Goal: Task Accomplishment & Management: Manage account settings

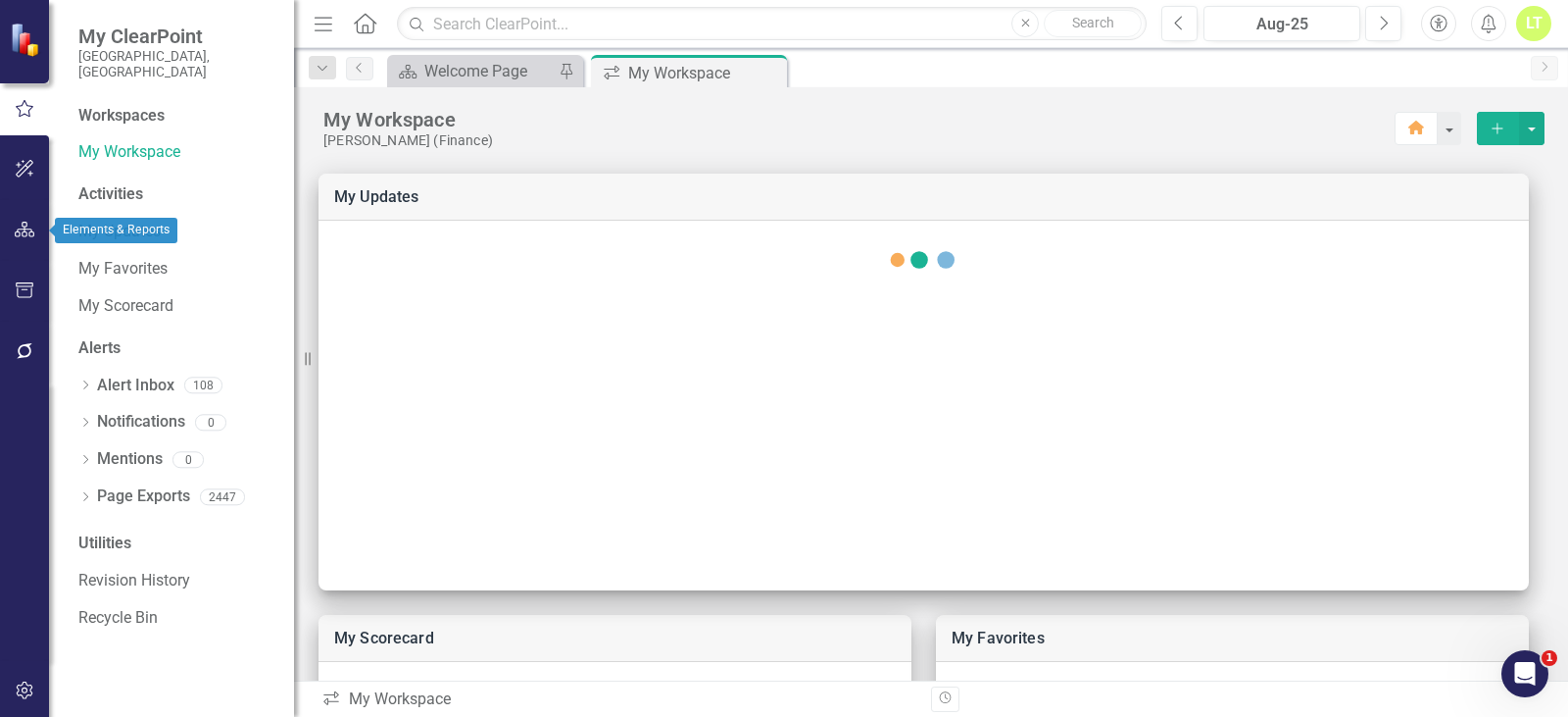
click at [24, 227] on icon "button" at bounding box center [25, 230] width 21 height 16
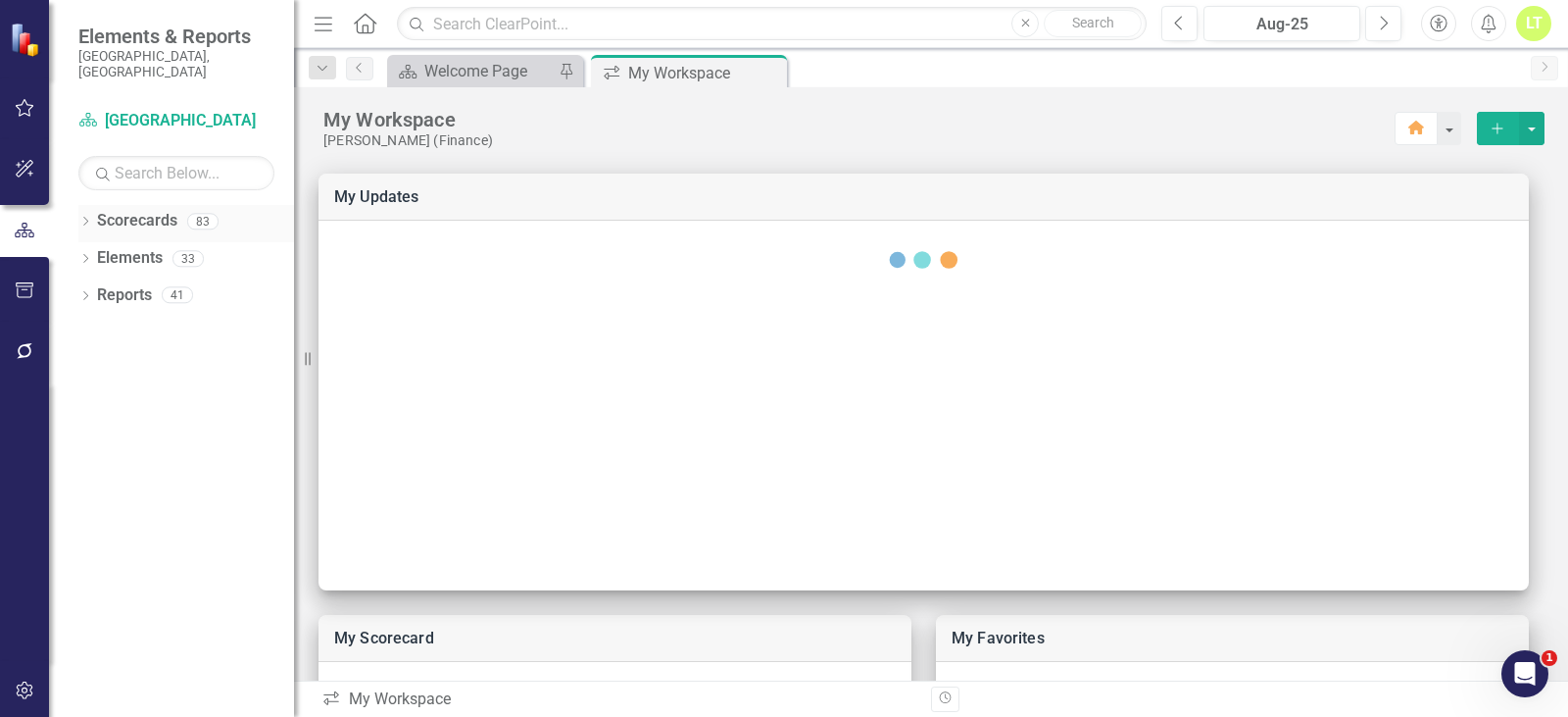
click at [79, 218] on icon "Dropdown" at bounding box center [86, 223] width 14 height 11
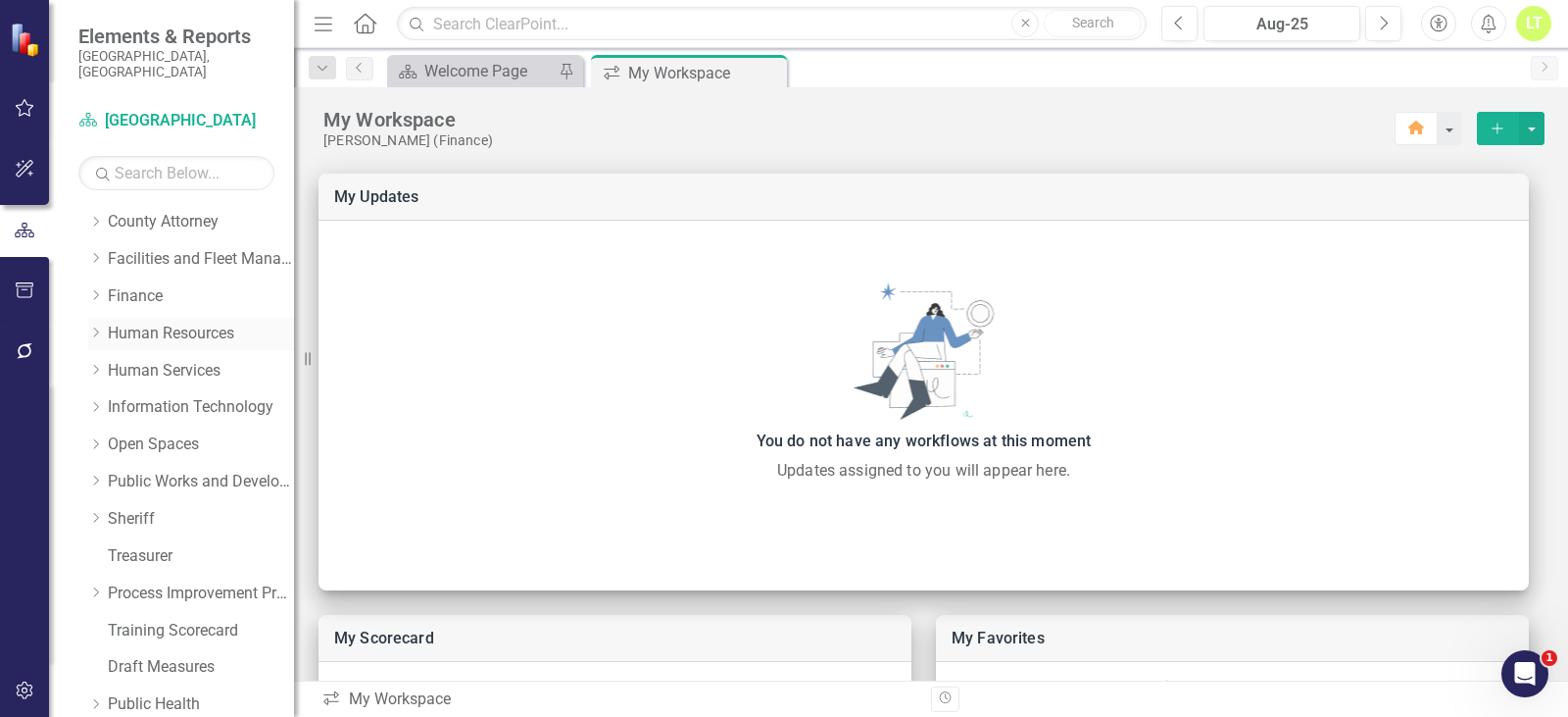
scroll to position [295, 0]
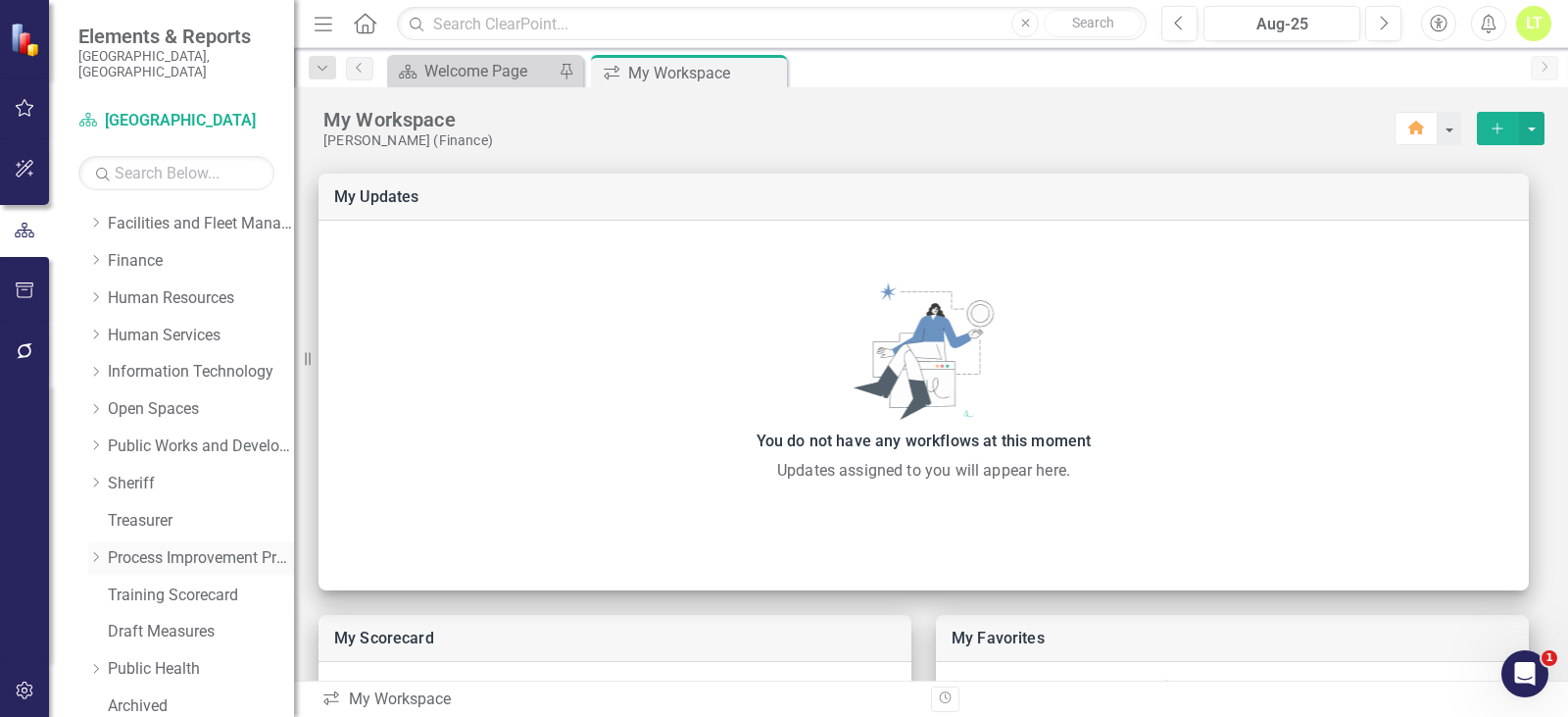
click at [157, 547] on link "Process Improvement Program" at bounding box center [201, 558] width 187 height 23
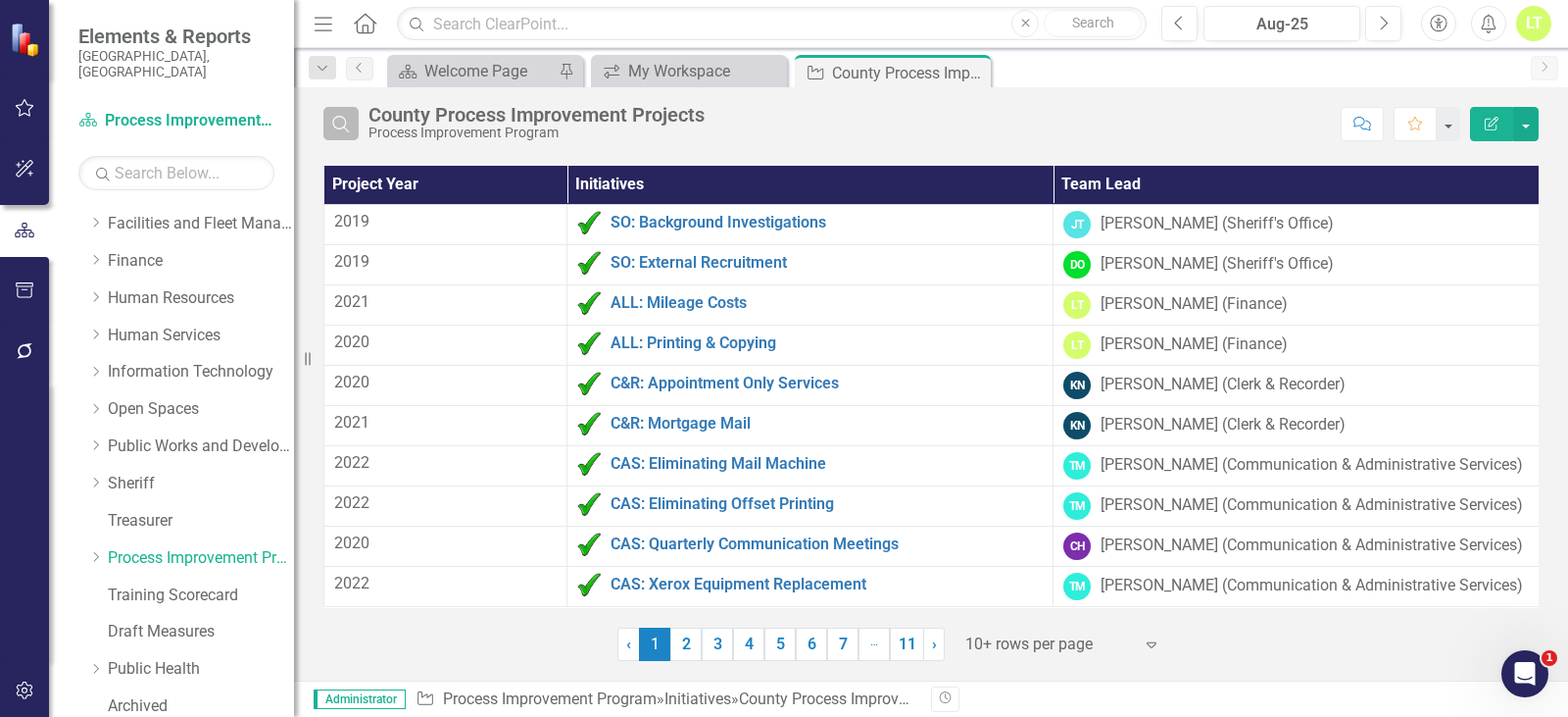
click at [338, 118] on icon "Search" at bounding box center [341, 124] width 22 height 18
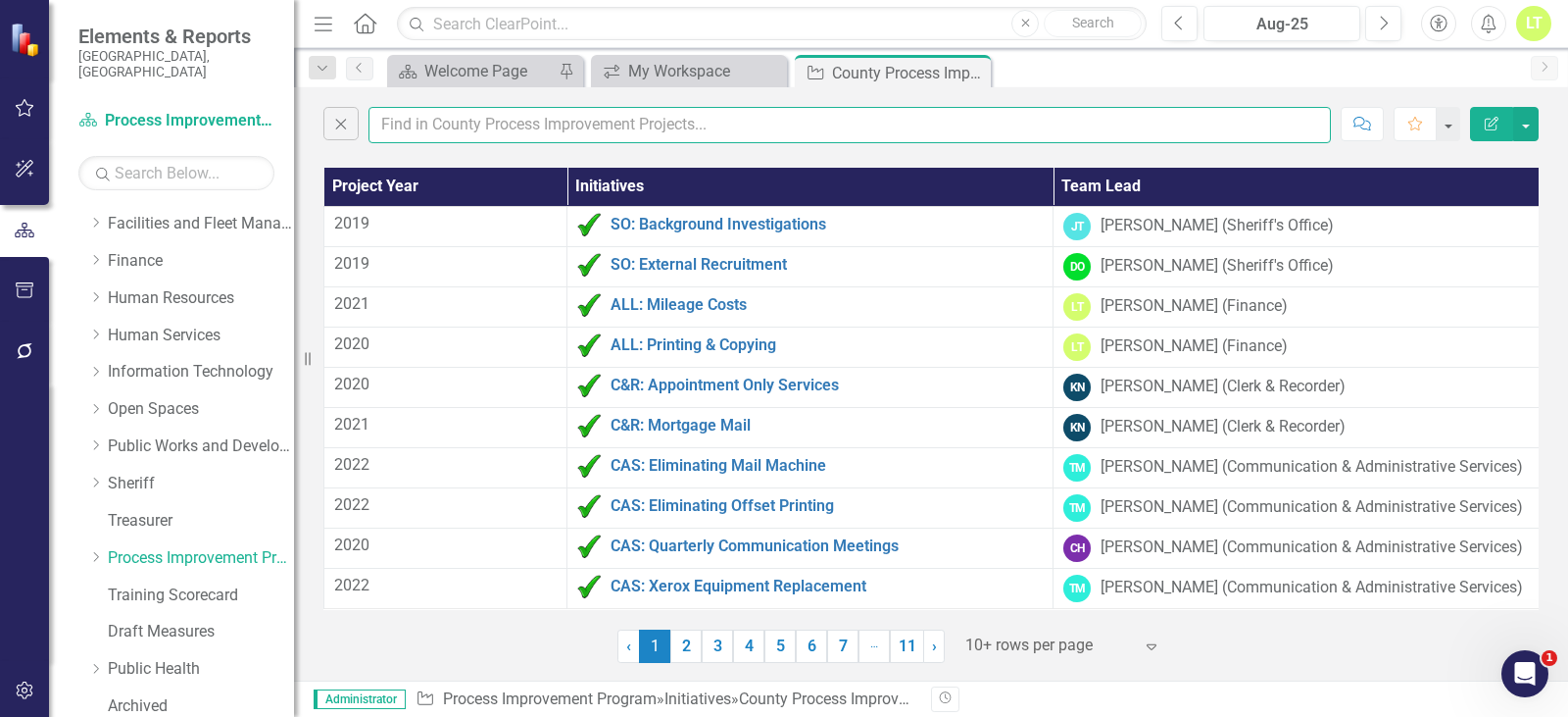
click at [463, 122] on input "text" at bounding box center [849, 125] width 962 height 36
type input "vendor"
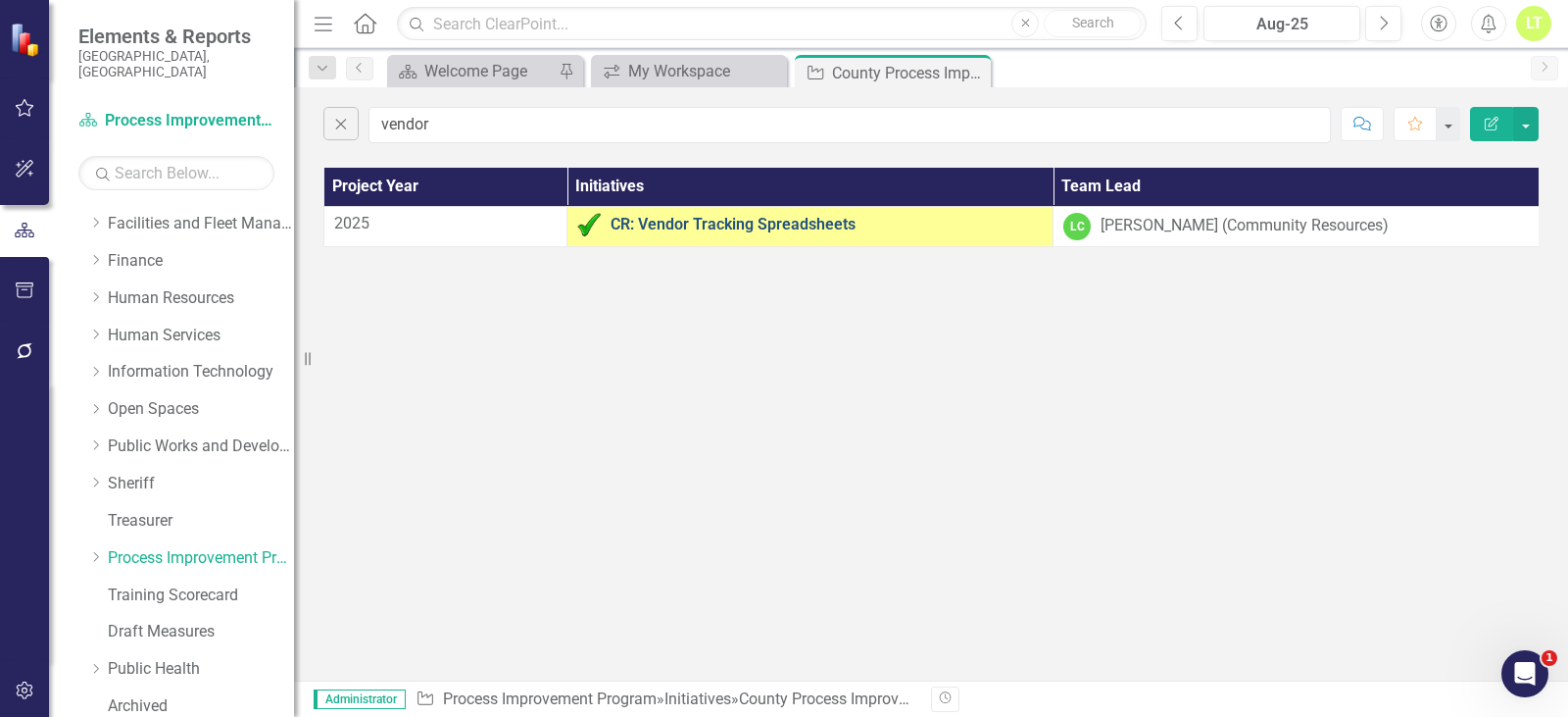
click at [694, 231] on link "CR: Vendor Tracking Spreadsheets" at bounding box center [826, 225] width 432 height 18
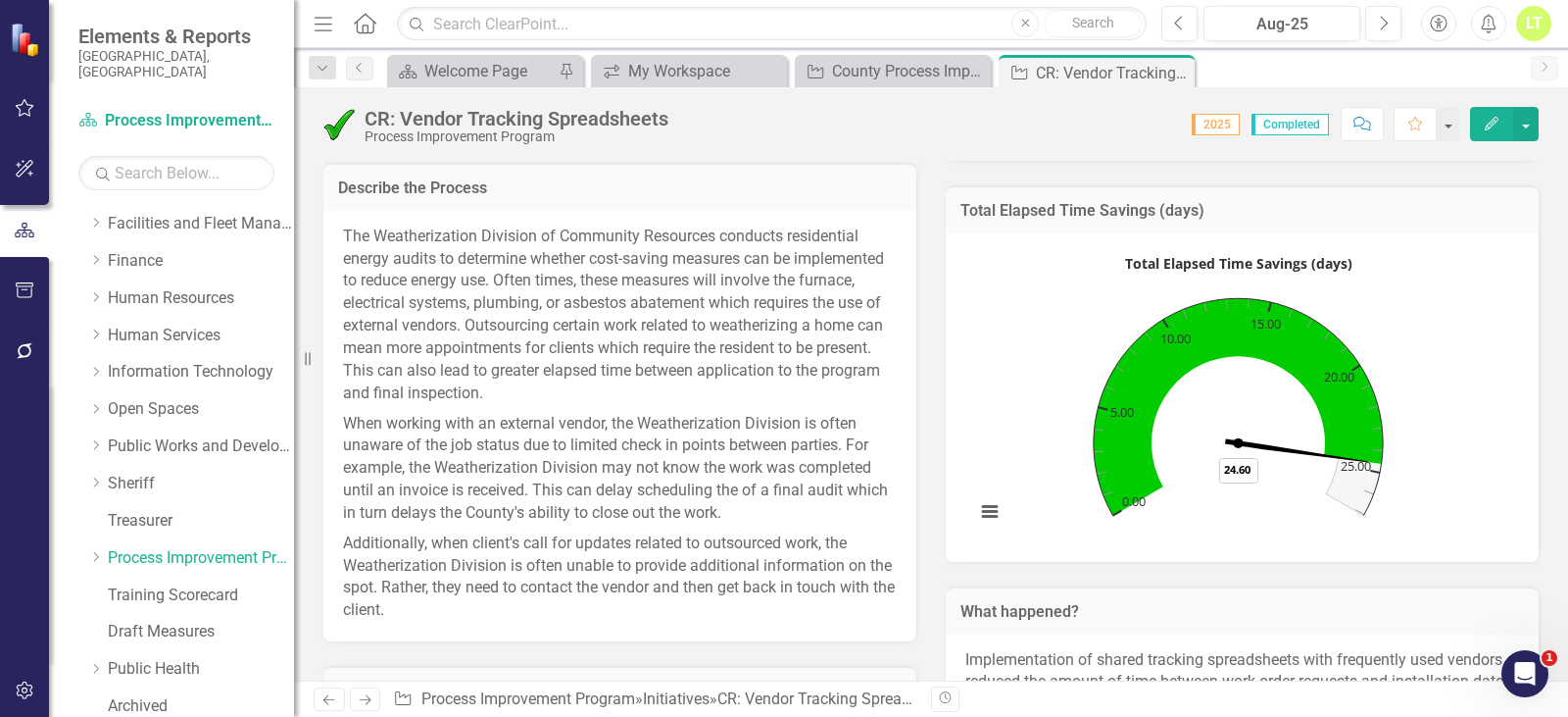
scroll to position [295, 0]
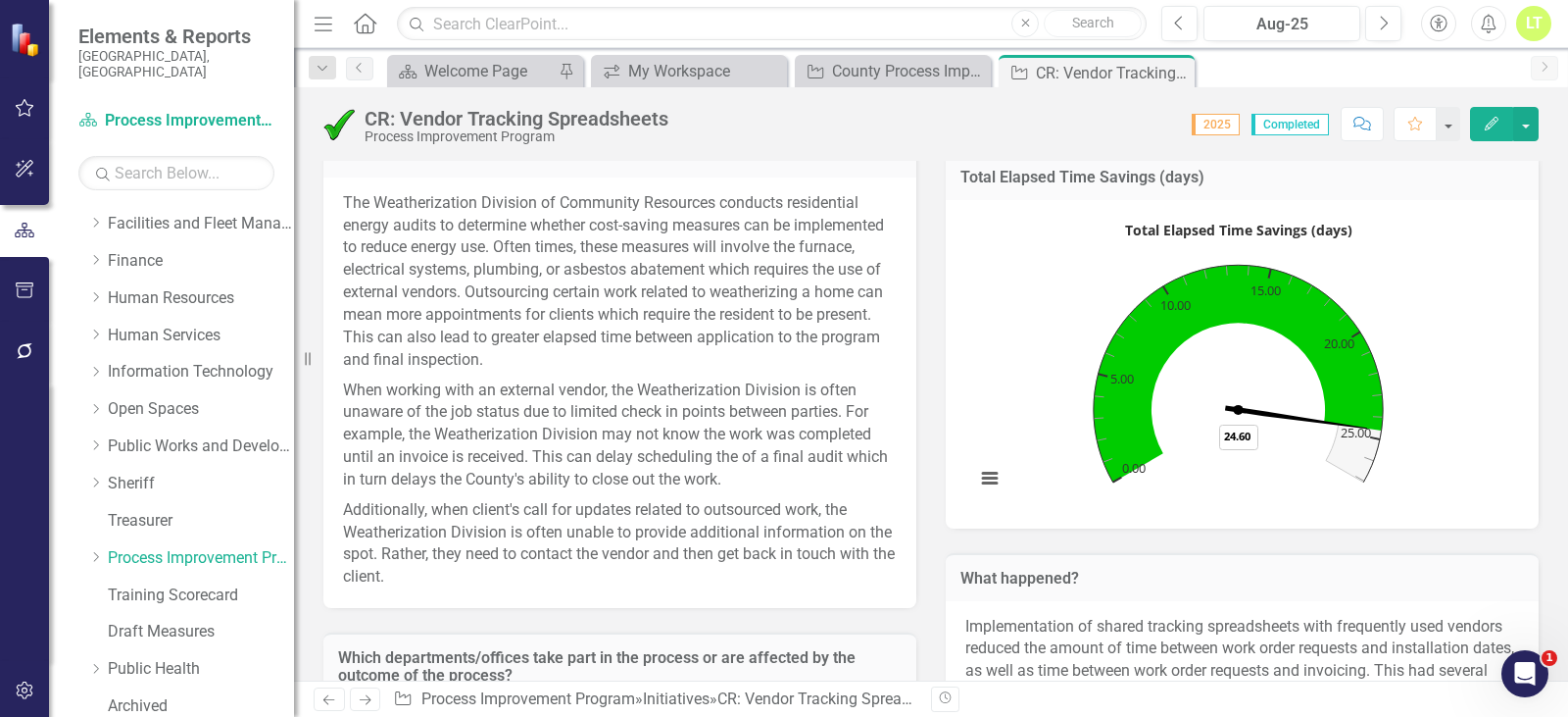
click at [809, 459] on p "When working with an external vendor, the Weatherization Division is often unaw…" at bounding box center [620, 435] width 554 height 120
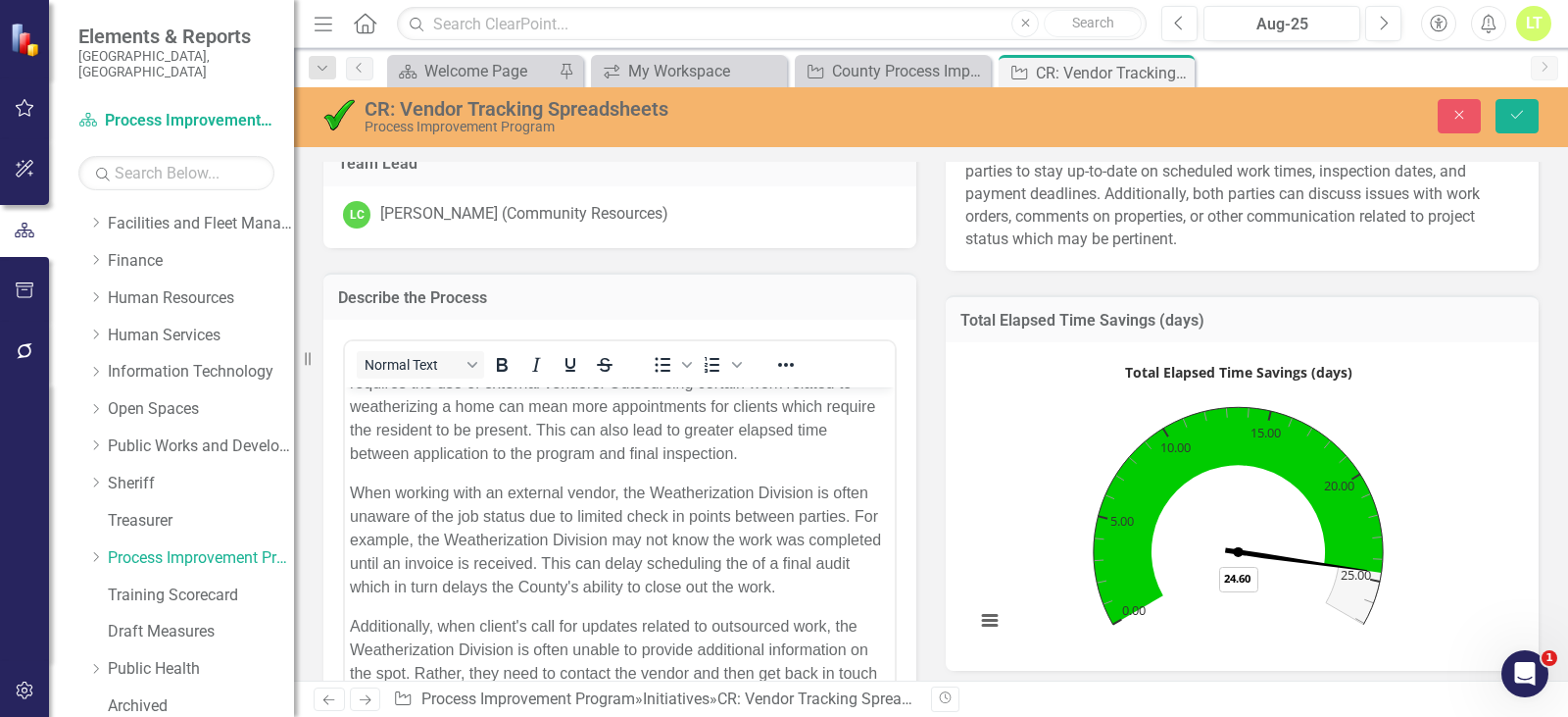
scroll to position [196, 0]
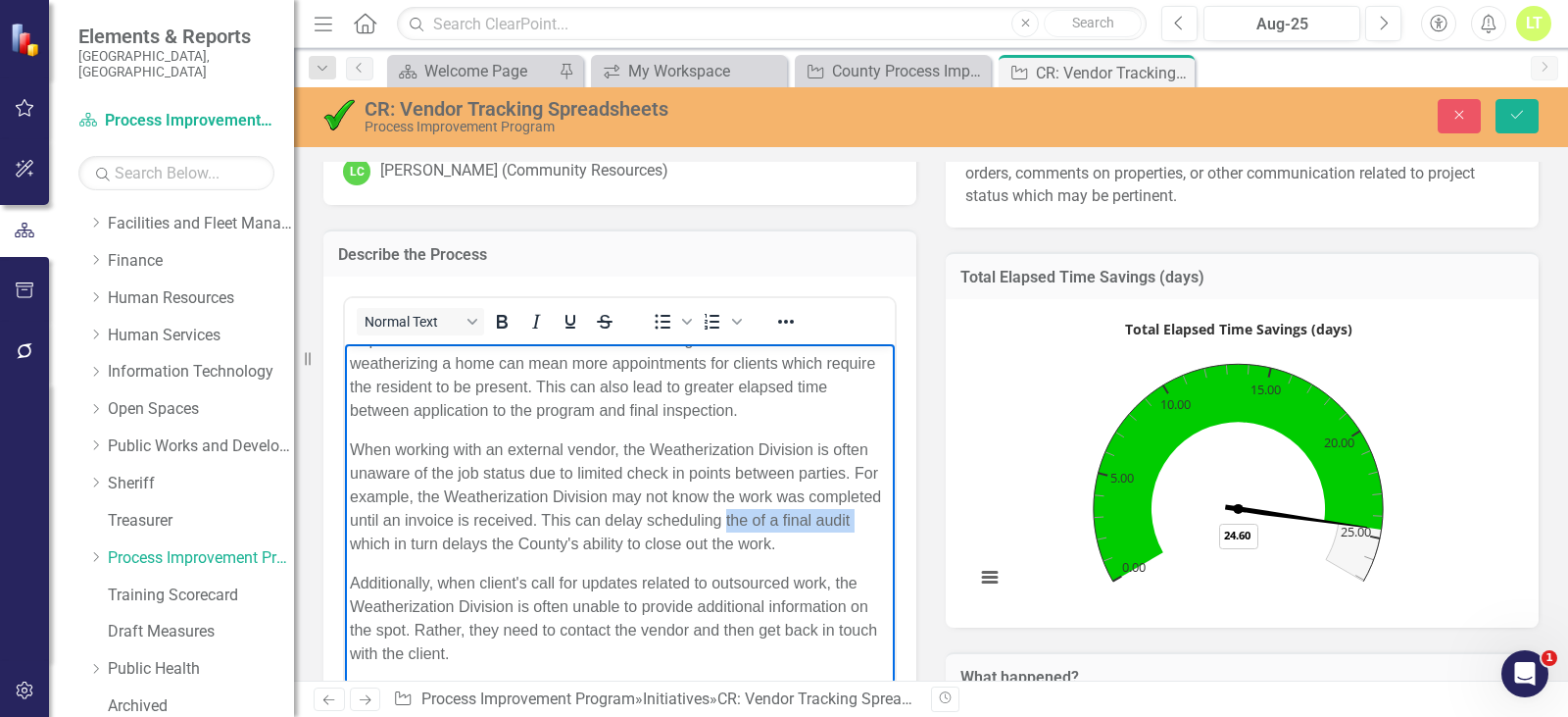
drag, startPoint x: 417, startPoint y: 550, endPoint x: 804, endPoint y: 516, distance: 388.5
click at [804, 516] on p "When working with an external vendor, the Weatherization Division is often unaw…" at bounding box center [620, 497] width 540 height 118
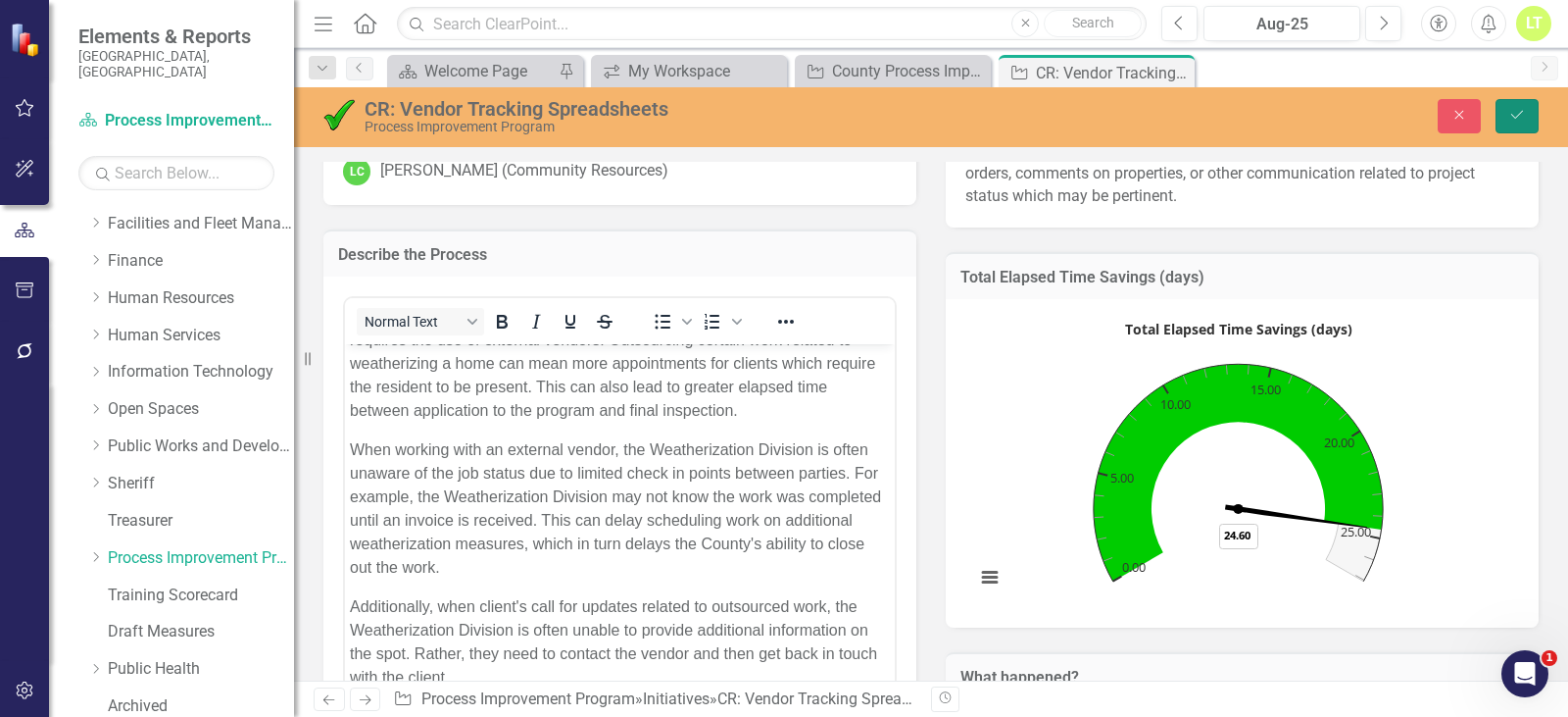
click at [1507, 118] on button "Save" at bounding box center [1517, 116] width 43 height 34
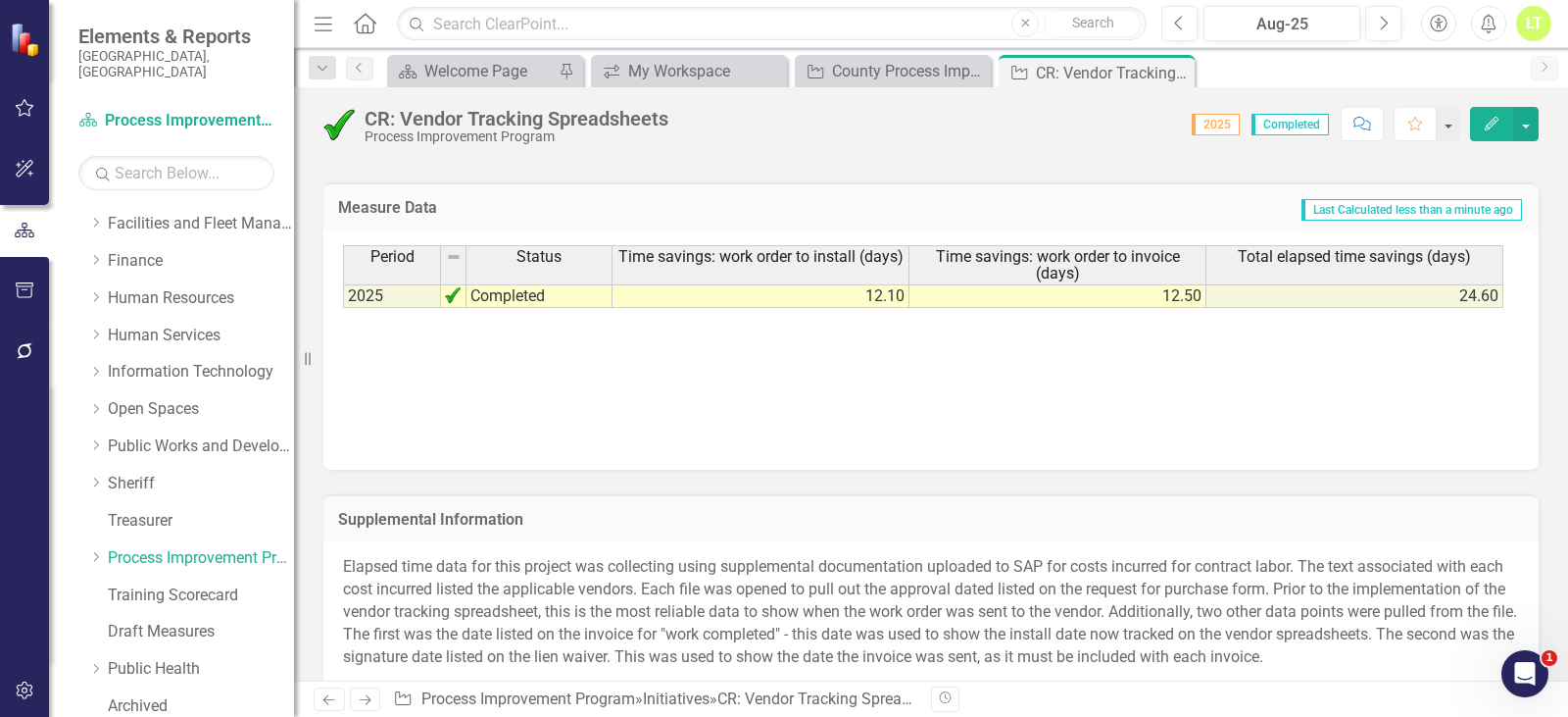
scroll to position [1186, 0]
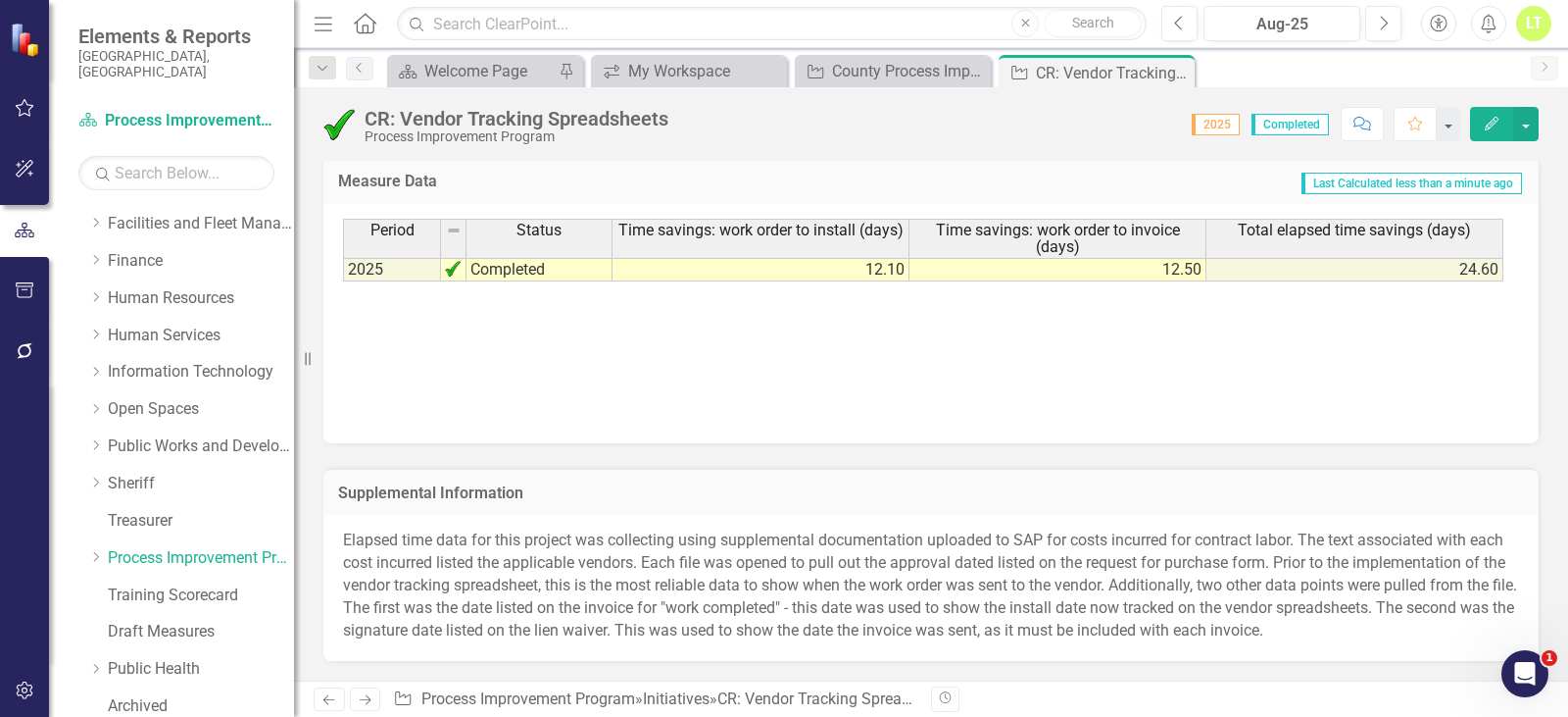
click at [896, 529] on p "Elapsed time data for this project was collecting using supplemental documentat…" at bounding box center [931, 585] width 1176 height 112
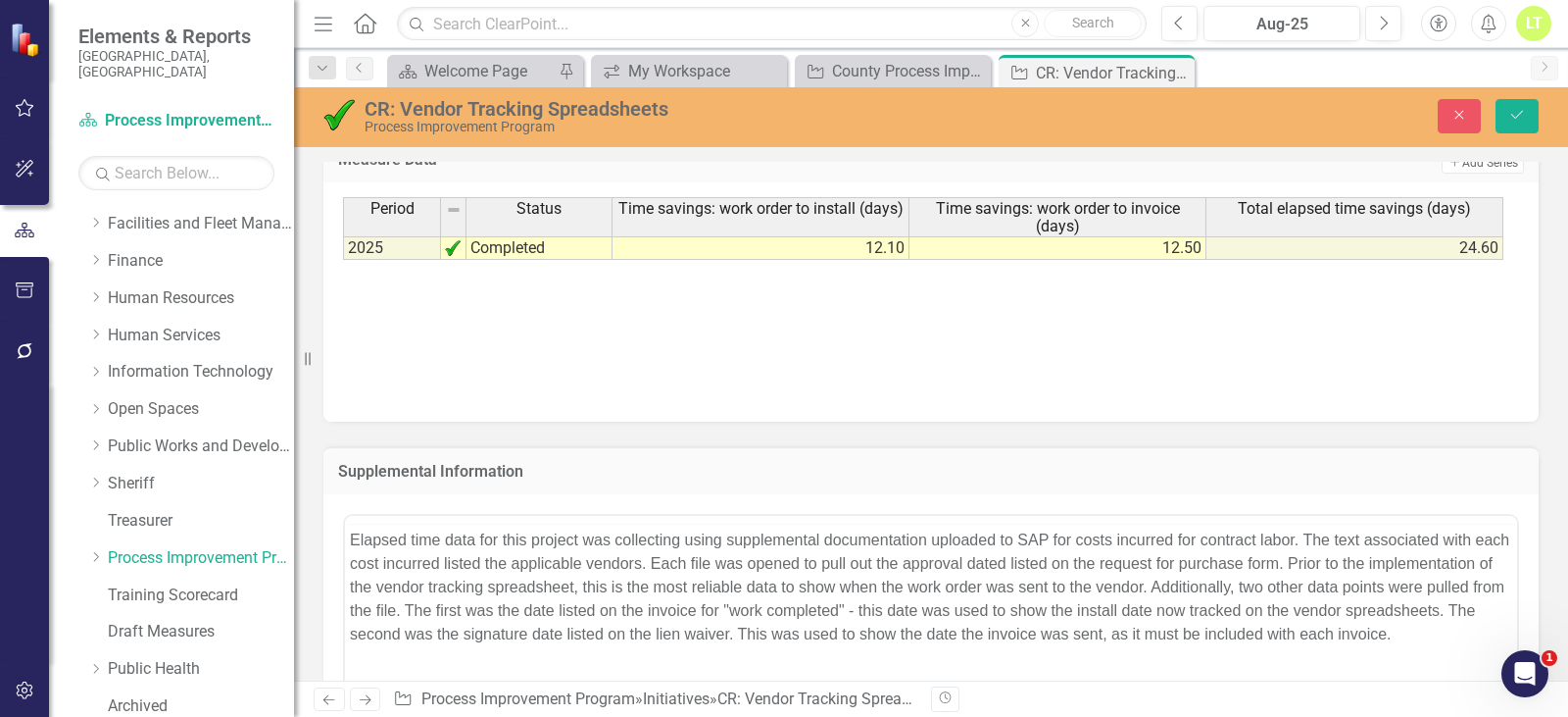
scroll to position [0, 0]
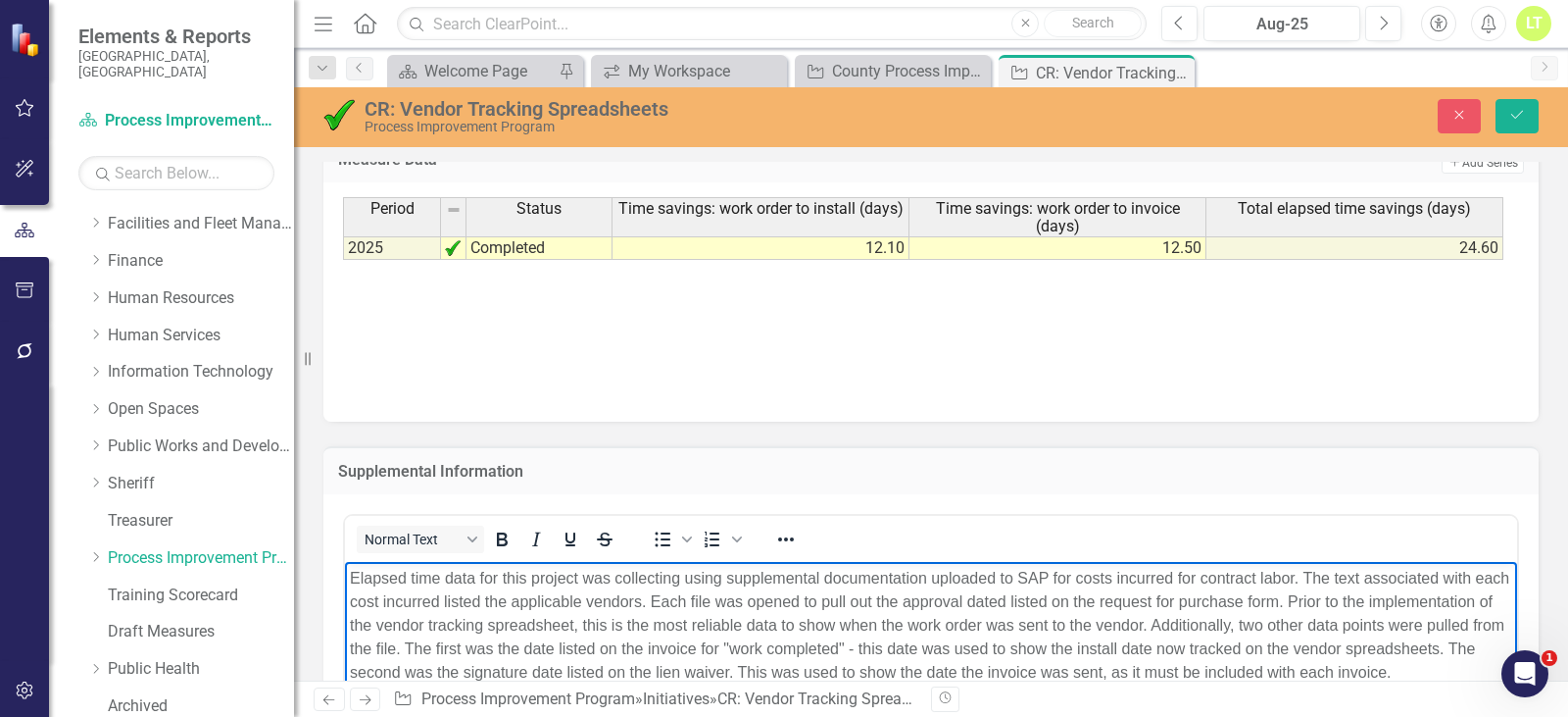
click at [675, 581] on p "Elapsed time data for this project was collecting using supplemental documentat…" at bounding box center [931, 625] width 1163 height 118
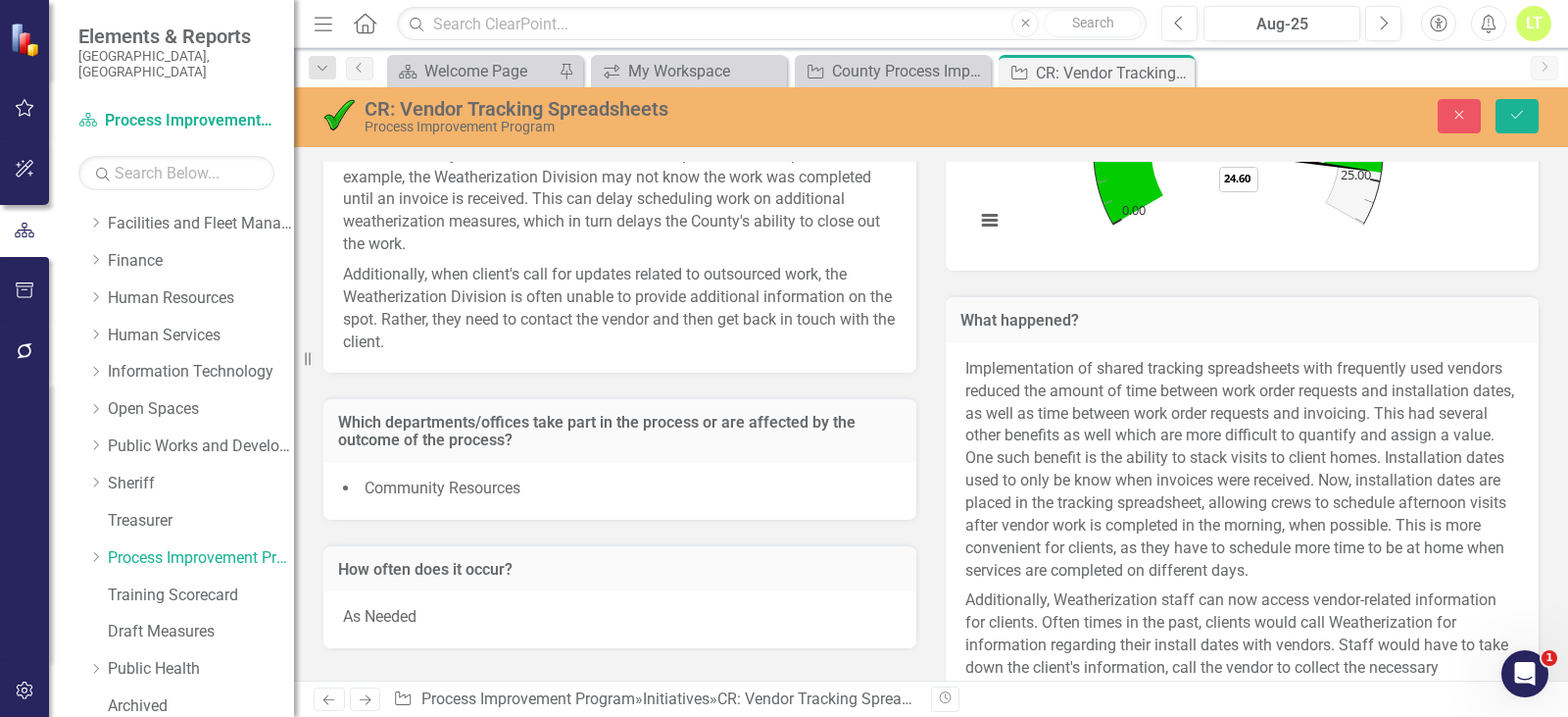
scroll to position [598, 0]
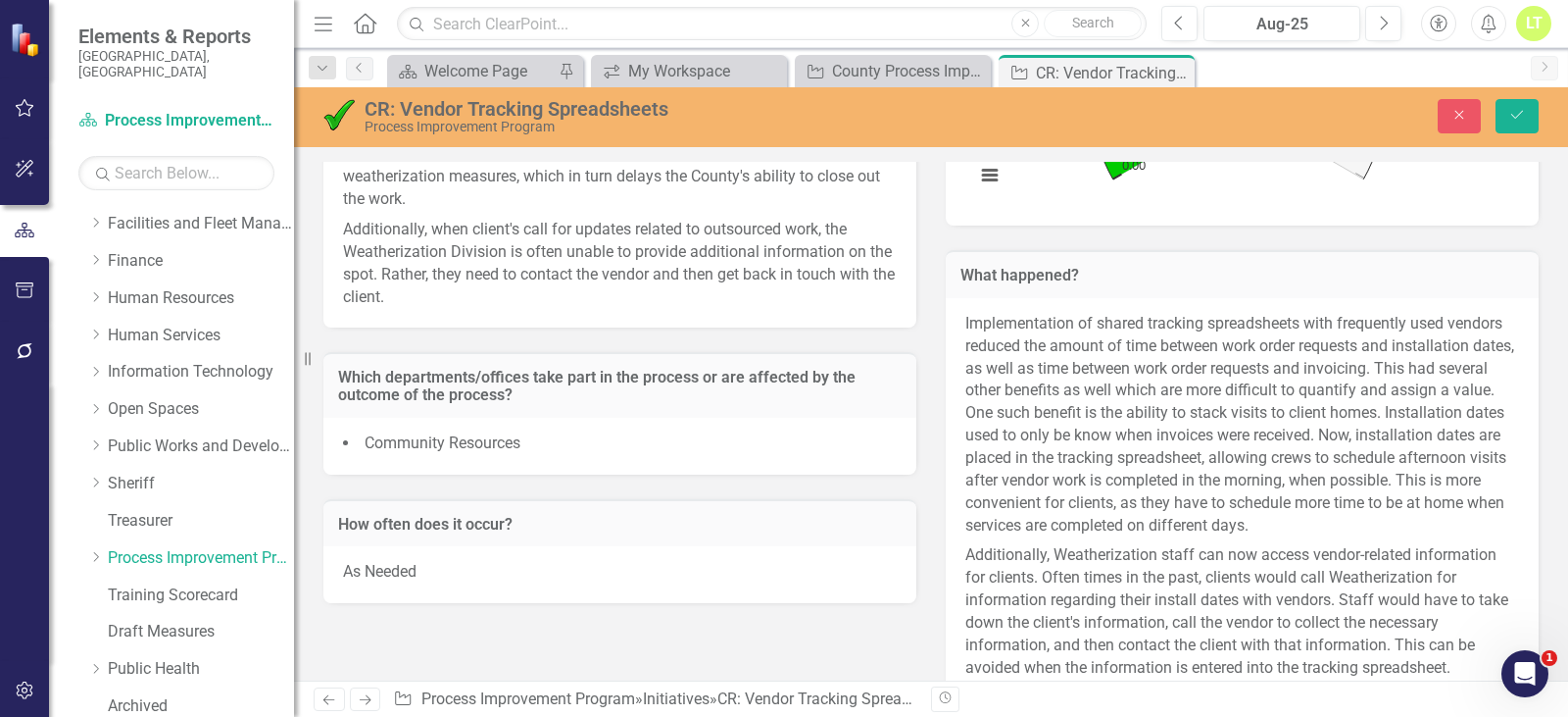
click at [1093, 410] on p "Implementation of shared tracking spreadsheets with frequently used vendors red…" at bounding box center [1242, 426] width 554 height 228
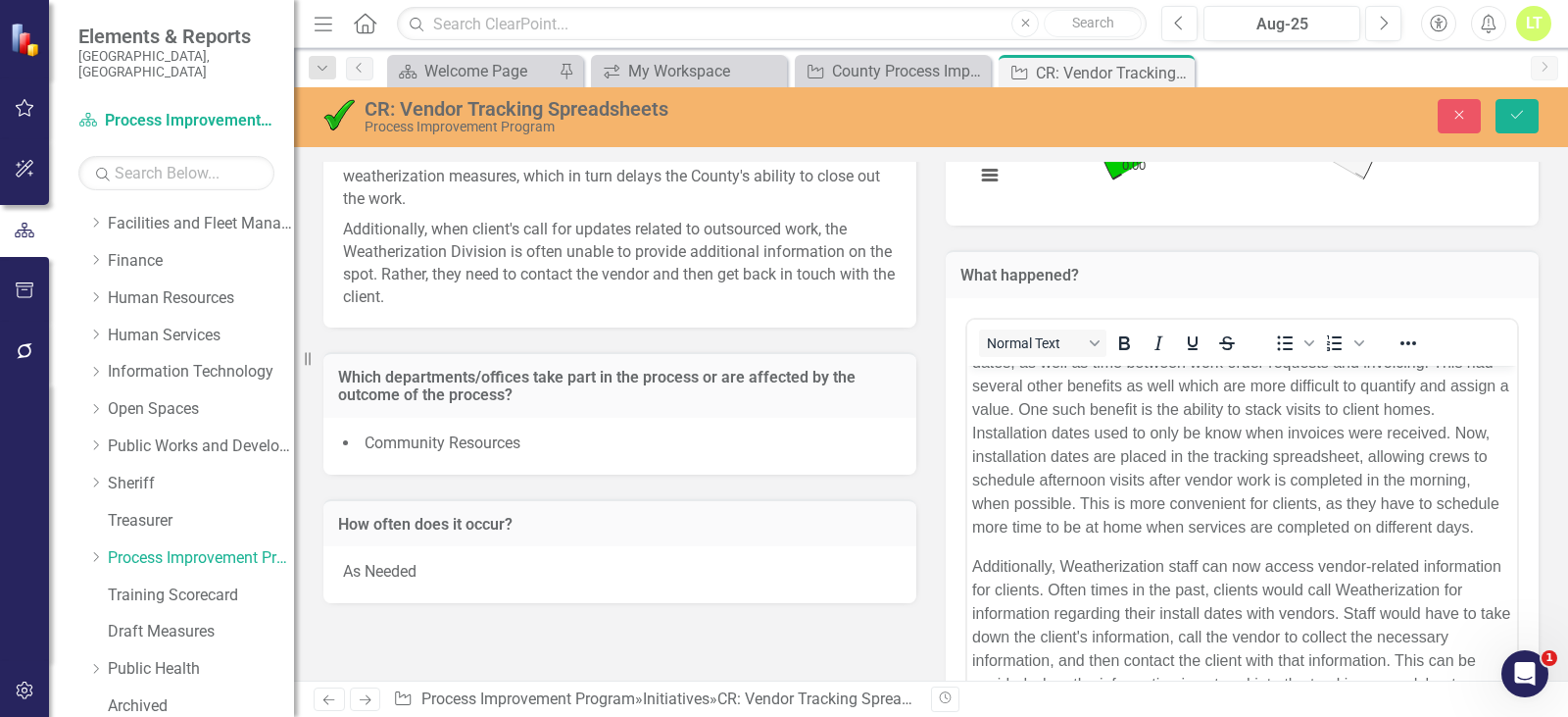
scroll to position [98, 0]
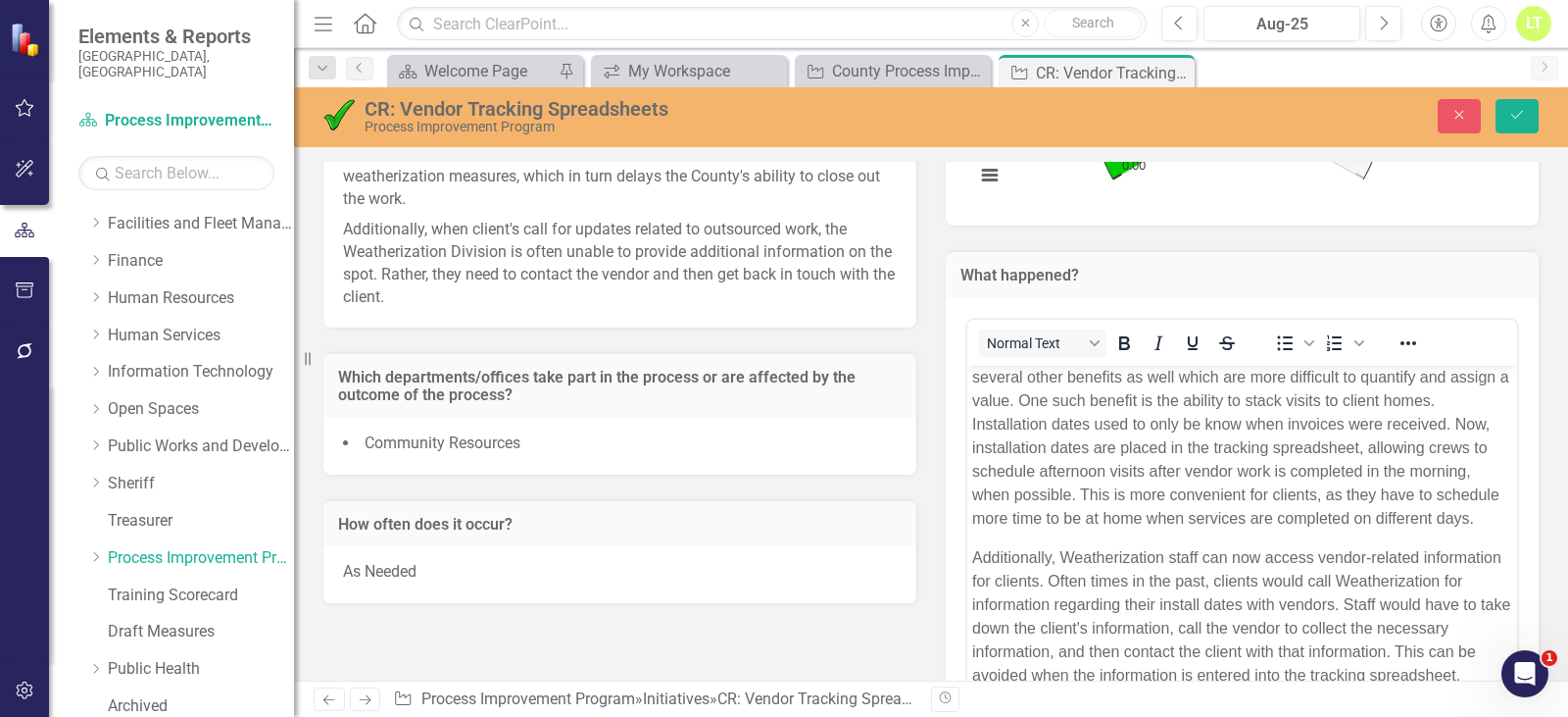
click at [1355, 395] on p "Implementation of shared tracking spreadsheets with frequently used vendors red…" at bounding box center [1242, 412] width 540 height 236
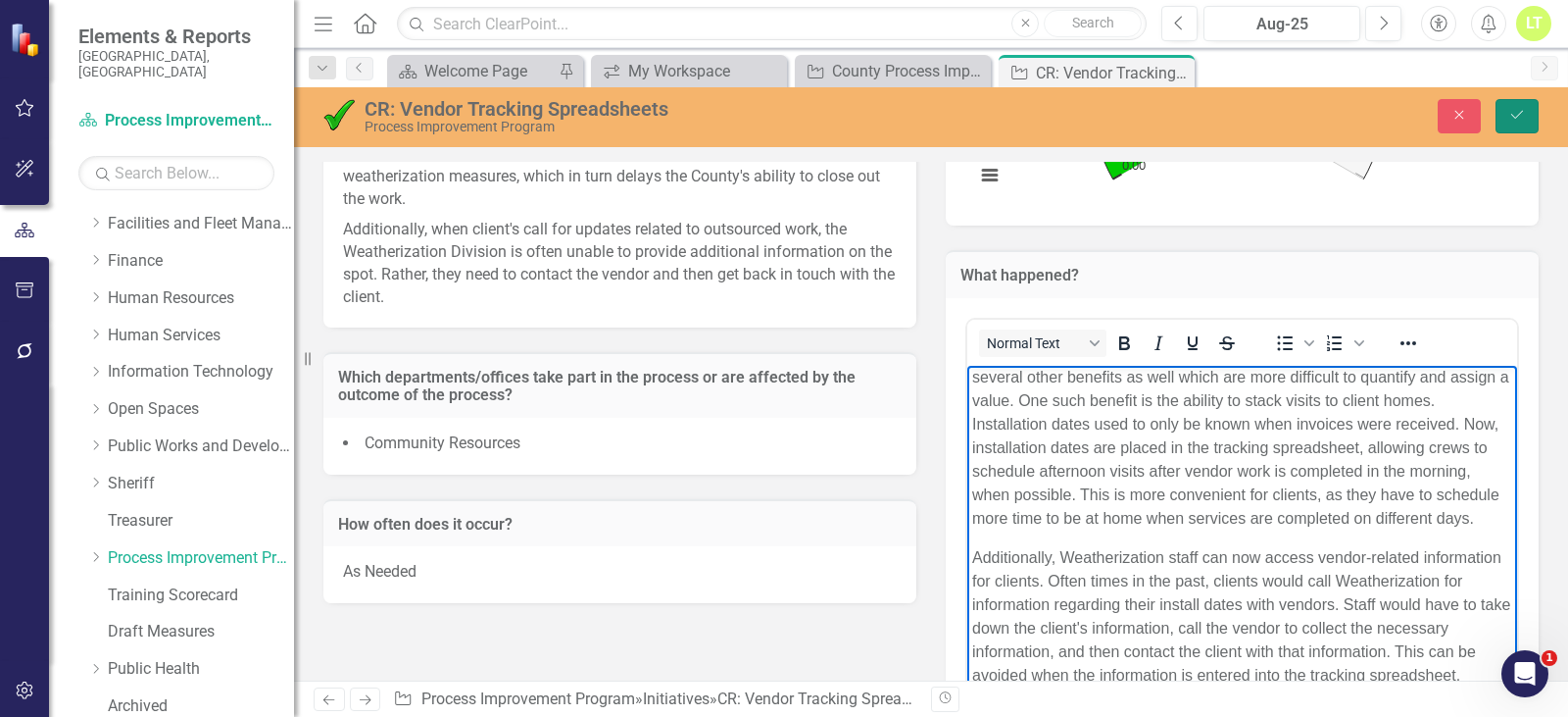
click at [1510, 110] on icon "Save" at bounding box center [1517, 115] width 18 height 14
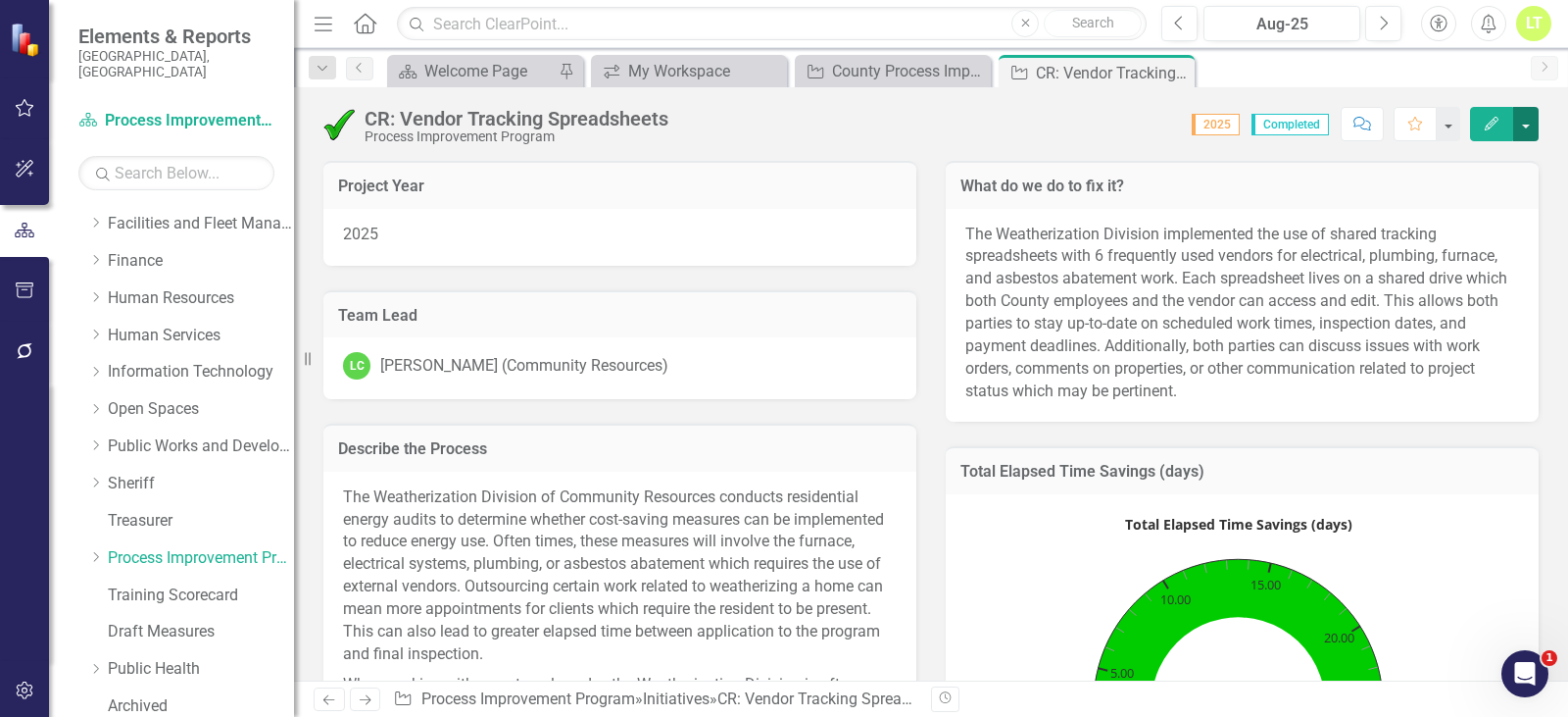
click at [1537, 131] on button "button" at bounding box center [1526, 124] width 26 height 34
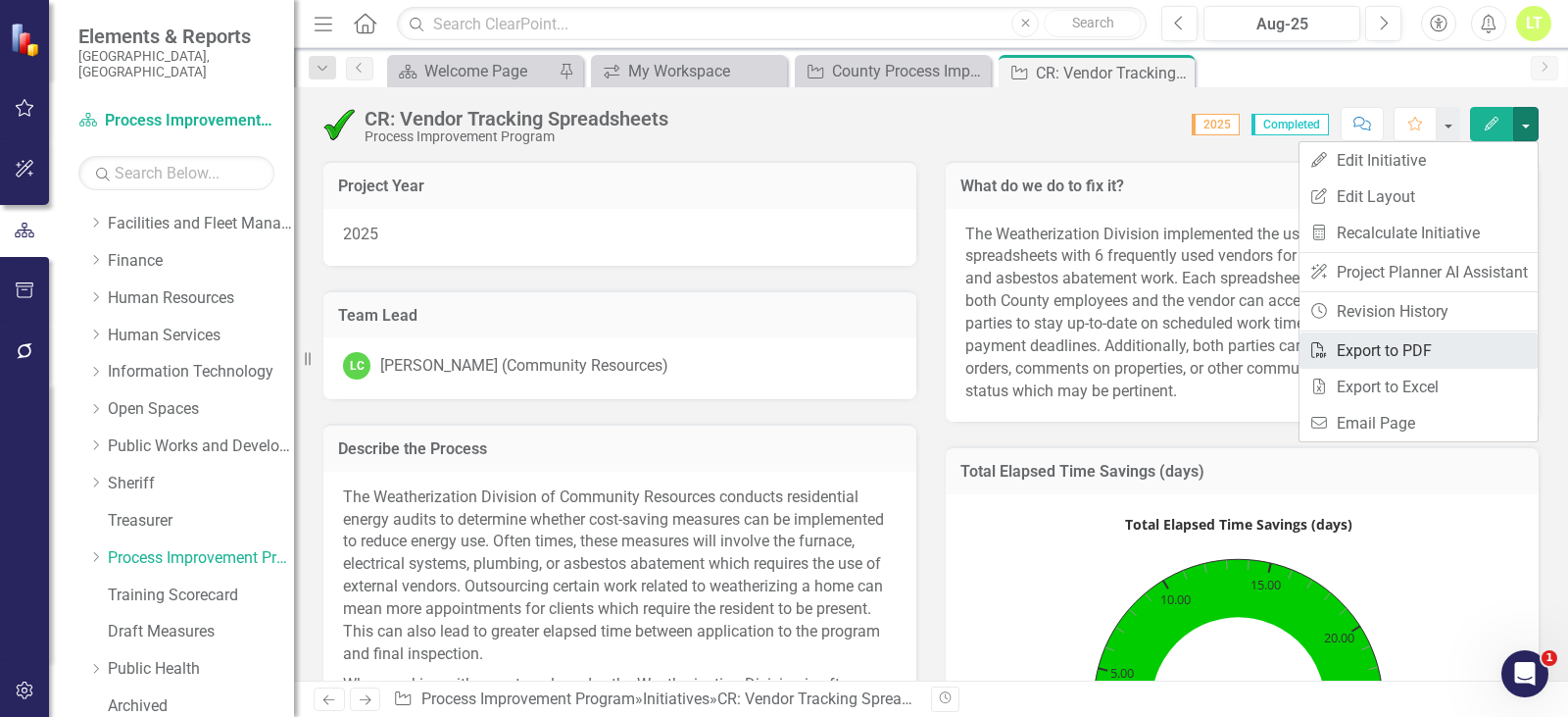
click at [1423, 359] on link "PDF Export to PDF" at bounding box center [1418, 351] width 239 height 36
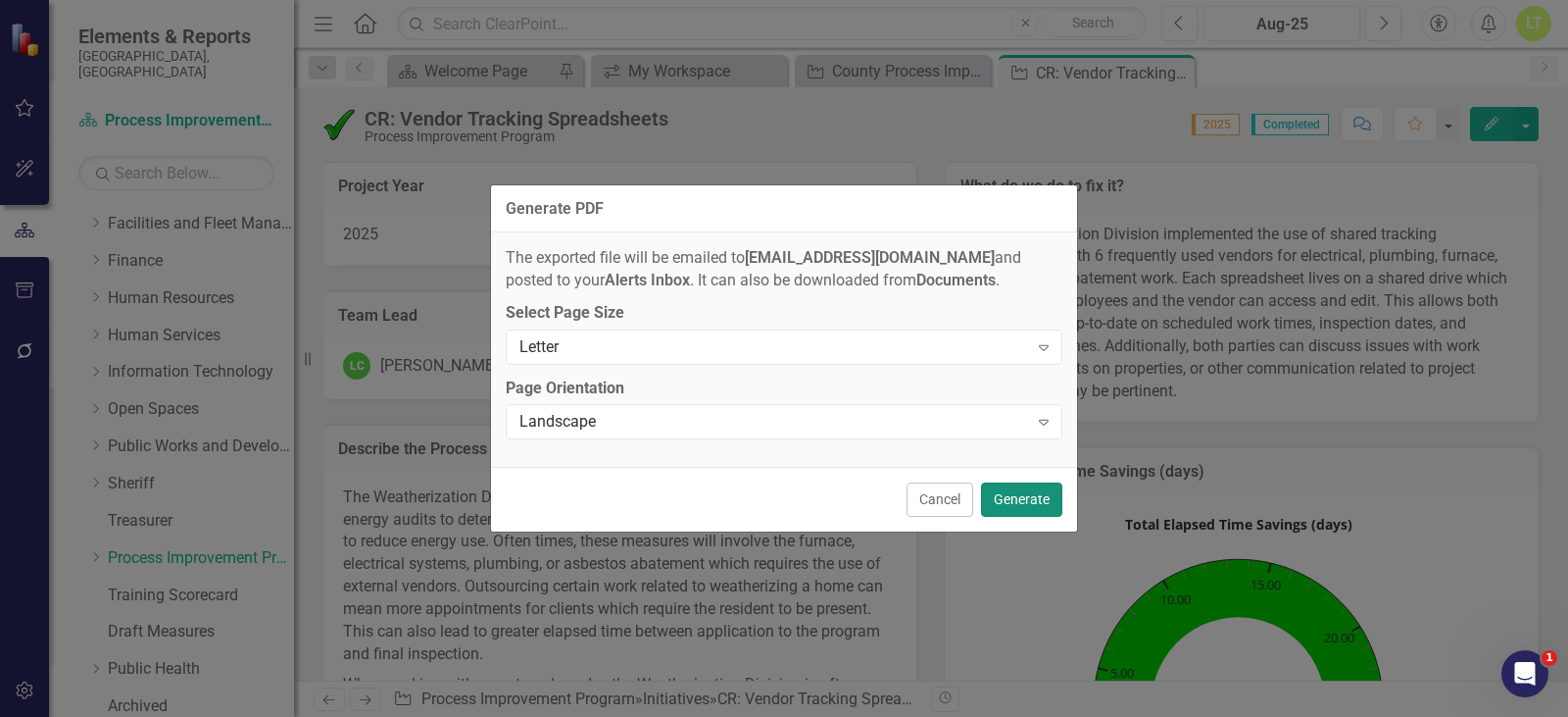
click at [1041, 503] on button "Generate" at bounding box center [1022, 499] width 82 height 34
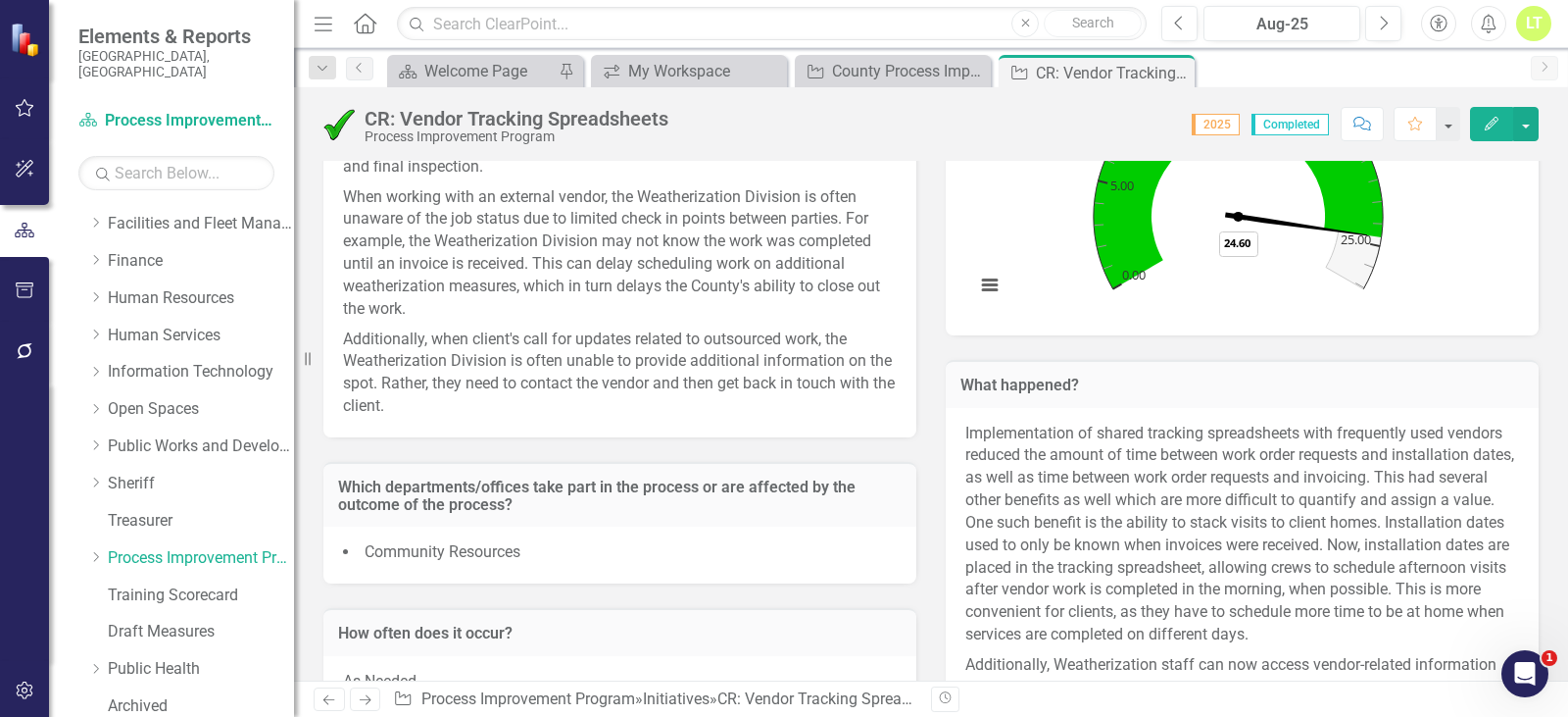
scroll to position [490, 0]
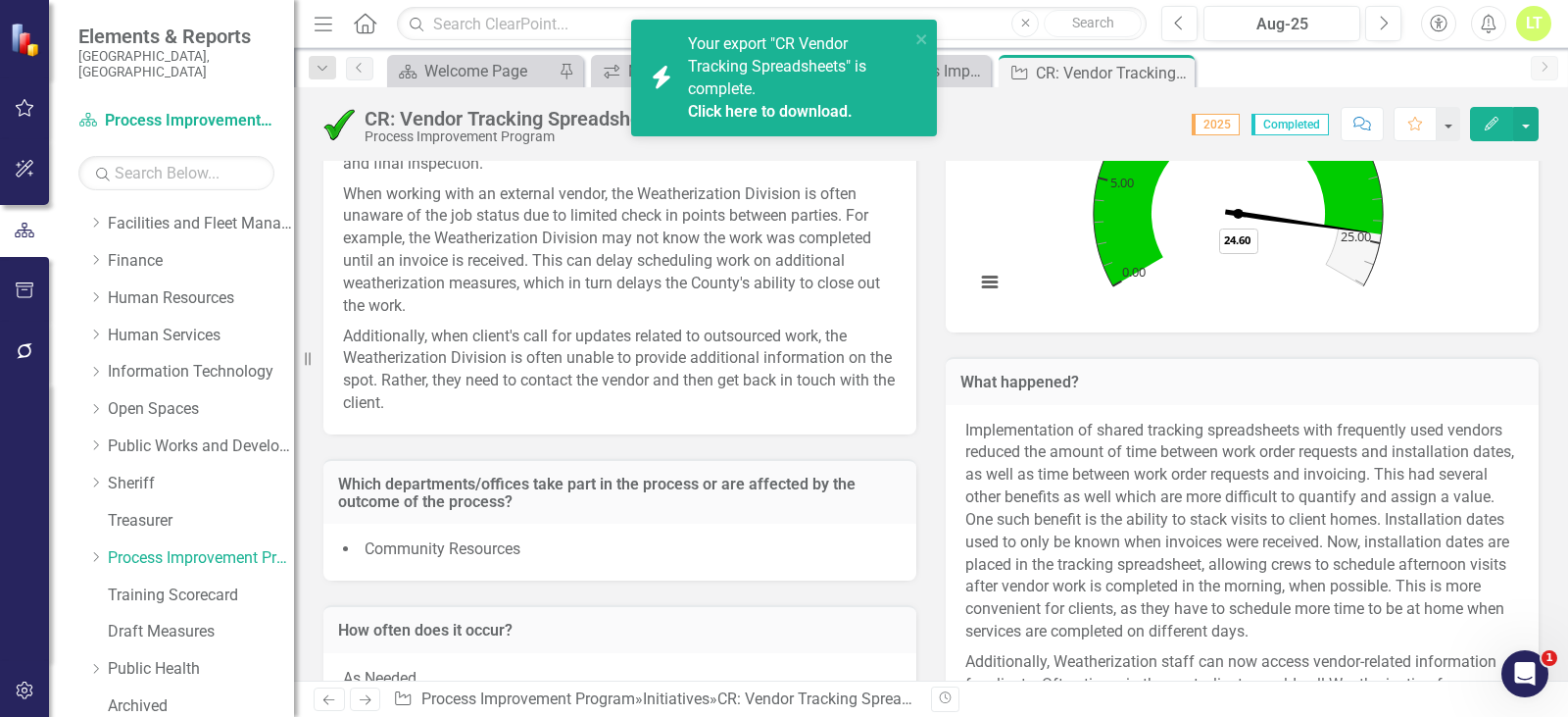
click at [800, 109] on link "Click here to download." at bounding box center [770, 111] width 165 height 19
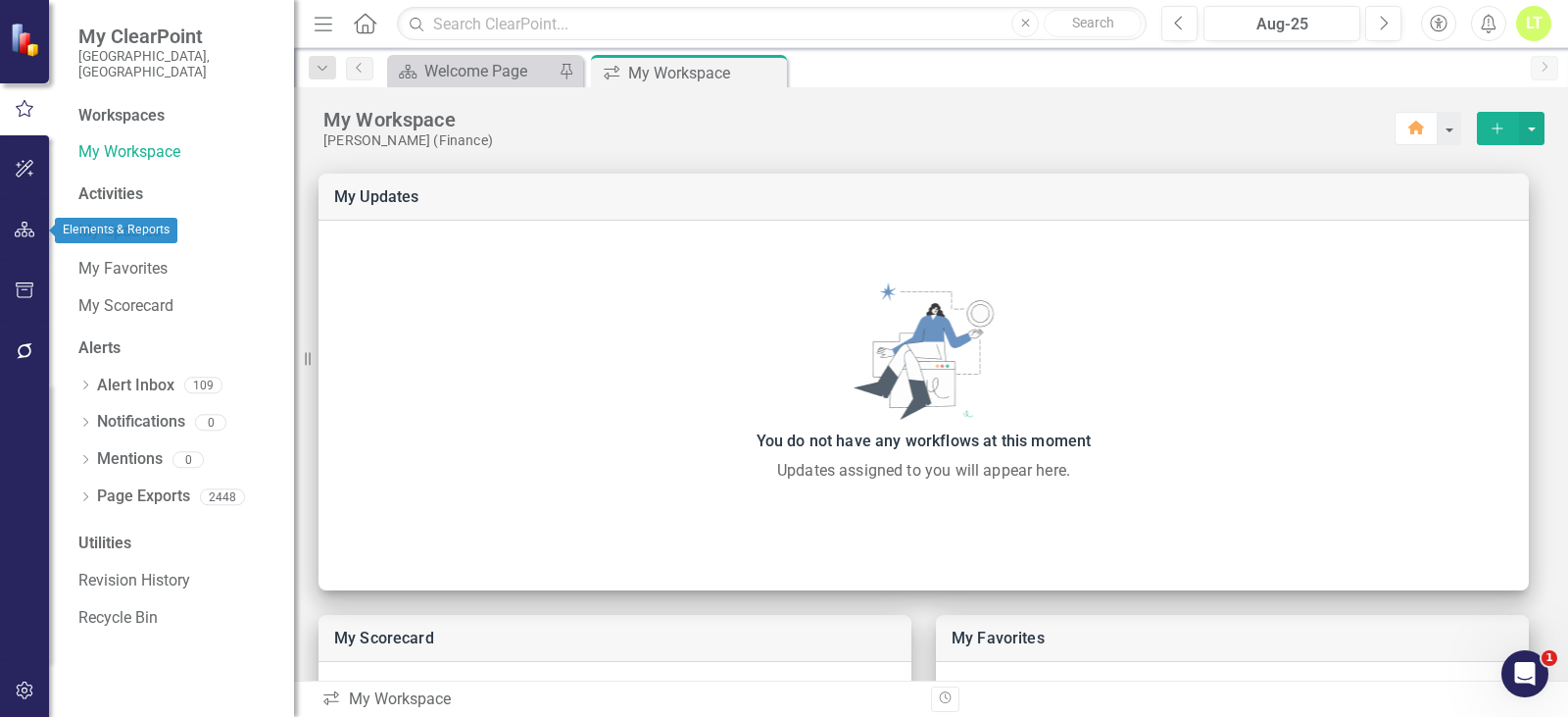
click at [19, 289] on icon "button" at bounding box center [25, 291] width 21 height 16
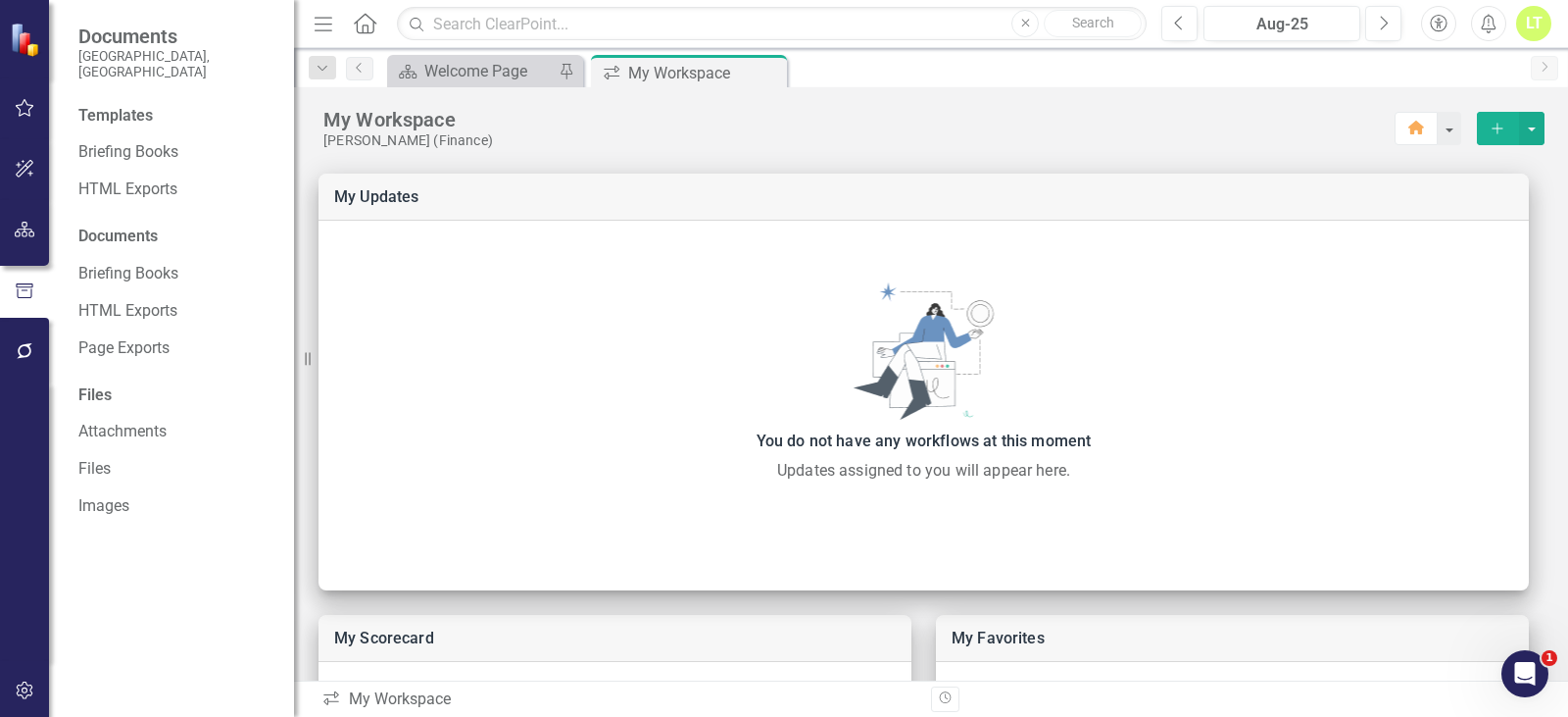
click at [24, 230] on icon "button" at bounding box center [25, 230] width 21 height 16
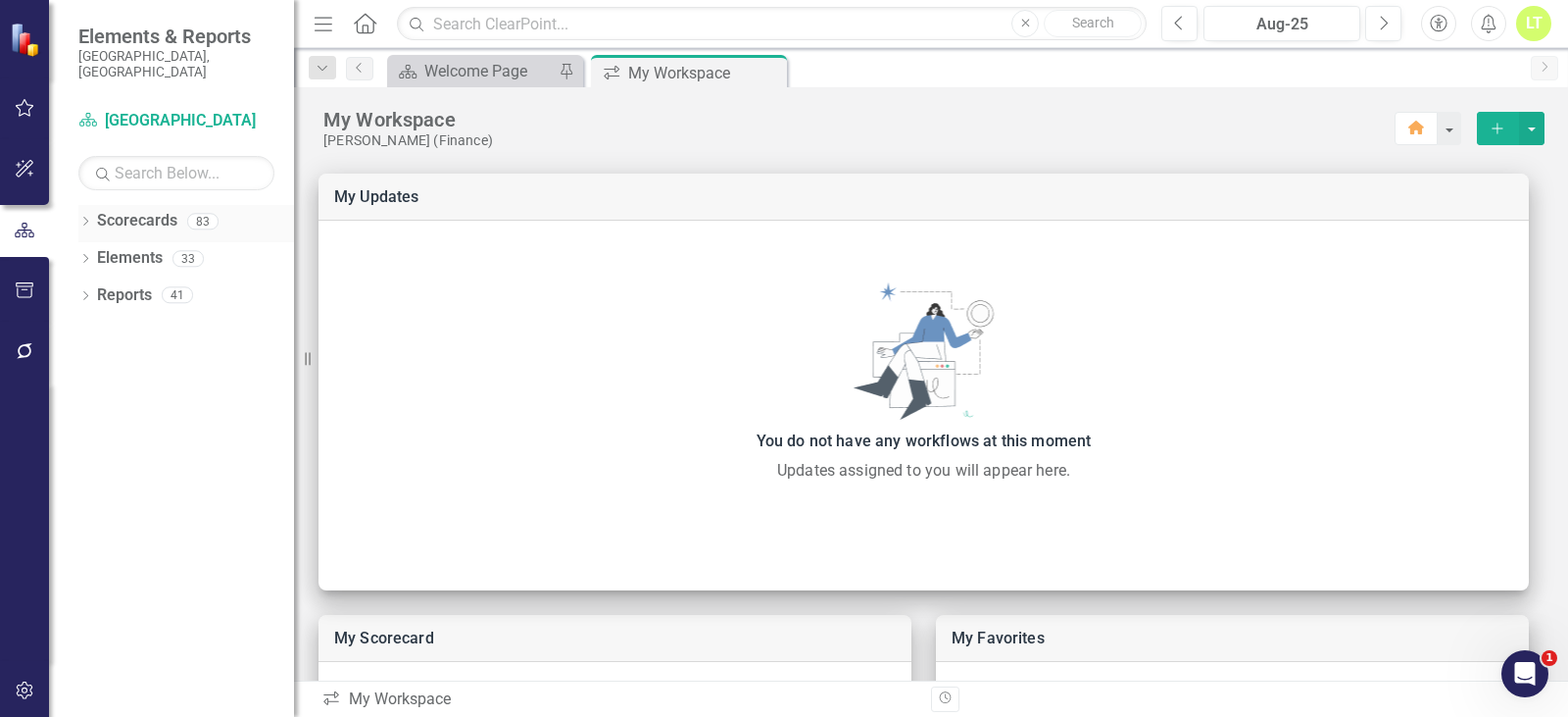
click at [120, 210] on link "Scorecards" at bounding box center [137, 221] width 81 height 23
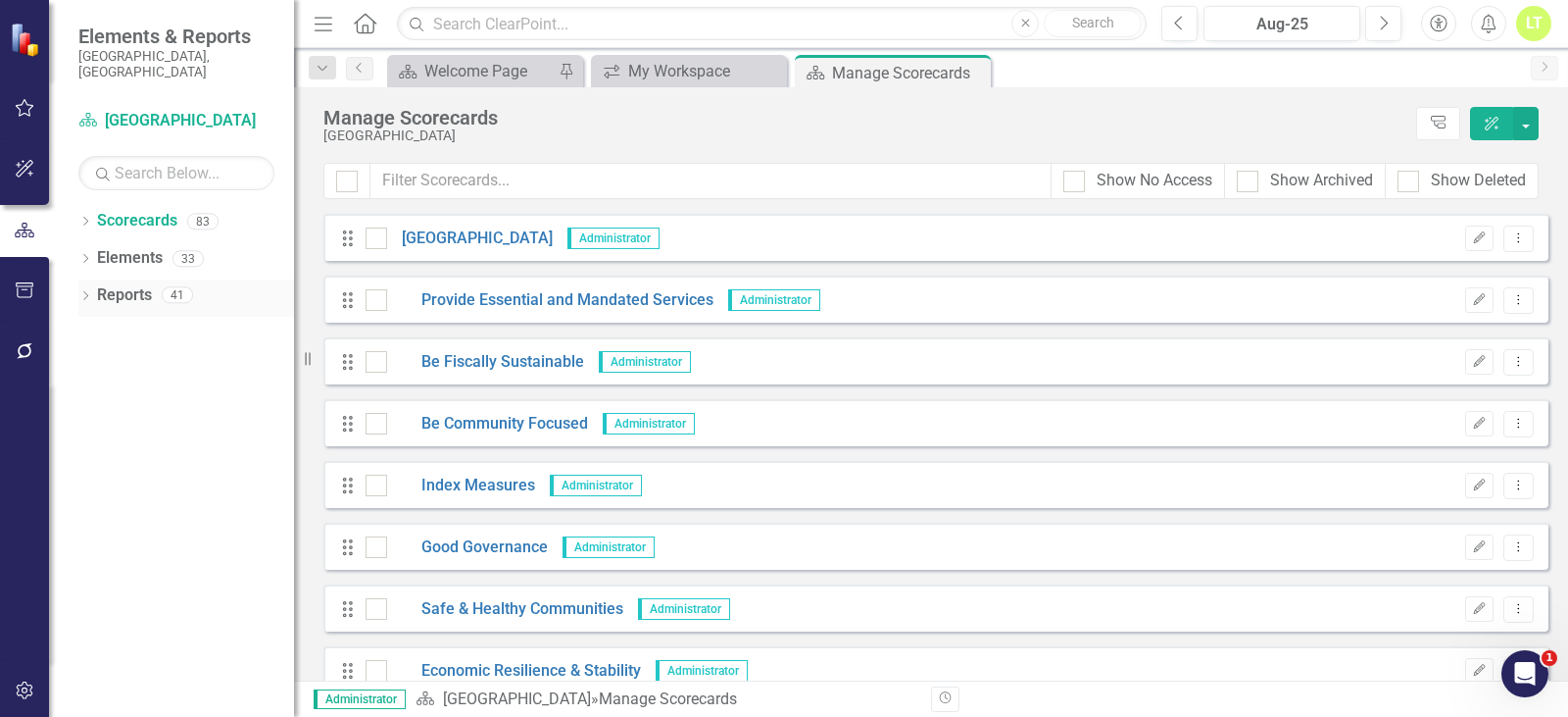
click at [85, 293] on icon "Dropdown" at bounding box center [86, 298] width 14 height 11
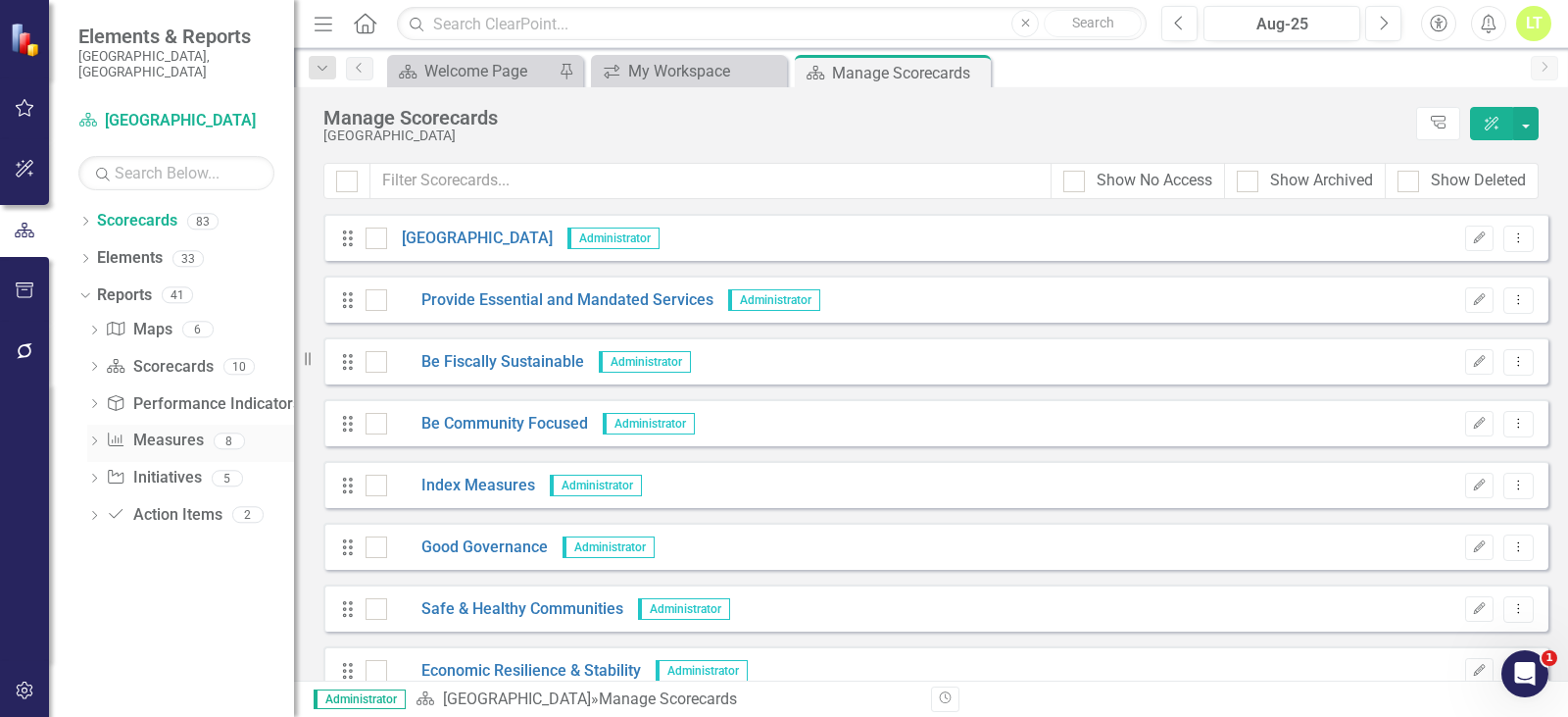
click at [92, 437] on icon "Dropdown" at bounding box center [94, 442] width 14 height 11
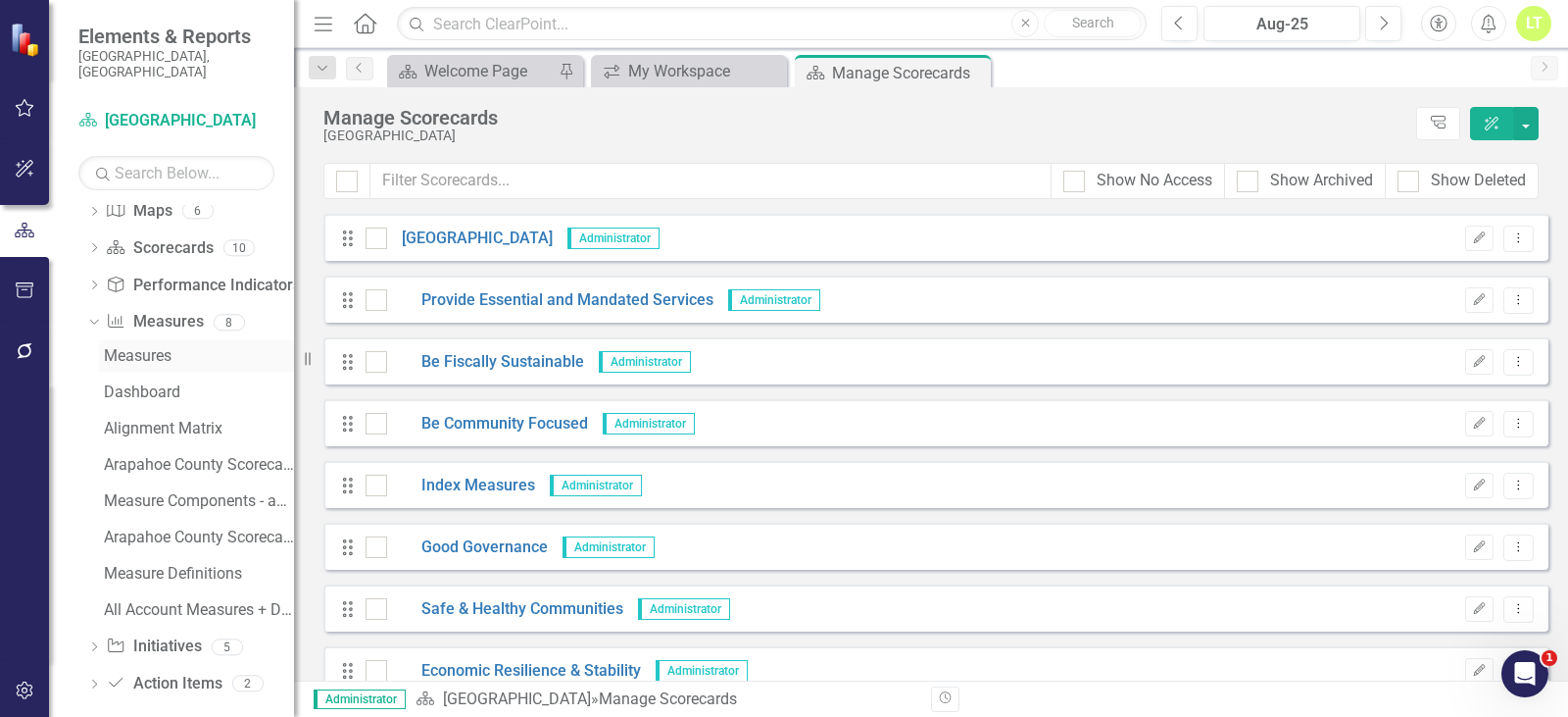
scroll to position [121, 0]
click at [209, 599] on div "All Account Measures + Data Source" at bounding box center [199, 608] width 191 height 18
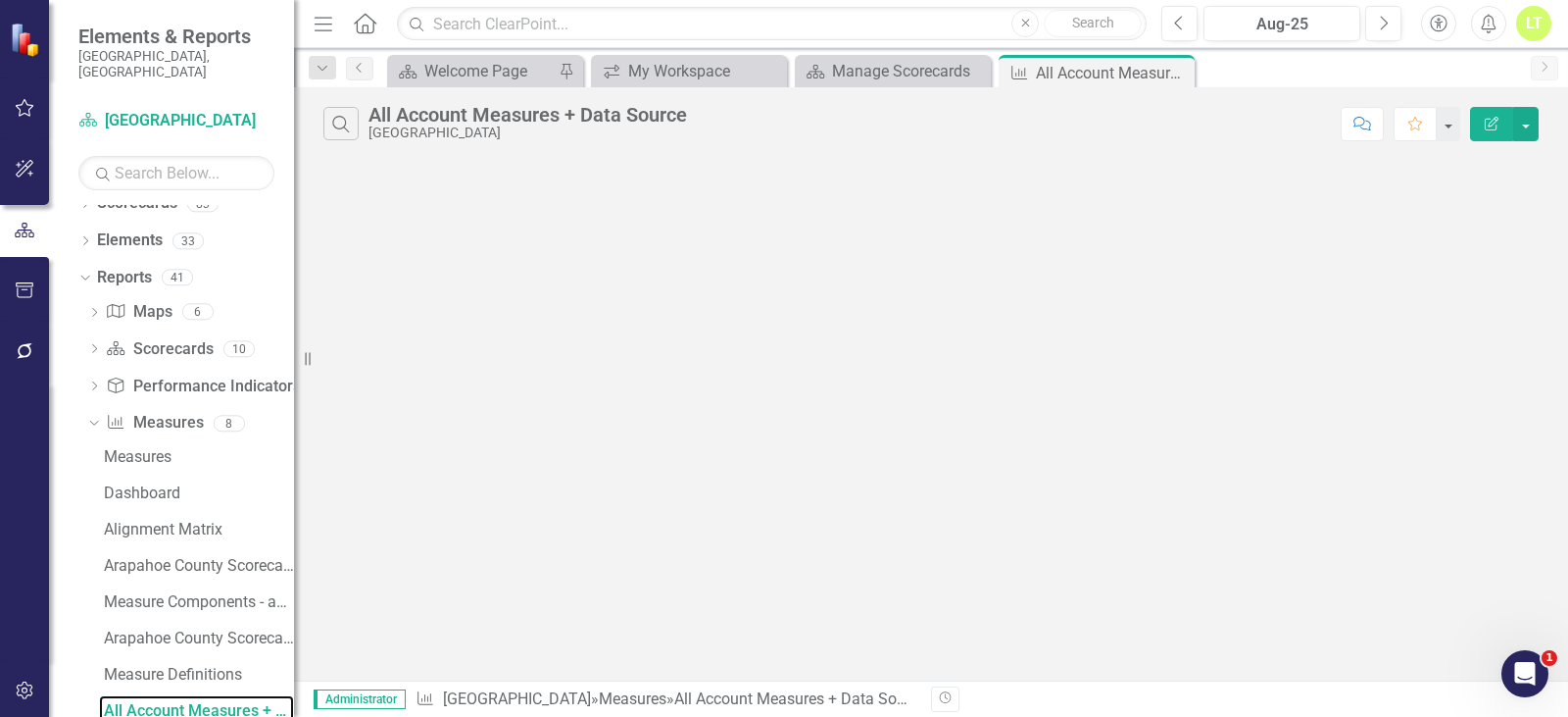
scroll to position [12, 0]
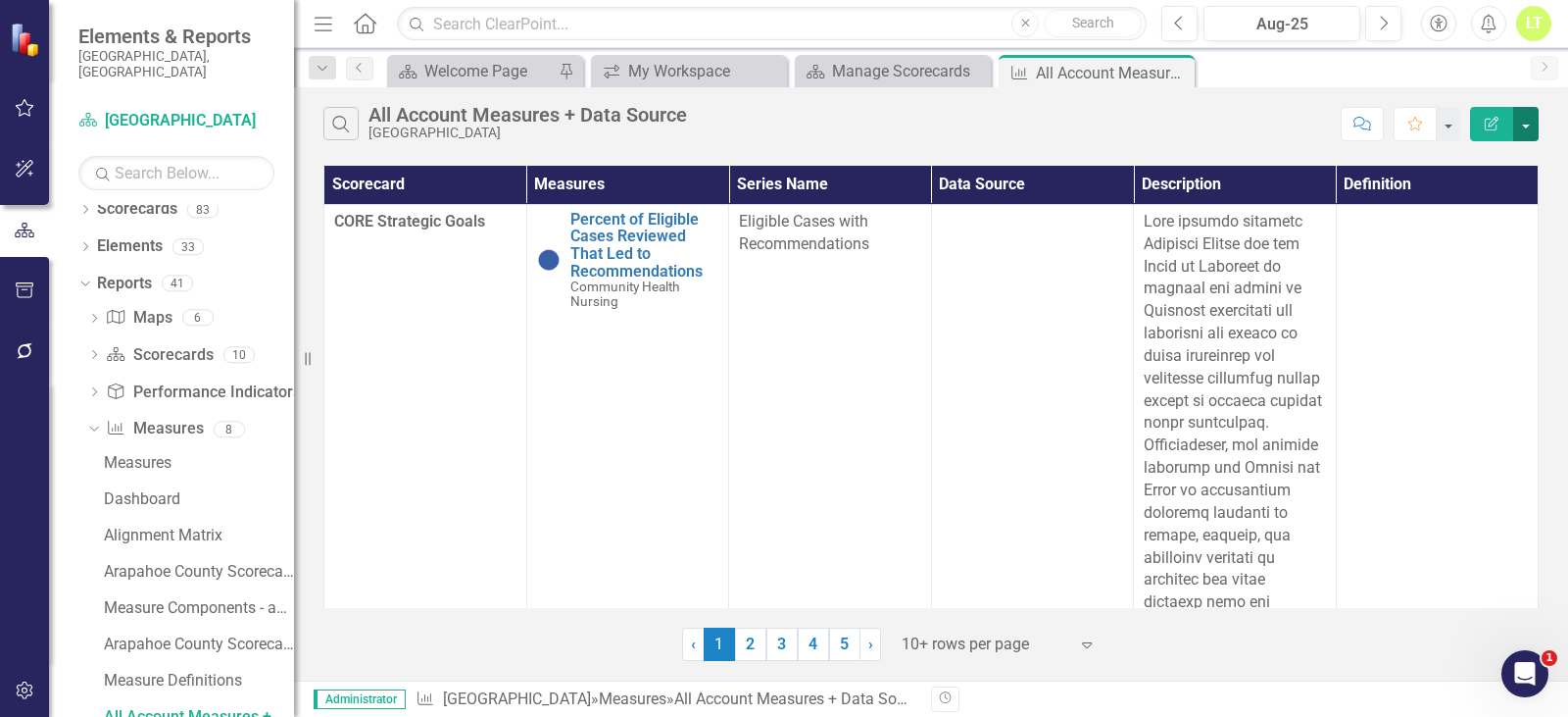
click at [1529, 117] on button "button" at bounding box center [1526, 124] width 26 height 34
click at [1503, 154] on link "Edit Report Edit Report" at bounding box center [1460, 160] width 155 height 36
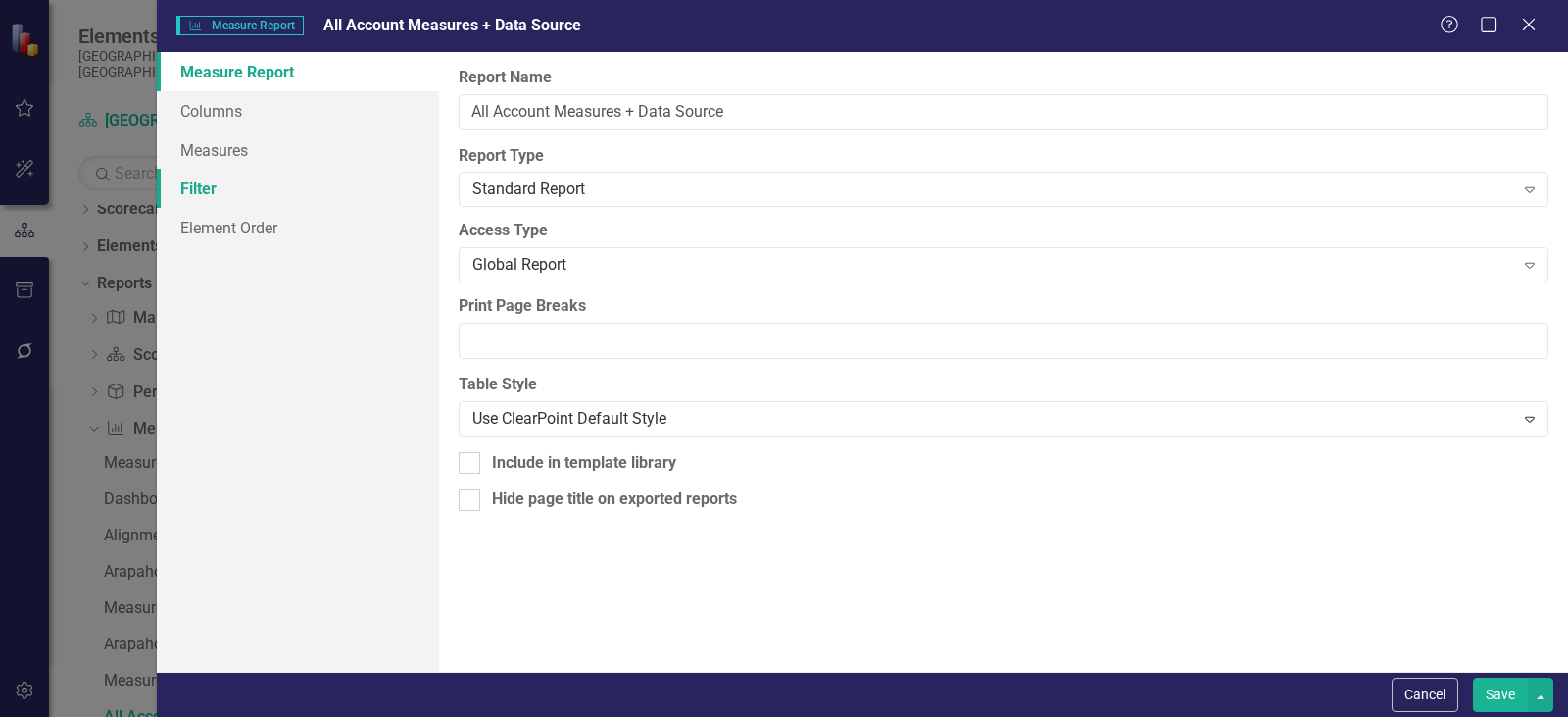
click at [234, 179] on link "Filter" at bounding box center [297, 188] width 282 height 39
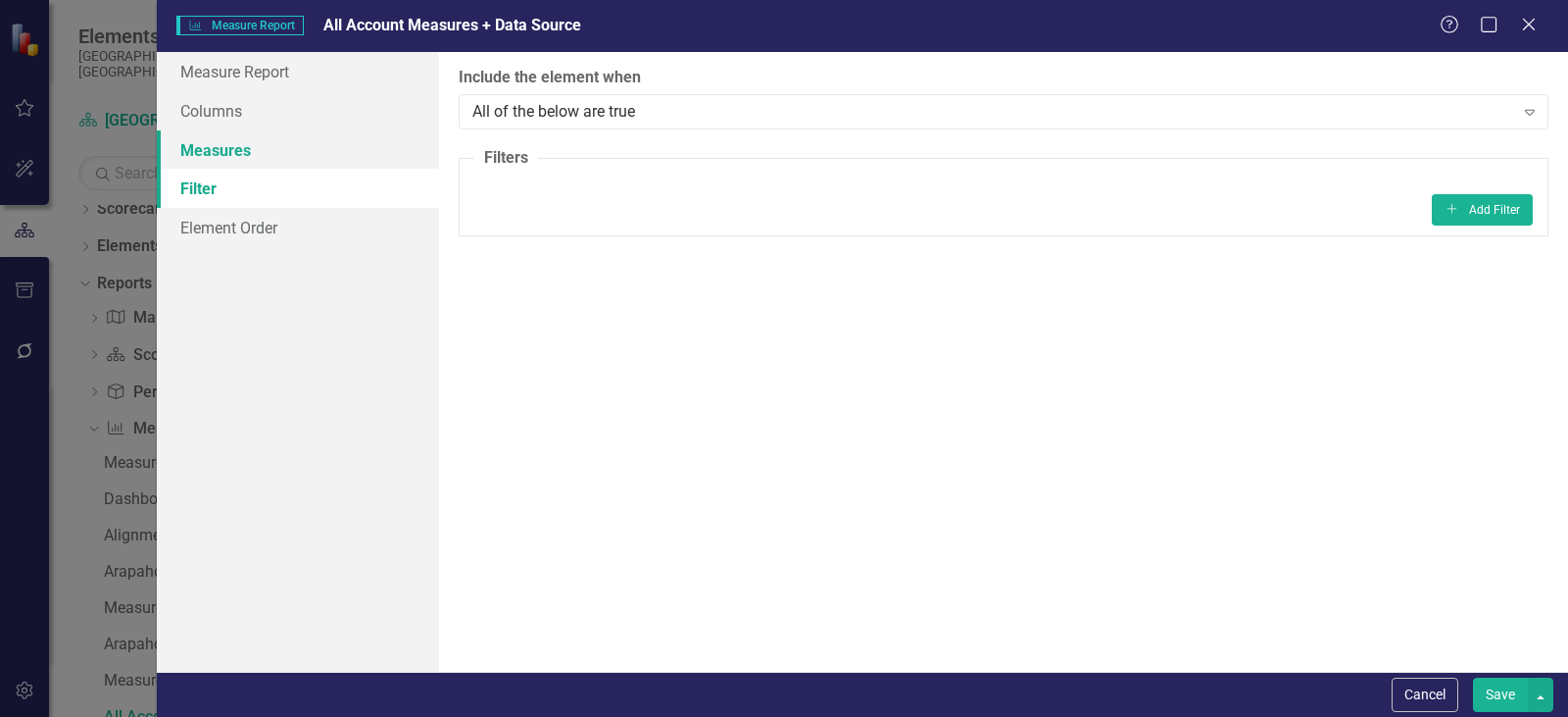
click at [234, 150] on link "Measures" at bounding box center [297, 150] width 282 height 39
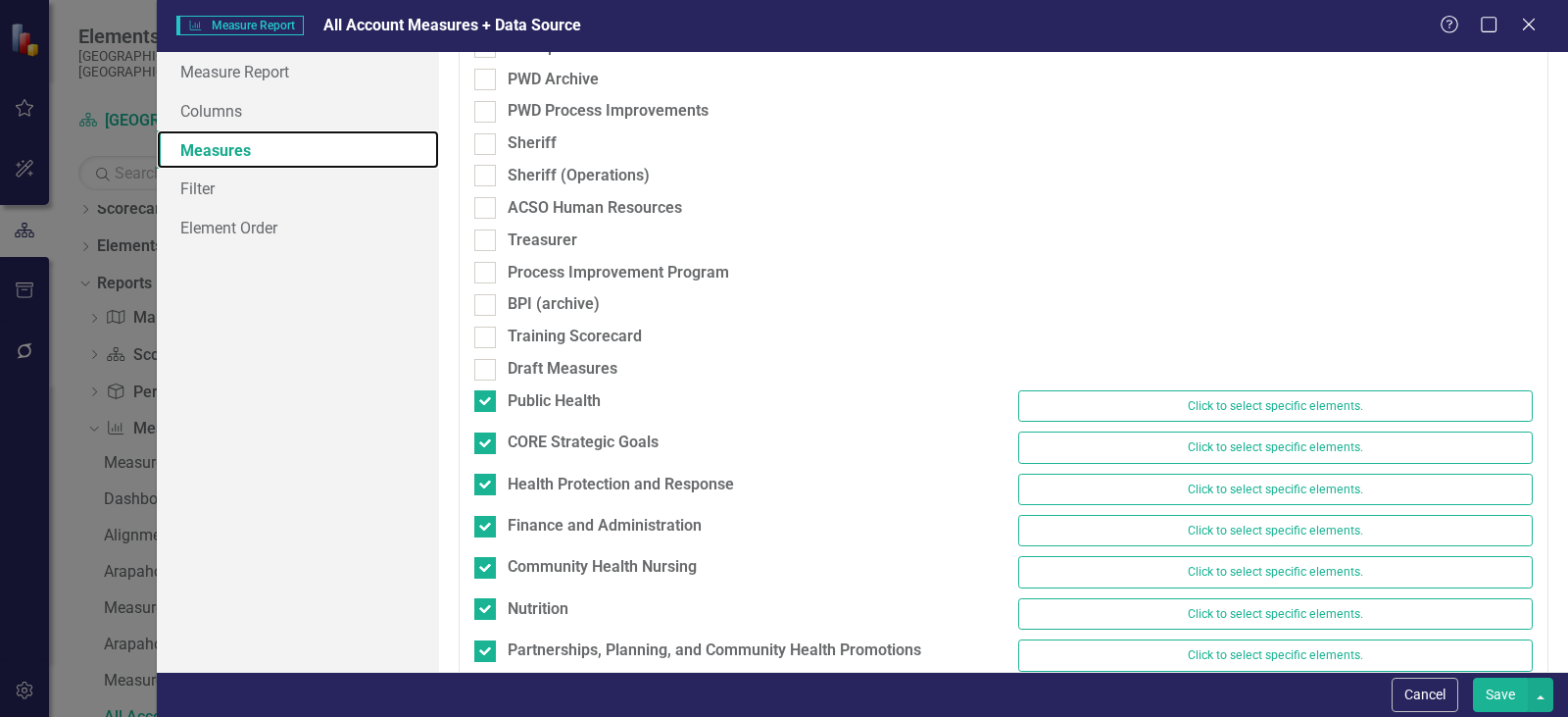
scroll to position [2247, 0]
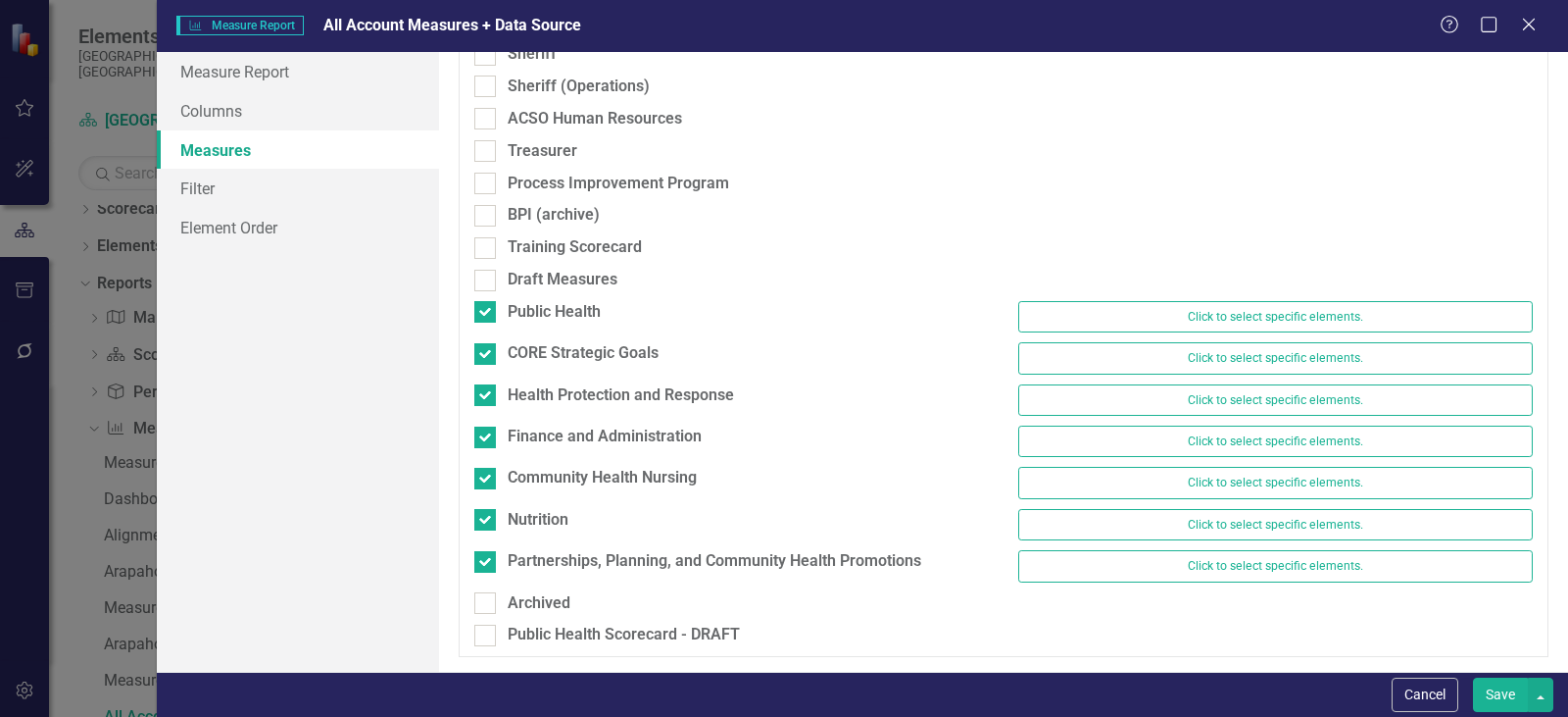
click at [469, 317] on div "Public Health" at bounding box center [732, 314] width 544 height 27
click at [490, 315] on div at bounding box center [485, 312] width 22 height 22
click at [487, 314] on input "Public Health" at bounding box center [480, 307] width 13 height 13
checkbox input "false"
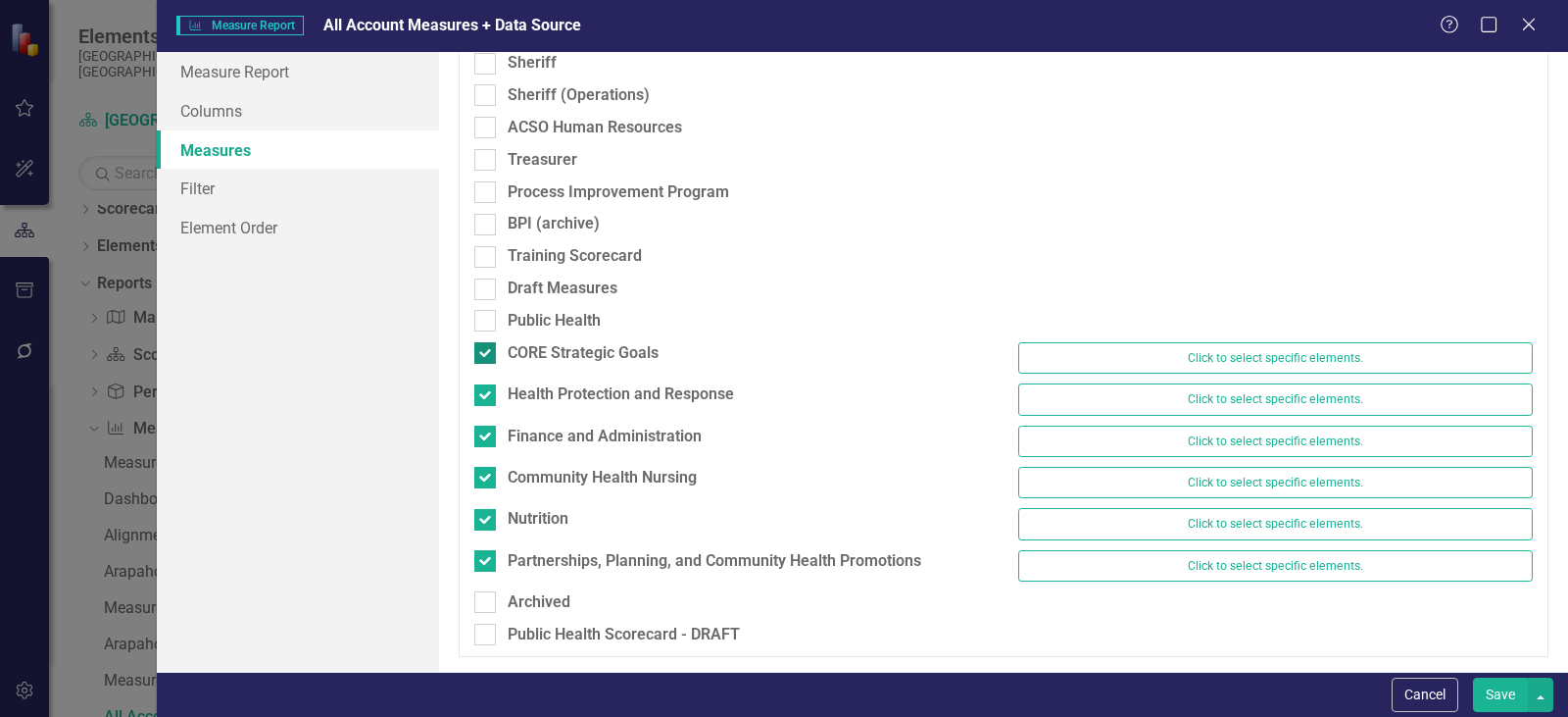
click at [498, 358] on div "CORE Strategic Goals" at bounding box center [732, 354] width 515 height 23
click at [487, 355] on input "CORE Strategic Goals" at bounding box center [480, 349] width 13 height 13
checkbox input "false"
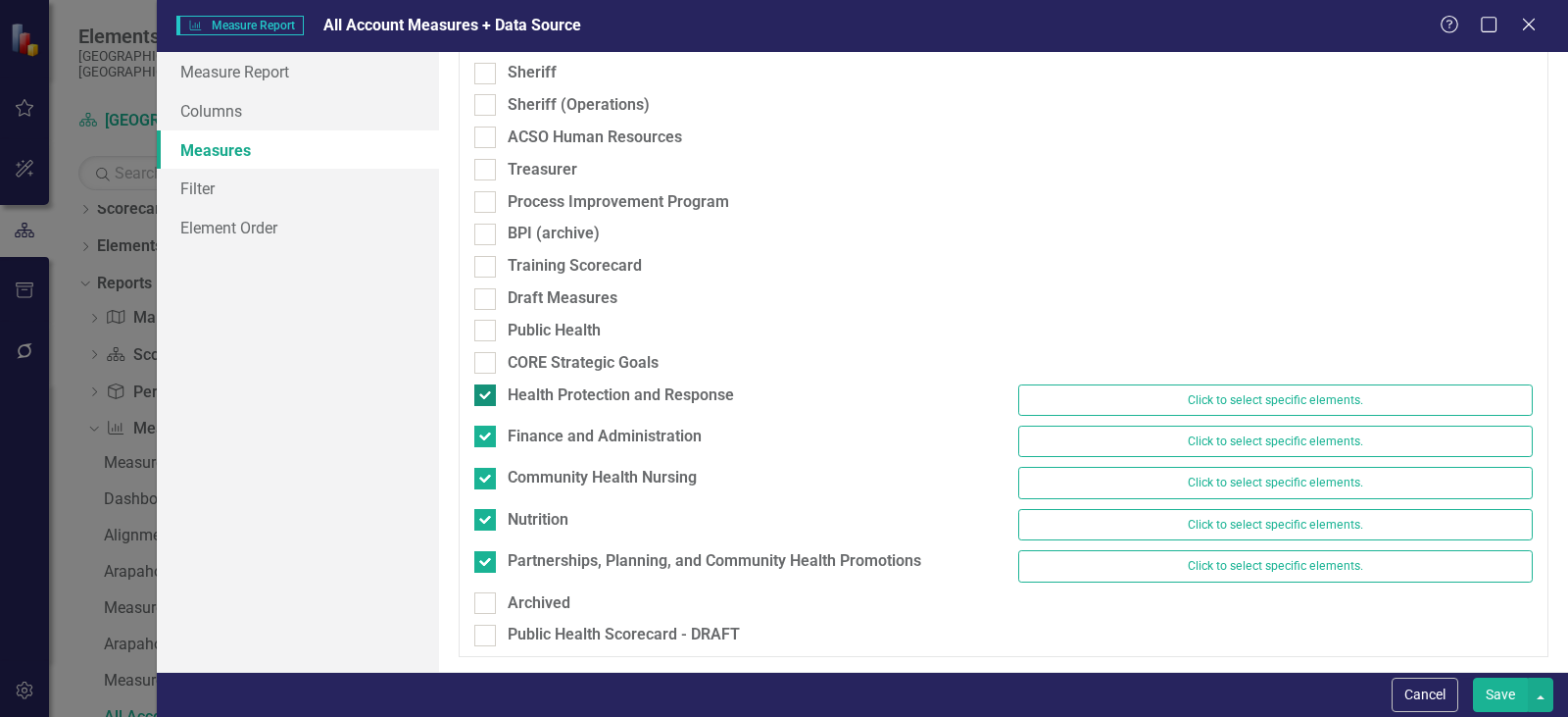
click at [486, 397] on input "Health Protection and Response" at bounding box center [480, 390] width 13 height 13
checkbox input "false"
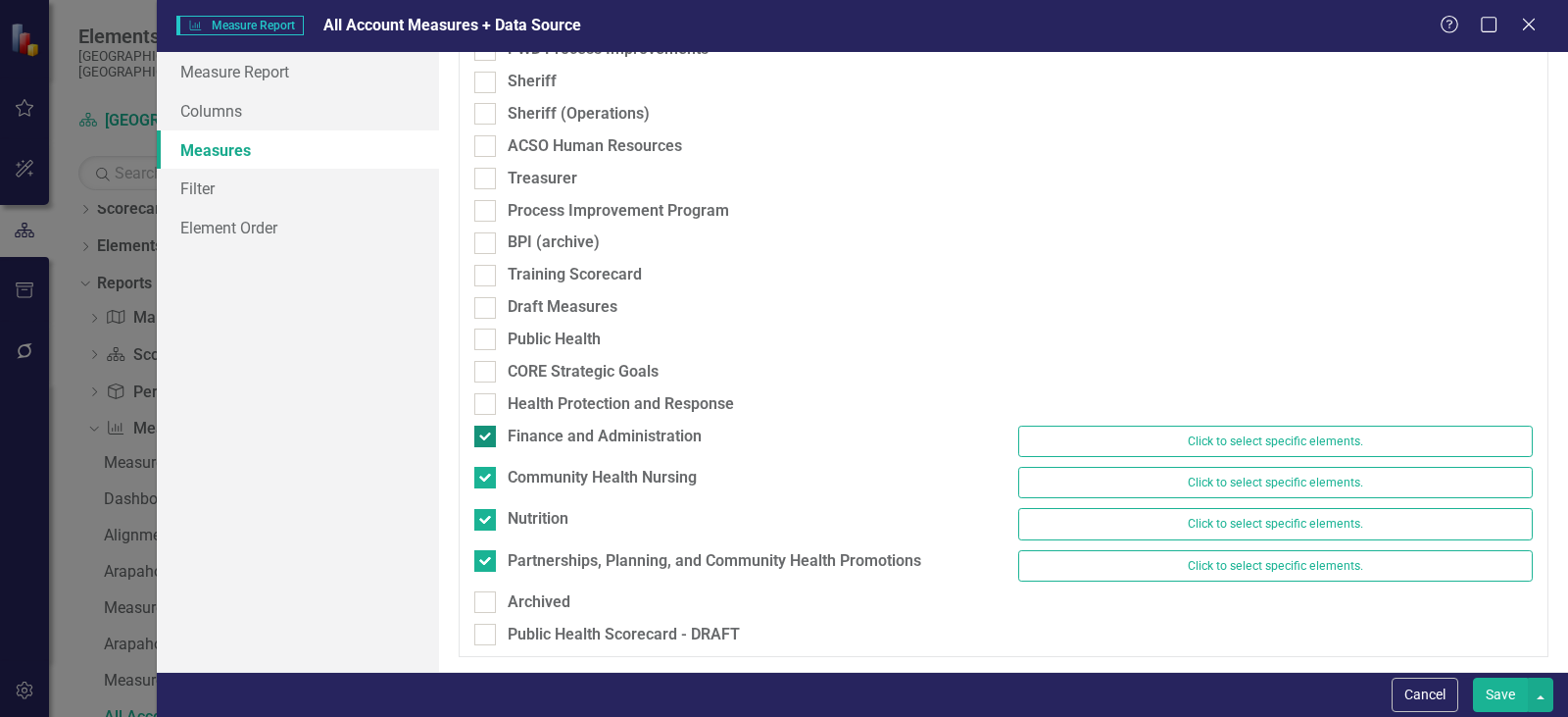
click at [485, 438] on div at bounding box center [485, 436] width 22 height 22
click at [485, 438] on input "Finance and Administration" at bounding box center [480, 431] width 13 height 13
checkbox input "false"
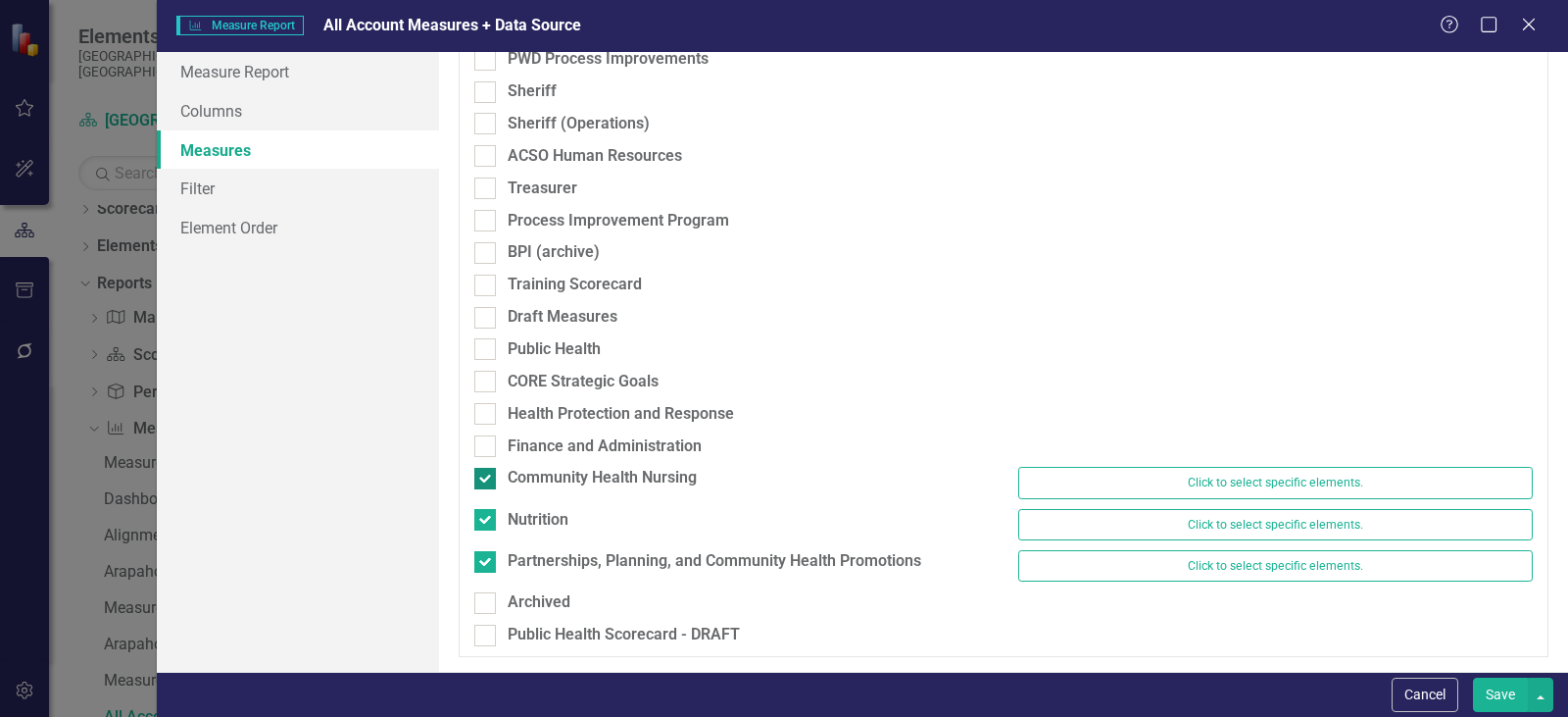
click at [485, 485] on div at bounding box center [485, 478] width 22 height 22
click at [485, 480] on input "Community Health Nursing" at bounding box center [480, 473] width 13 height 13
checkbox input "false"
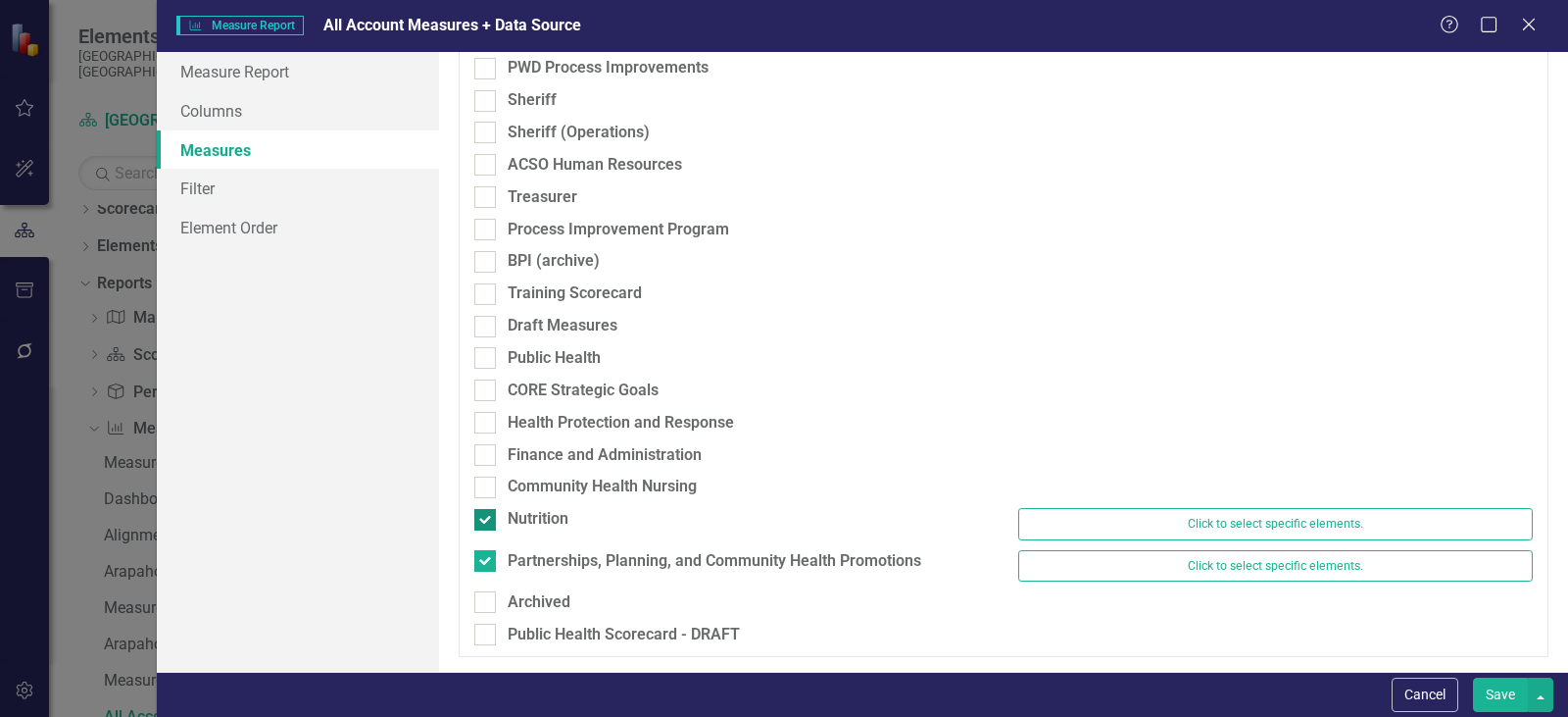
click at [479, 528] on div at bounding box center [485, 520] width 22 height 22
click at [479, 521] on input "Nutrition" at bounding box center [480, 515] width 13 height 13
checkbox input "false"
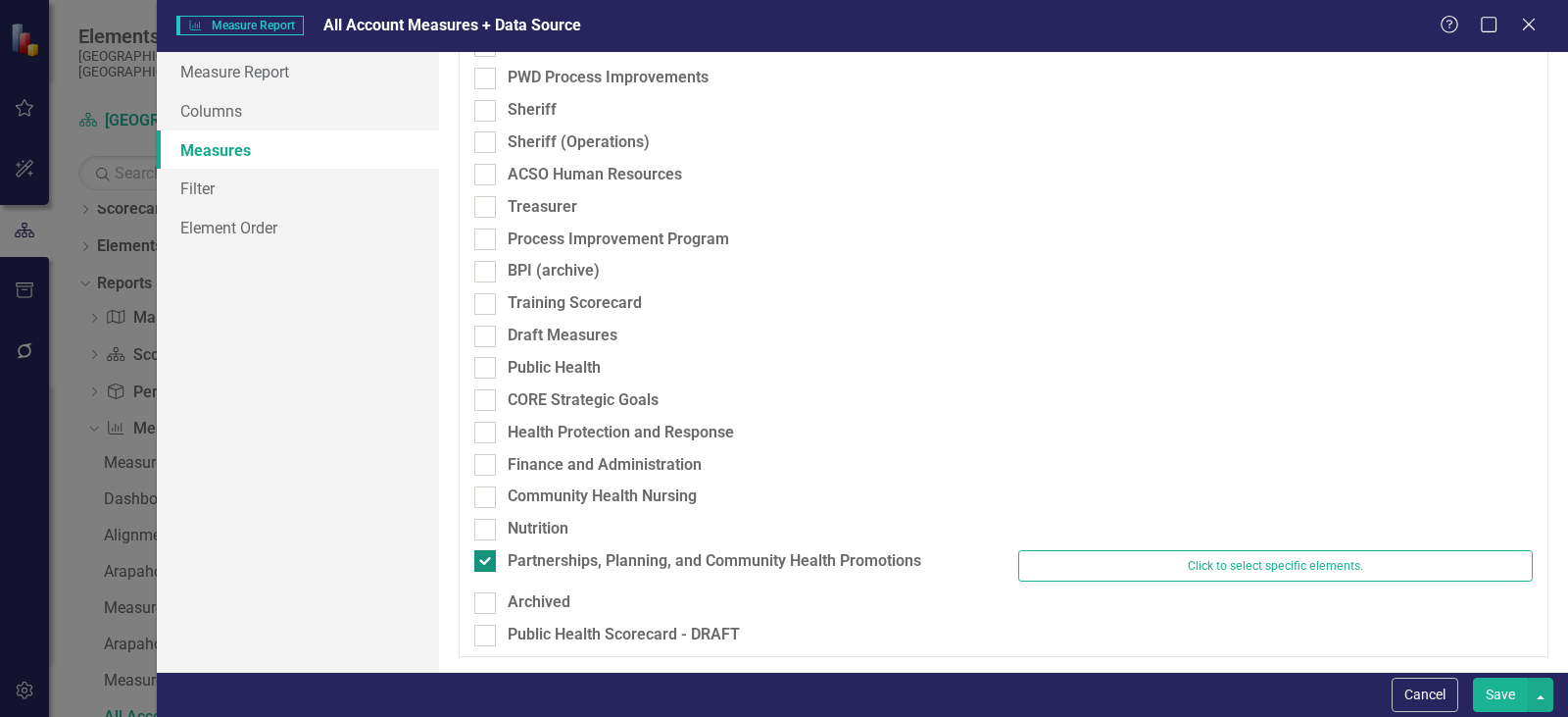
click at [484, 554] on input "Partnerships, Planning, and Community Health Promotions" at bounding box center [480, 556] width 13 height 13
checkbox input "false"
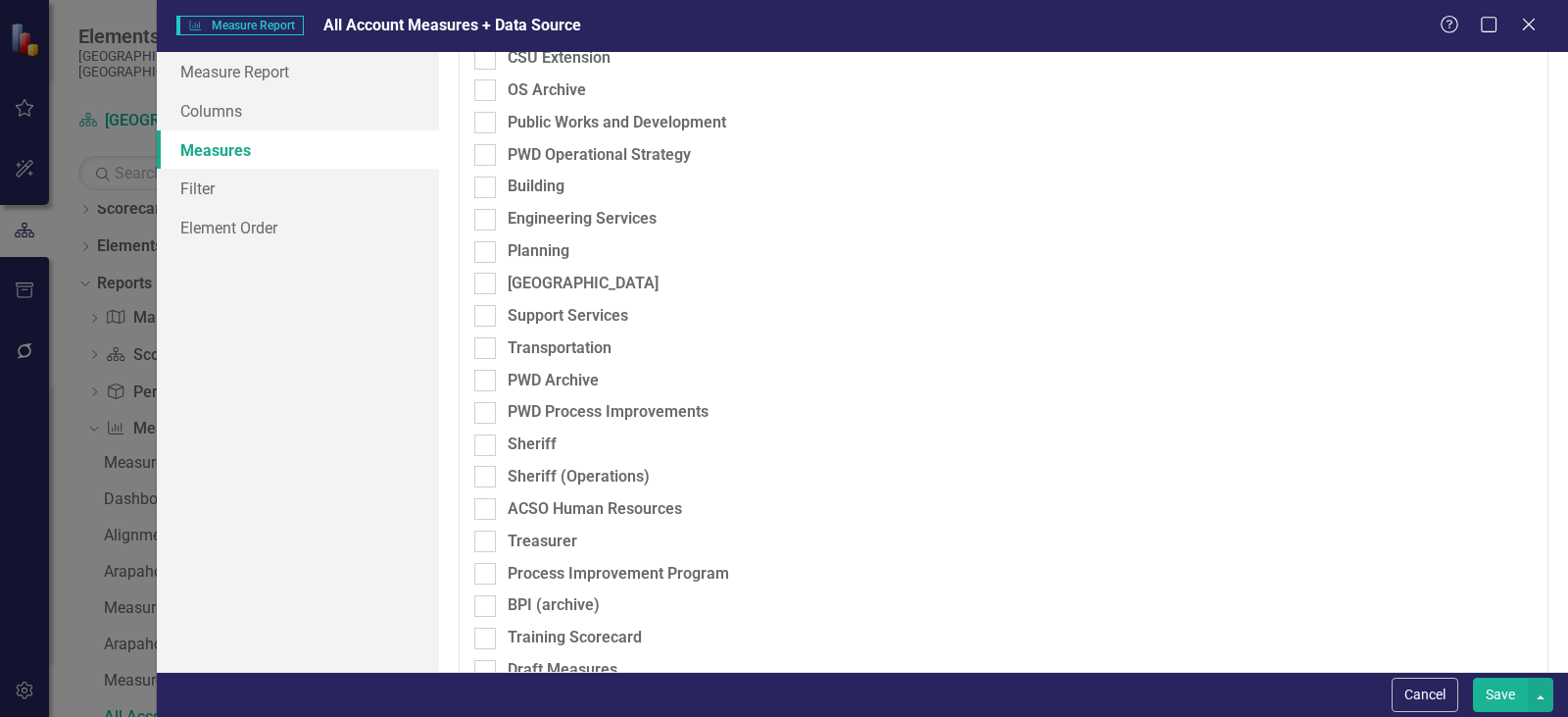
scroll to position [1790, 0]
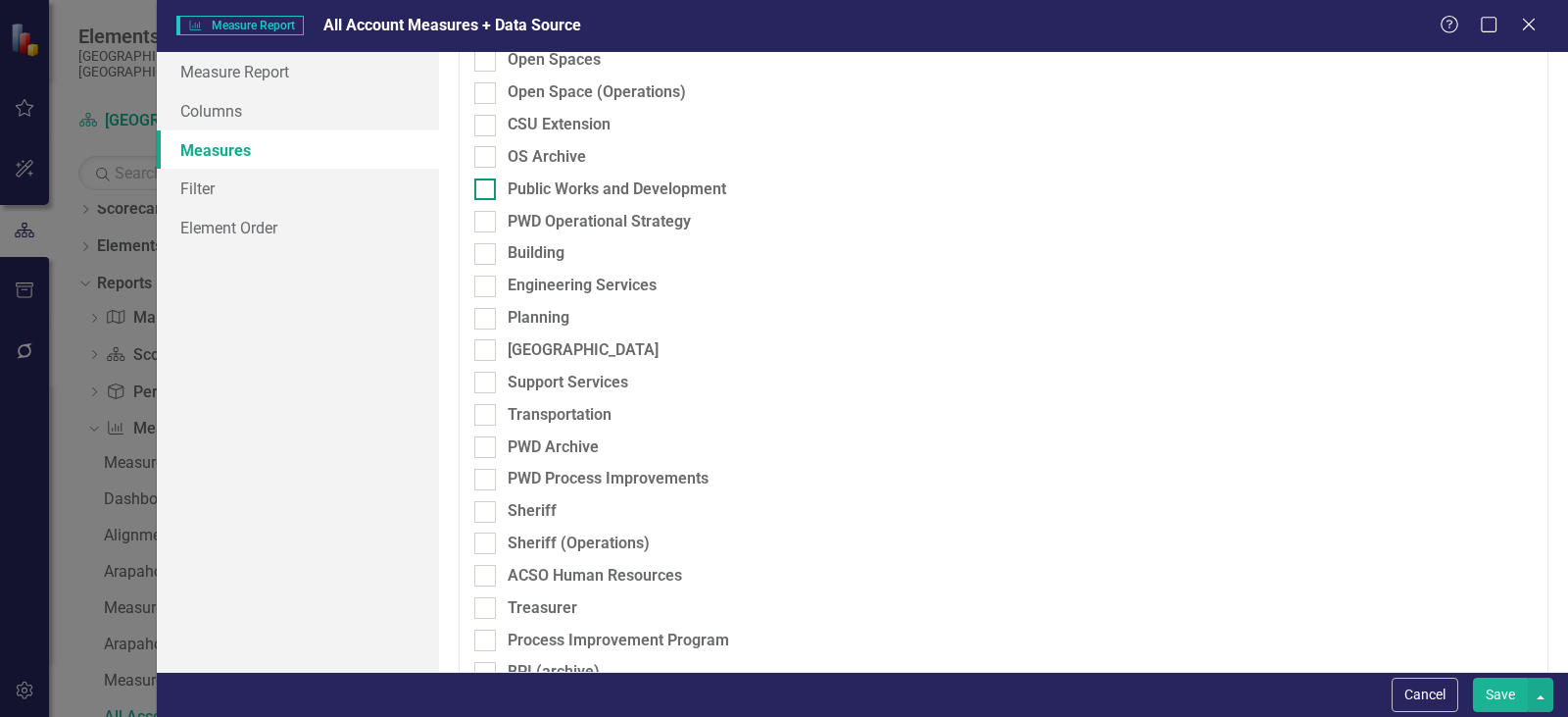
click at [494, 195] on div at bounding box center [485, 190] width 22 height 22
click at [487, 191] on input "Public Works and Development" at bounding box center [480, 185] width 13 height 13
checkbox input "true"
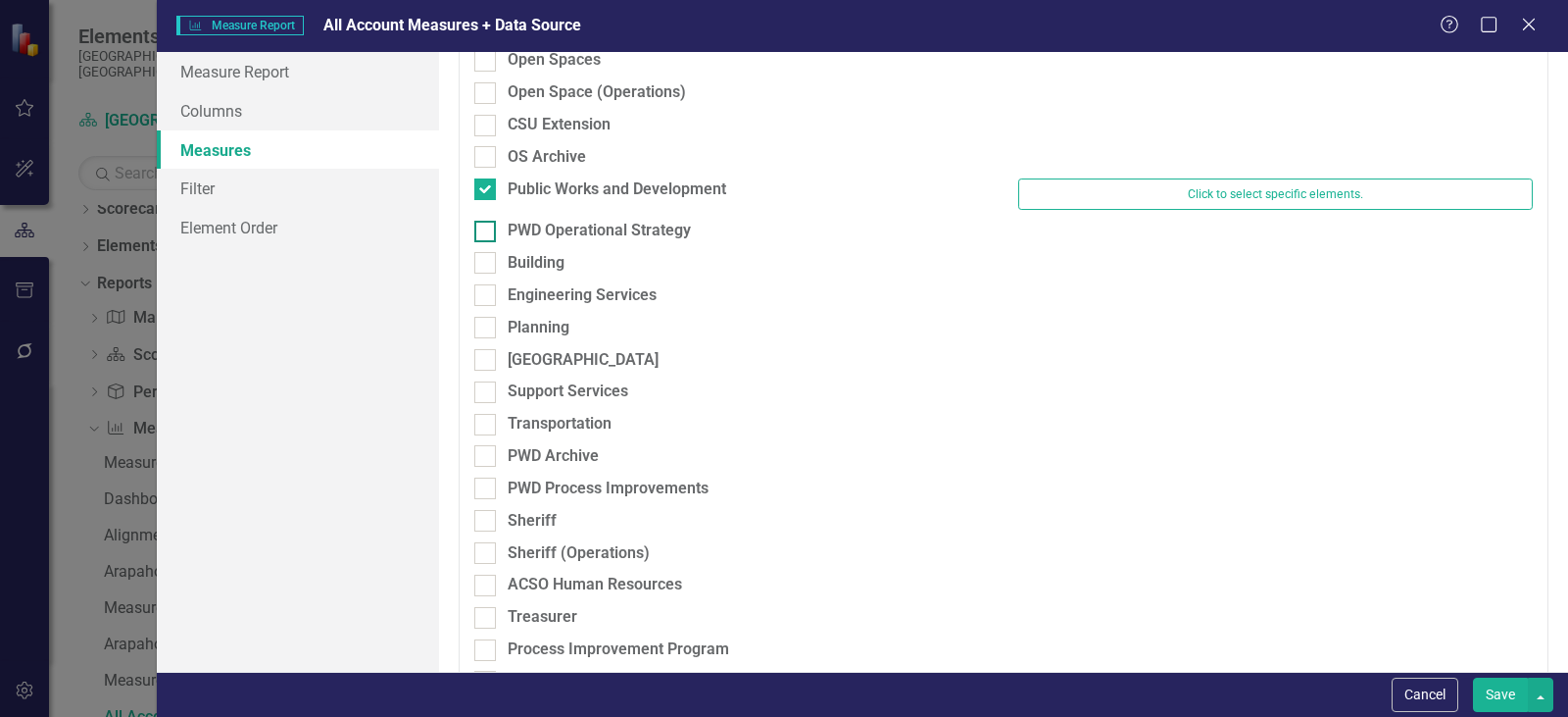
click at [484, 235] on div at bounding box center [485, 232] width 22 height 22
click at [484, 234] on input "PWD Operational Strategy" at bounding box center [480, 227] width 13 height 13
checkbox input "true"
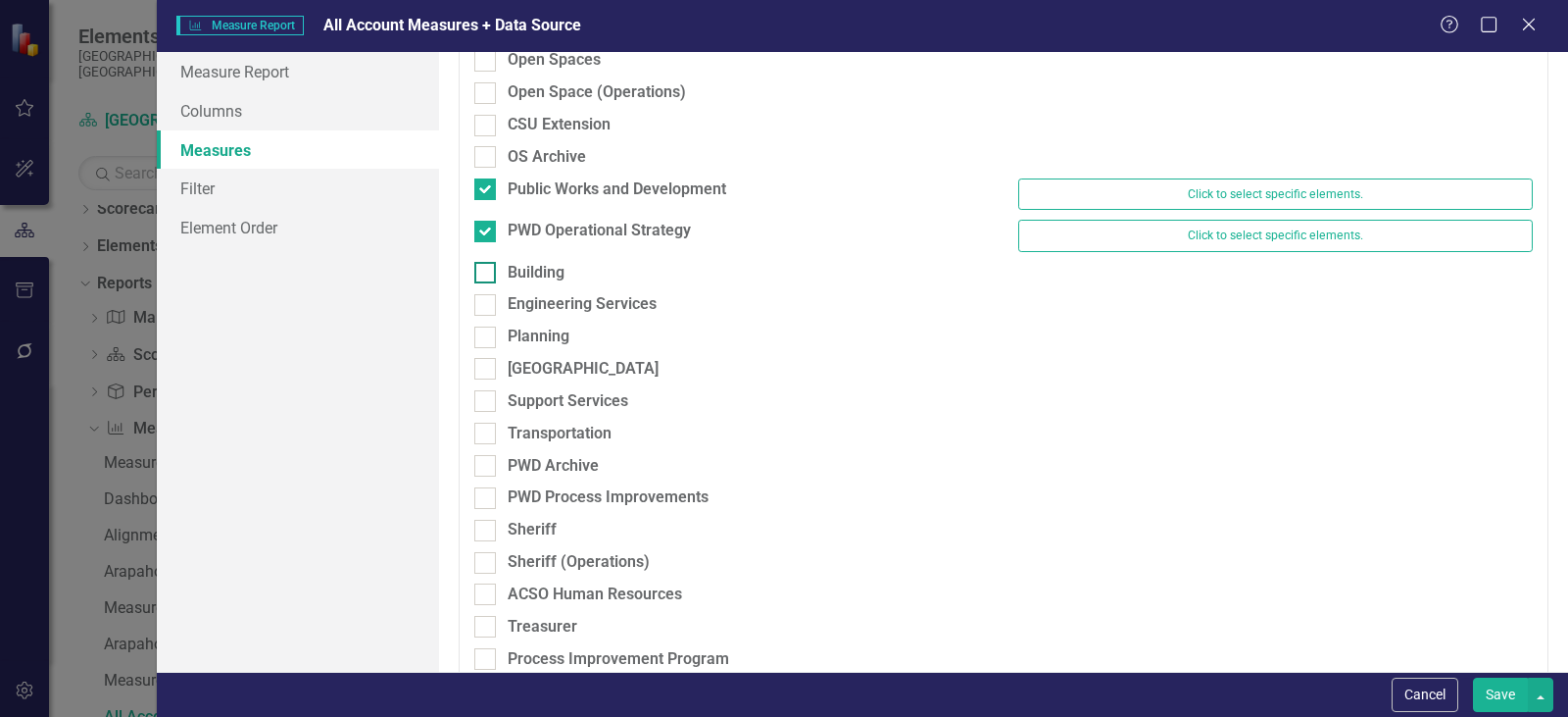
click at [489, 275] on div at bounding box center [485, 273] width 22 height 22
click at [487, 275] on input "Building" at bounding box center [480, 268] width 13 height 13
checkbox input "true"
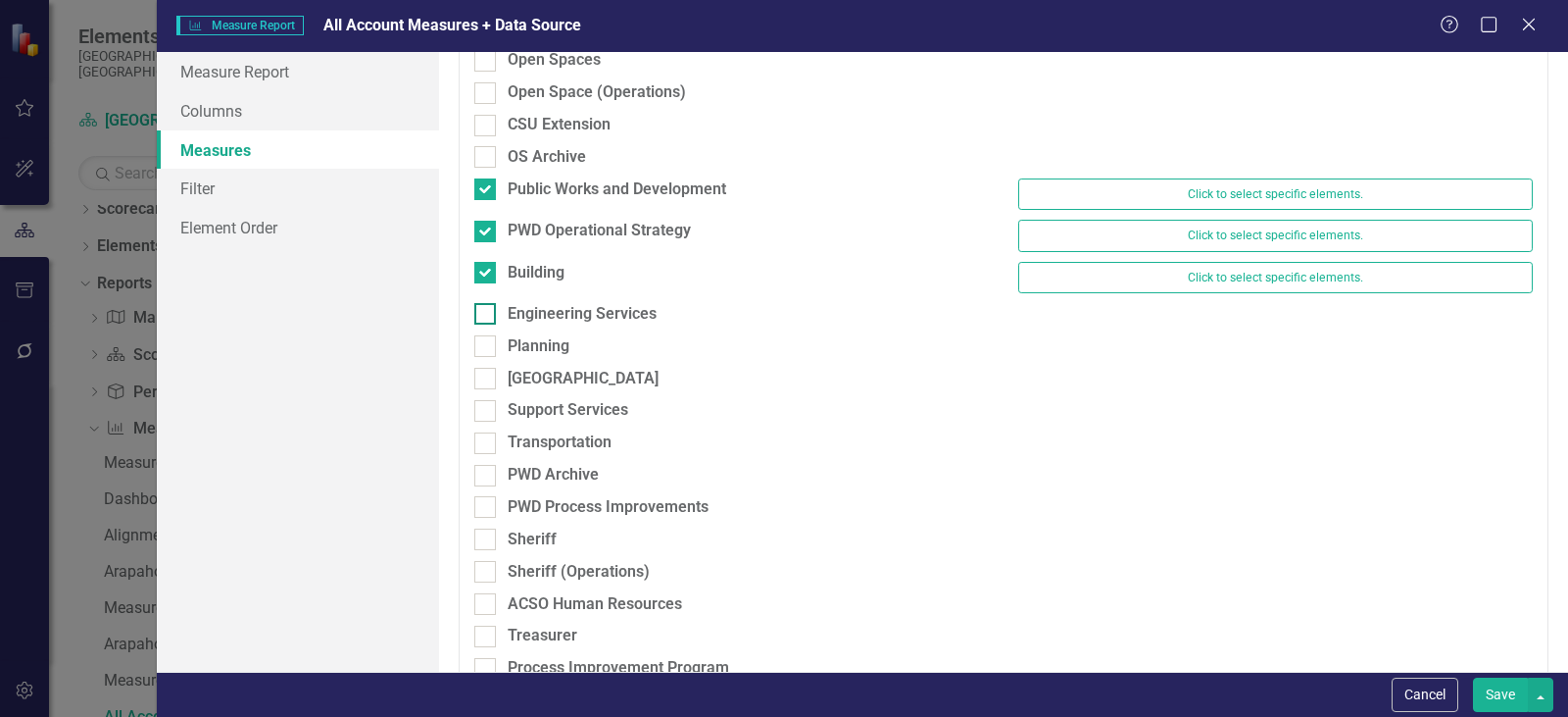
click at [485, 316] on input "Engineering Services" at bounding box center [480, 309] width 13 height 13
checkbox input "true"
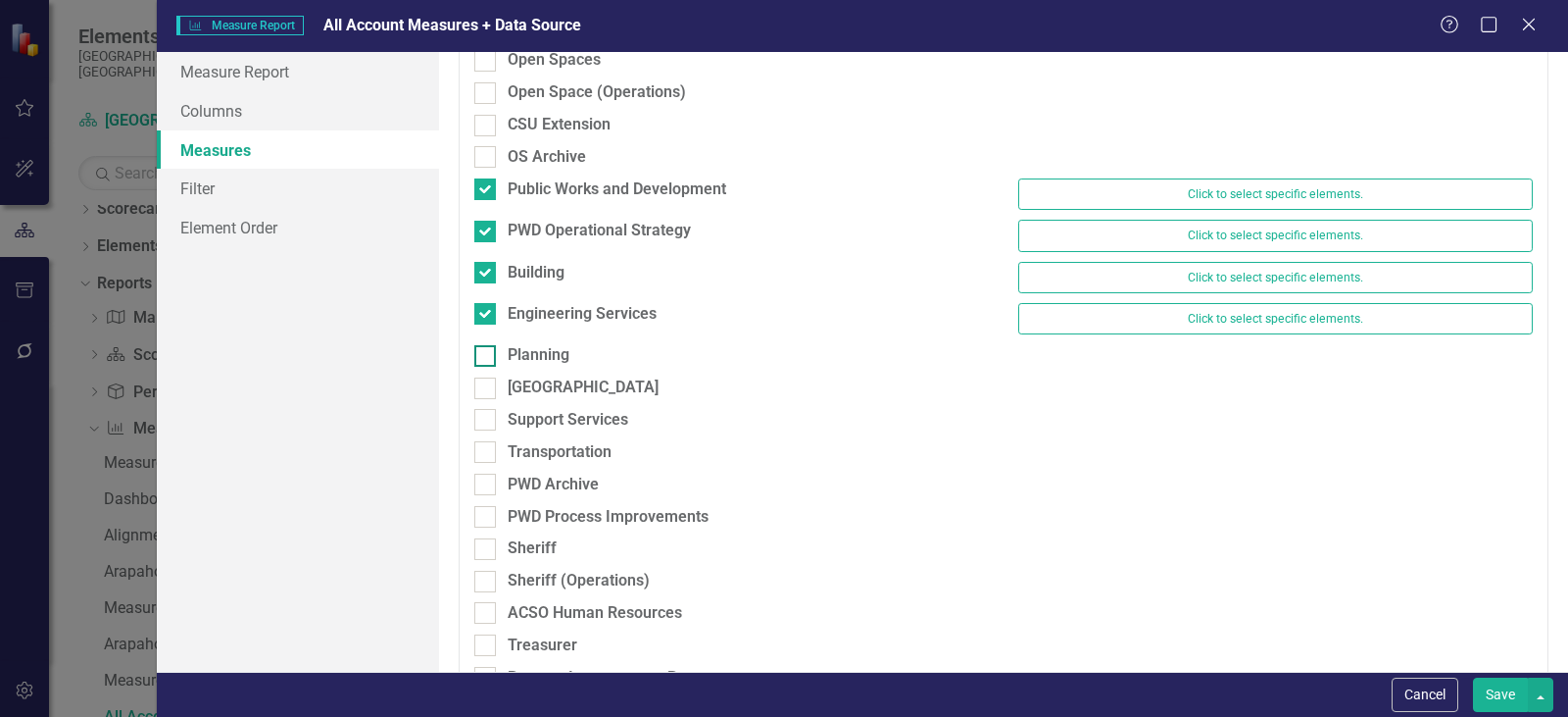
click at [482, 355] on input "Planning" at bounding box center [480, 352] width 13 height 13
checkbox input "true"
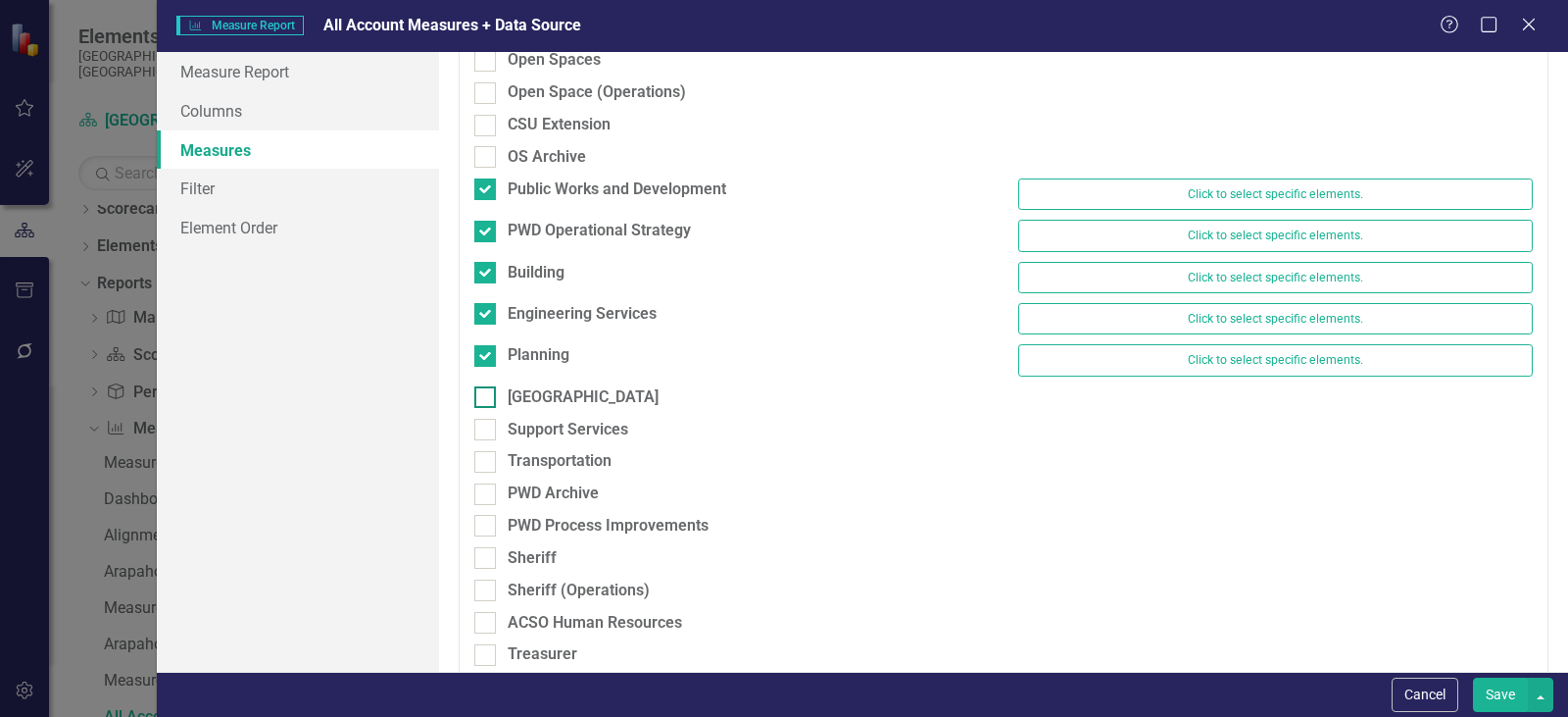
click at [487, 401] on div at bounding box center [485, 397] width 22 height 22
click at [487, 399] on input "[GEOGRAPHIC_DATA]" at bounding box center [480, 392] width 13 height 13
checkbox input "true"
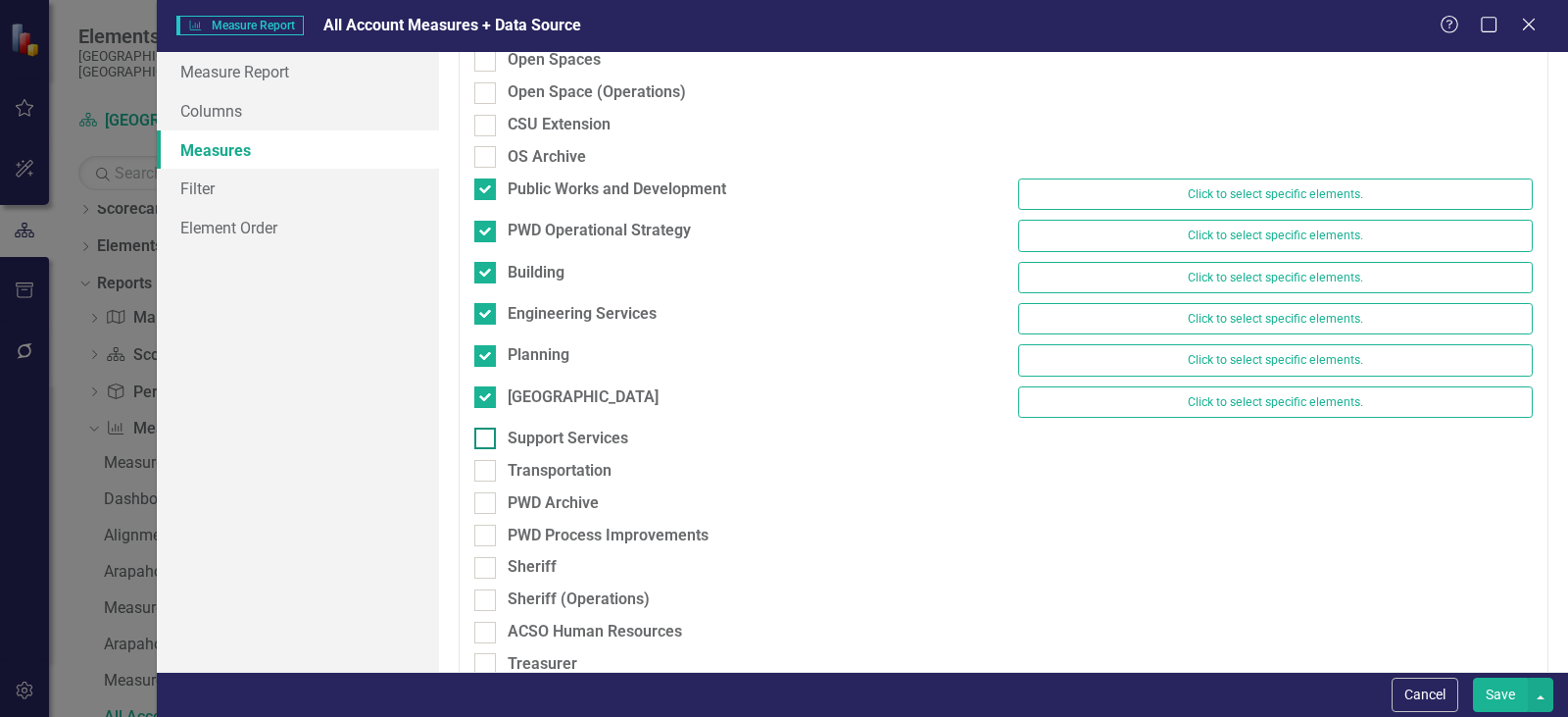
click at [488, 446] on div at bounding box center [485, 438] width 22 height 22
click at [487, 440] on input "Support Services" at bounding box center [480, 433] width 13 height 13
checkbox input "true"
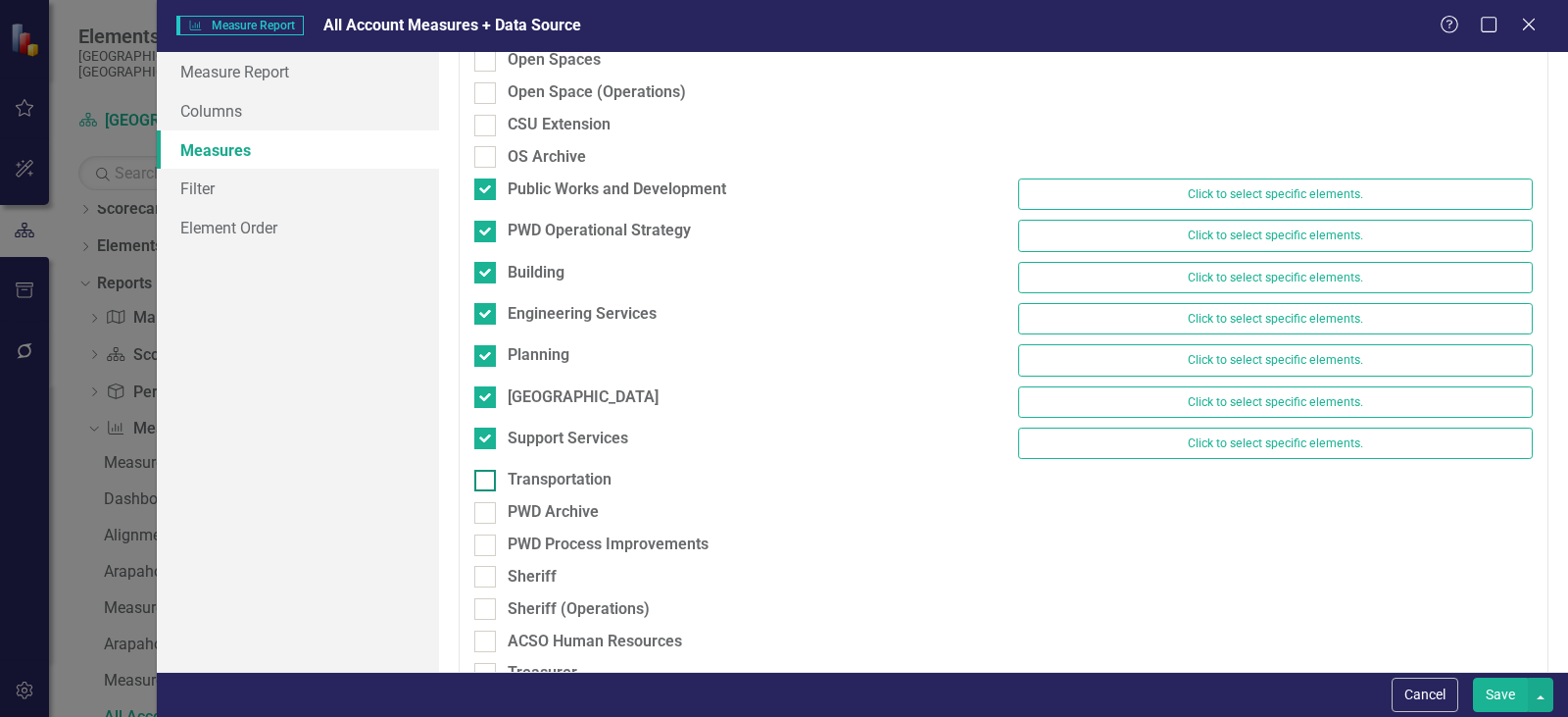
click at [486, 489] on div at bounding box center [485, 480] width 22 height 22
click at [486, 482] on input "Transportation" at bounding box center [480, 475] width 13 height 13
checkbox input "true"
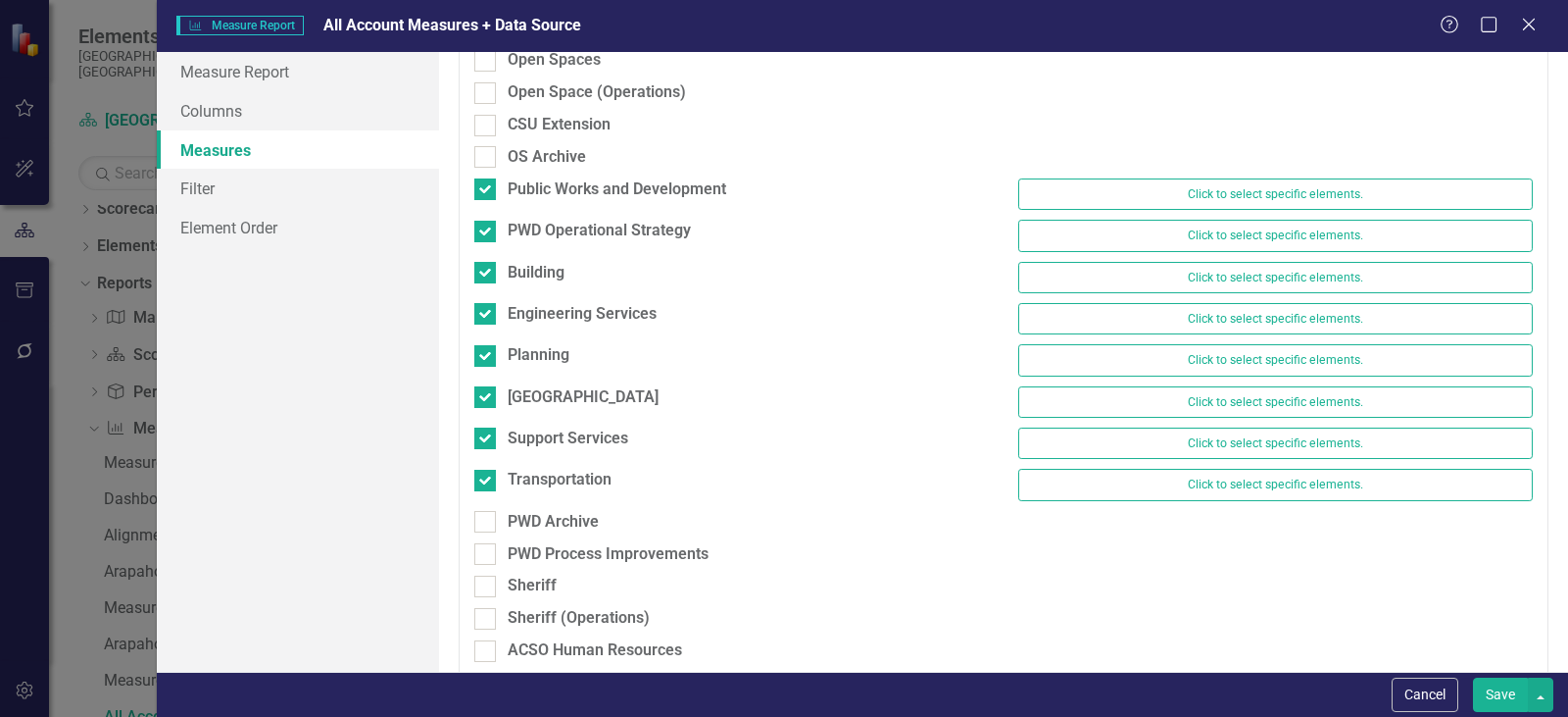
click at [1496, 689] on button "Save" at bounding box center [1500, 695] width 55 height 34
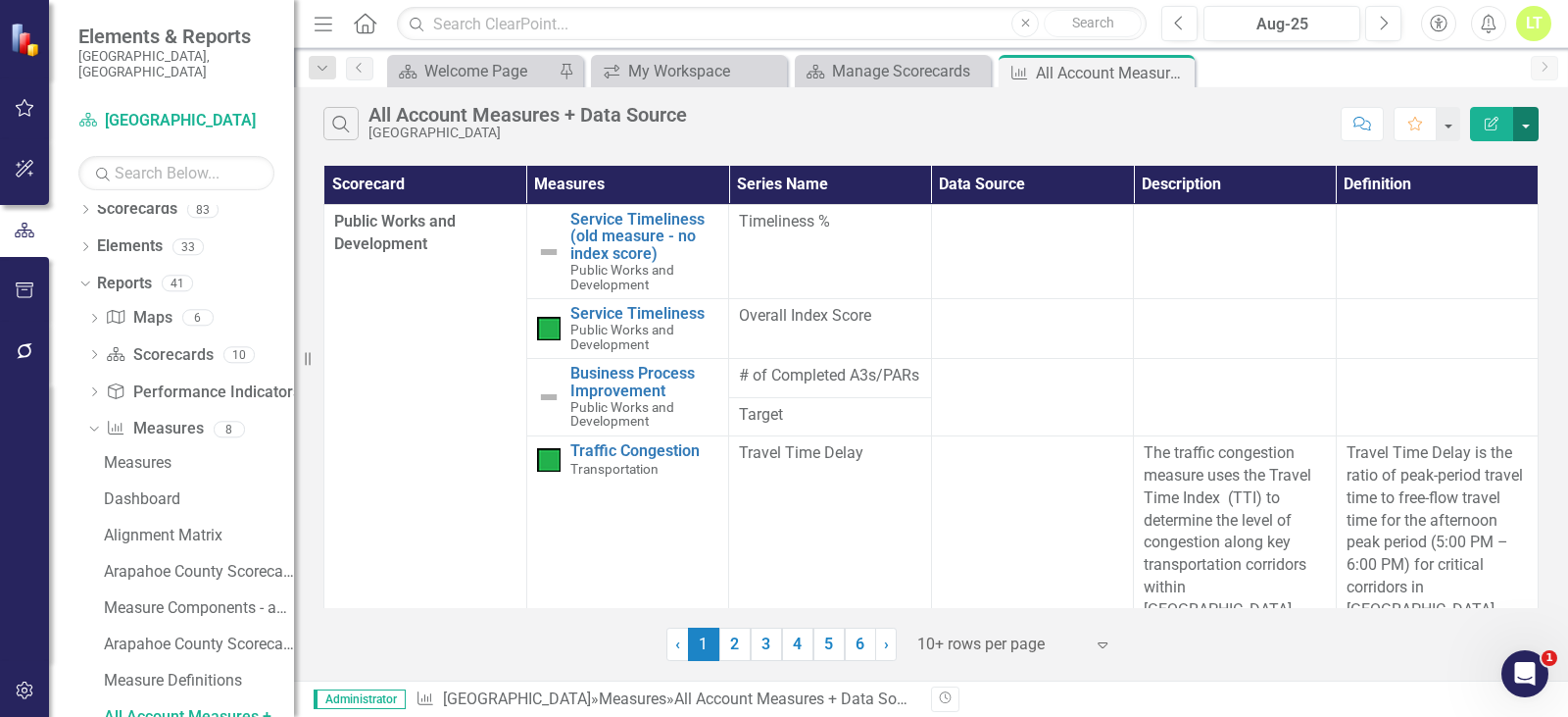
click at [1531, 121] on button "button" at bounding box center [1526, 124] width 26 height 34
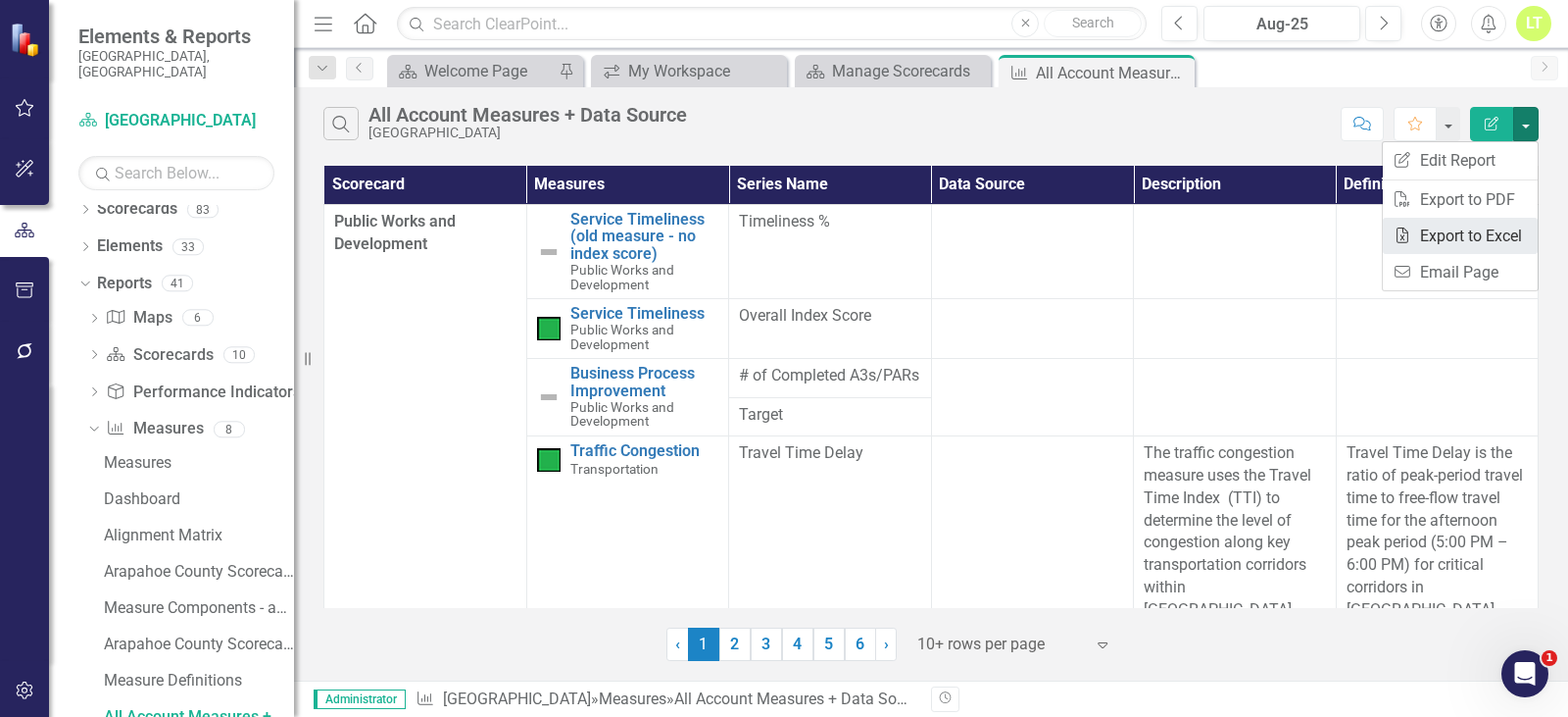
click at [1477, 243] on link "Excel Export to Excel" at bounding box center [1460, 236] width 155 height 36
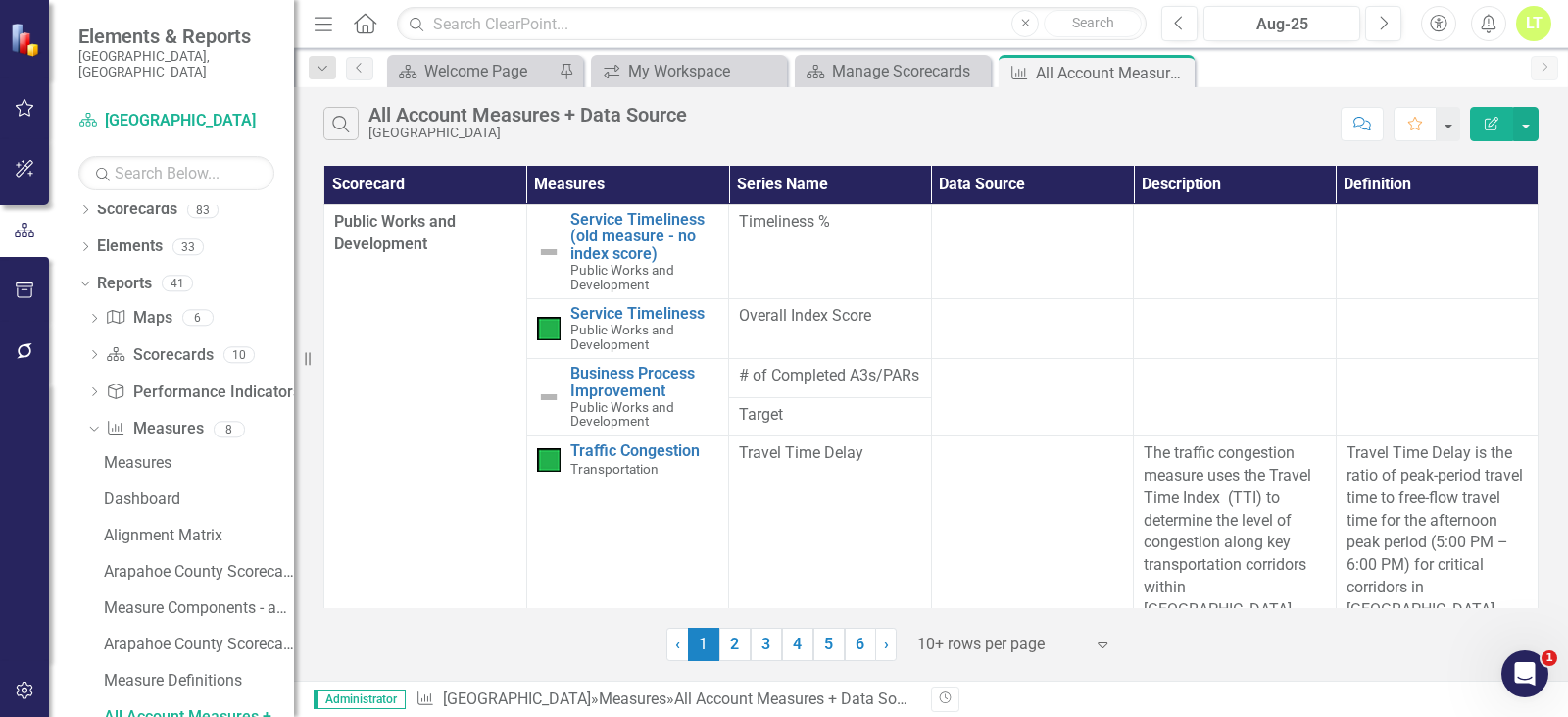
click at [917, 129] on div "Search All Account Measures + Data Source [GEOGRAPHIC_DATA]" at bounding box center [827, 123] width 1008 height 33
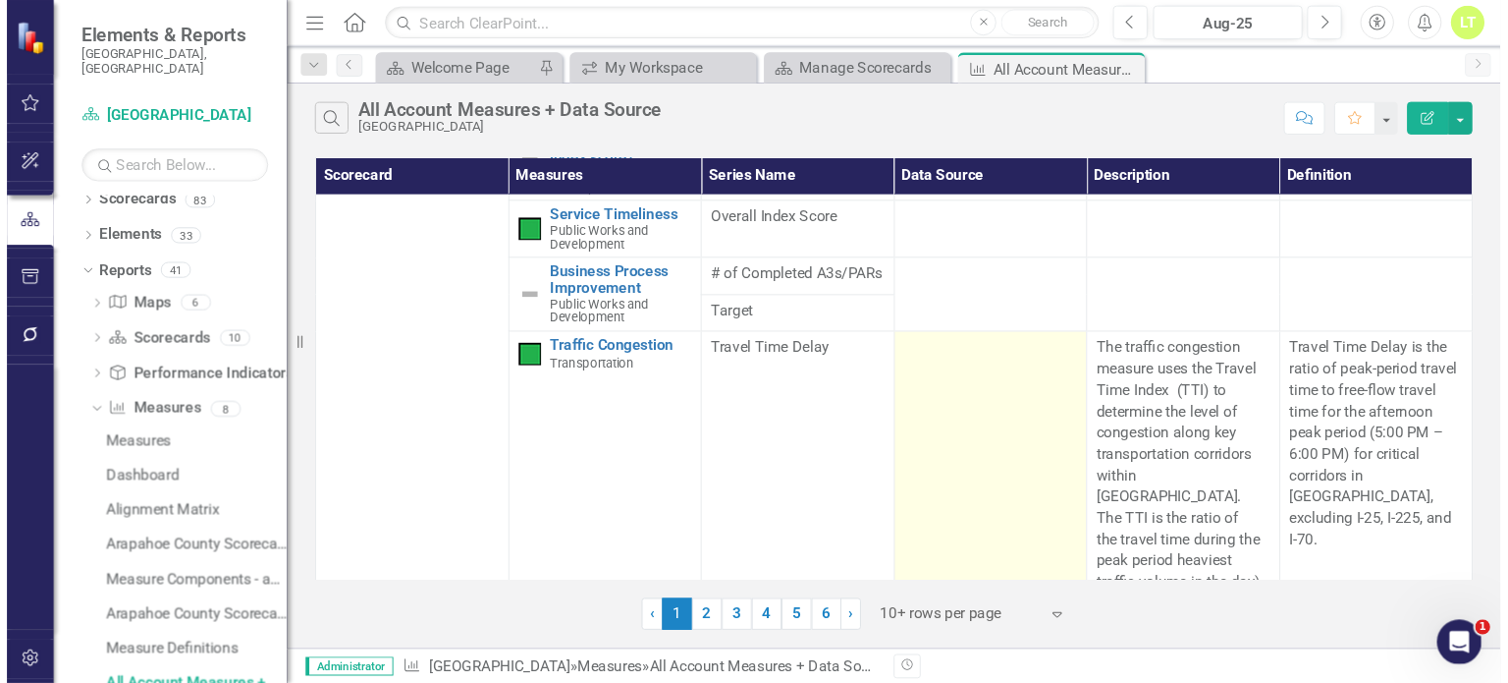
scroll to position [0, 0]
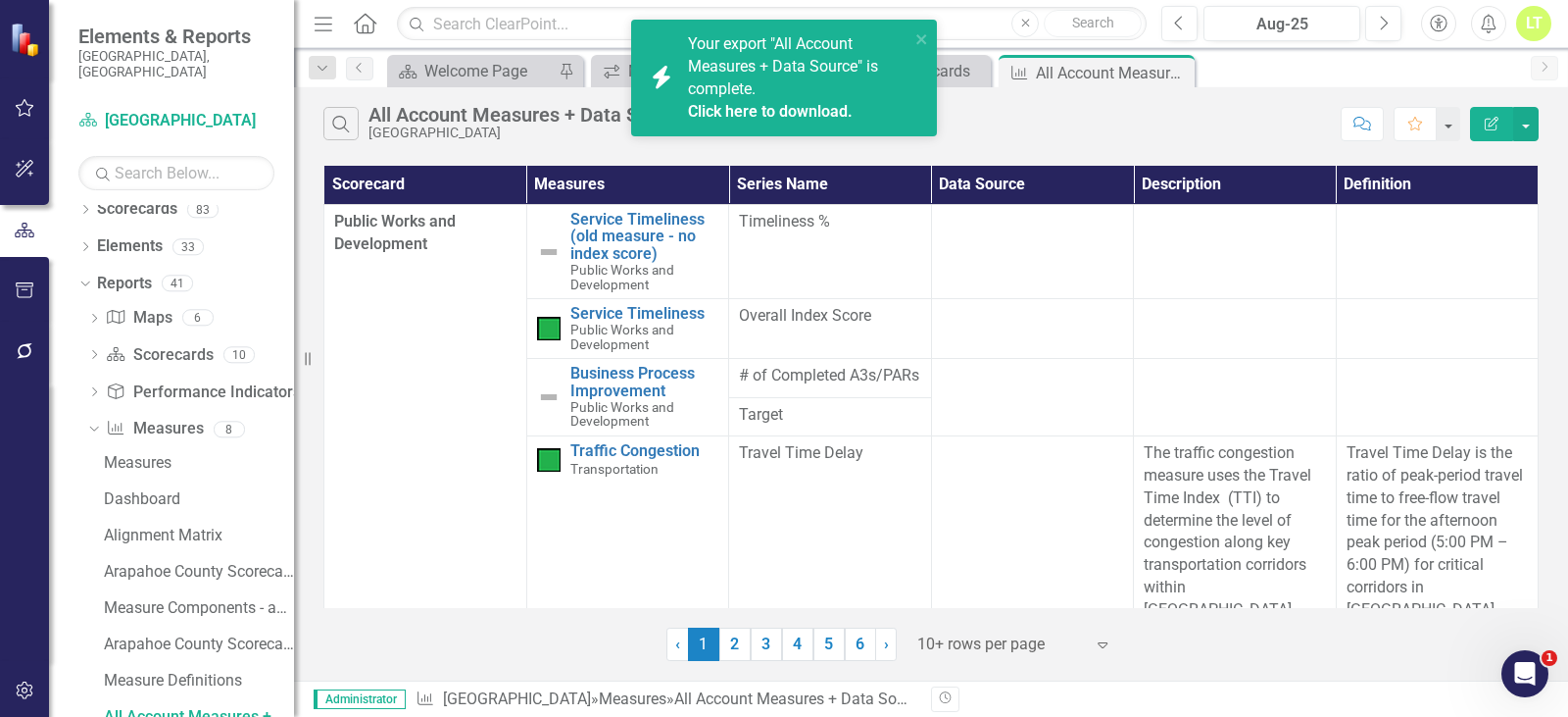
click at [823, 118] on link "Click here to download." at bounding box center [770, 111] width 165 height 19
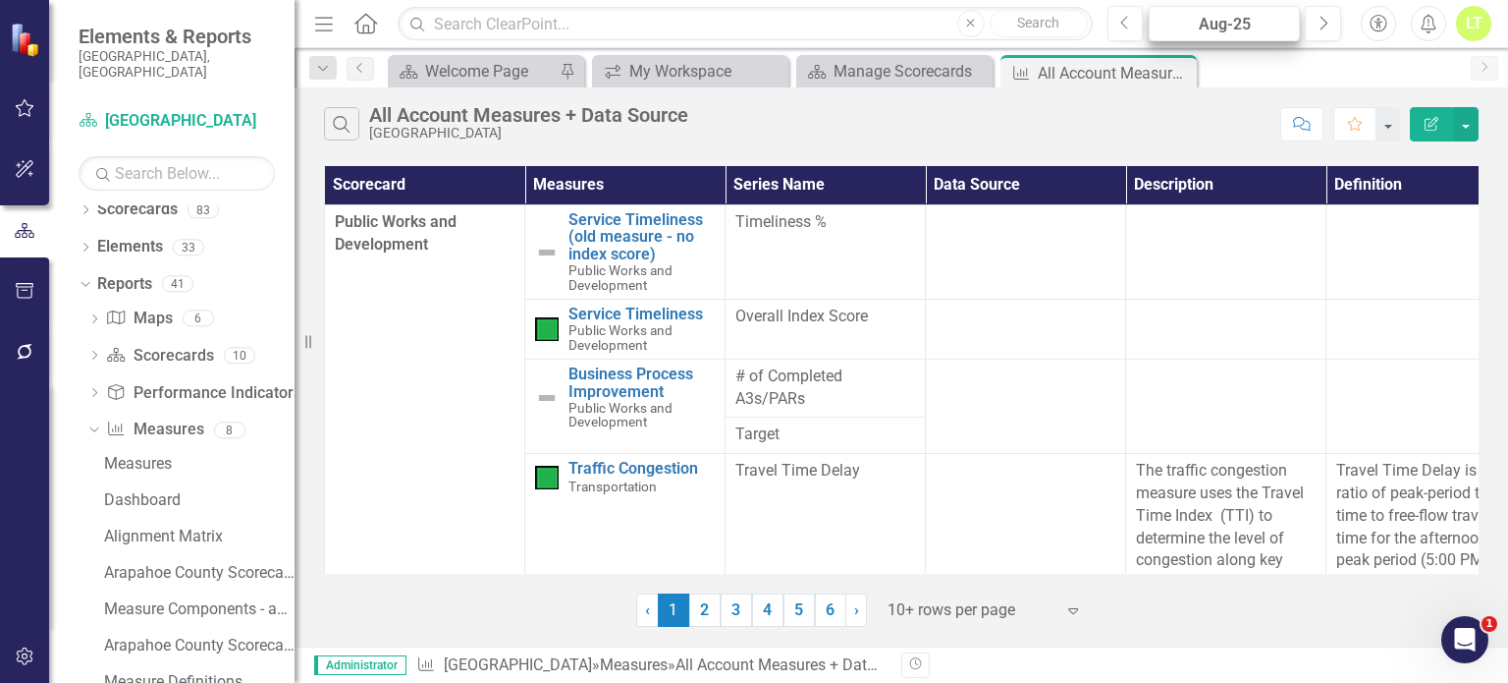
scroll to position [12, 0]
click at [79, 206] on icon "Dropdown" at bounding box center [86, 211] width 14 height 11
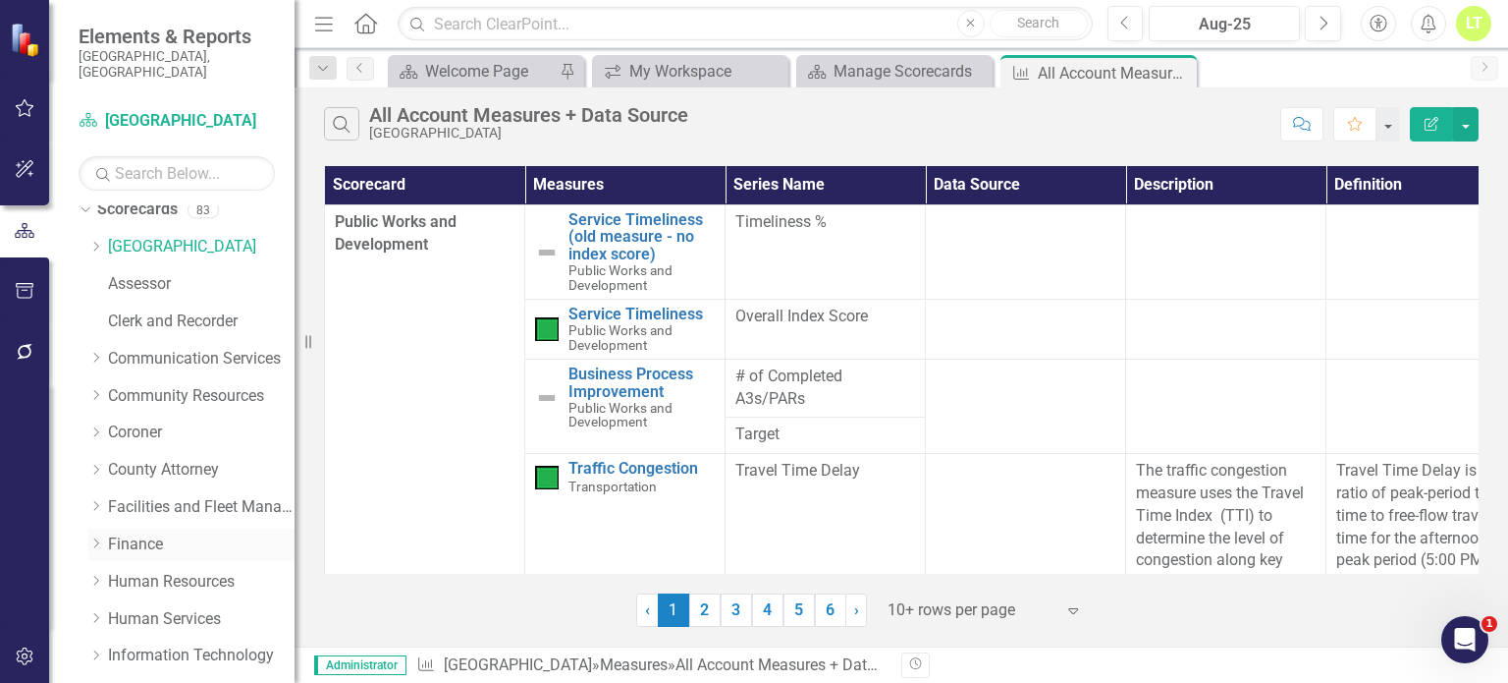
click at [91, 528] on div "Dropdown Finance" at bounding box center [191, 544] width 206 height 32
click at [92, 537] on icon "Dropdown" at bounding box center [95, 543] width 15 height 12
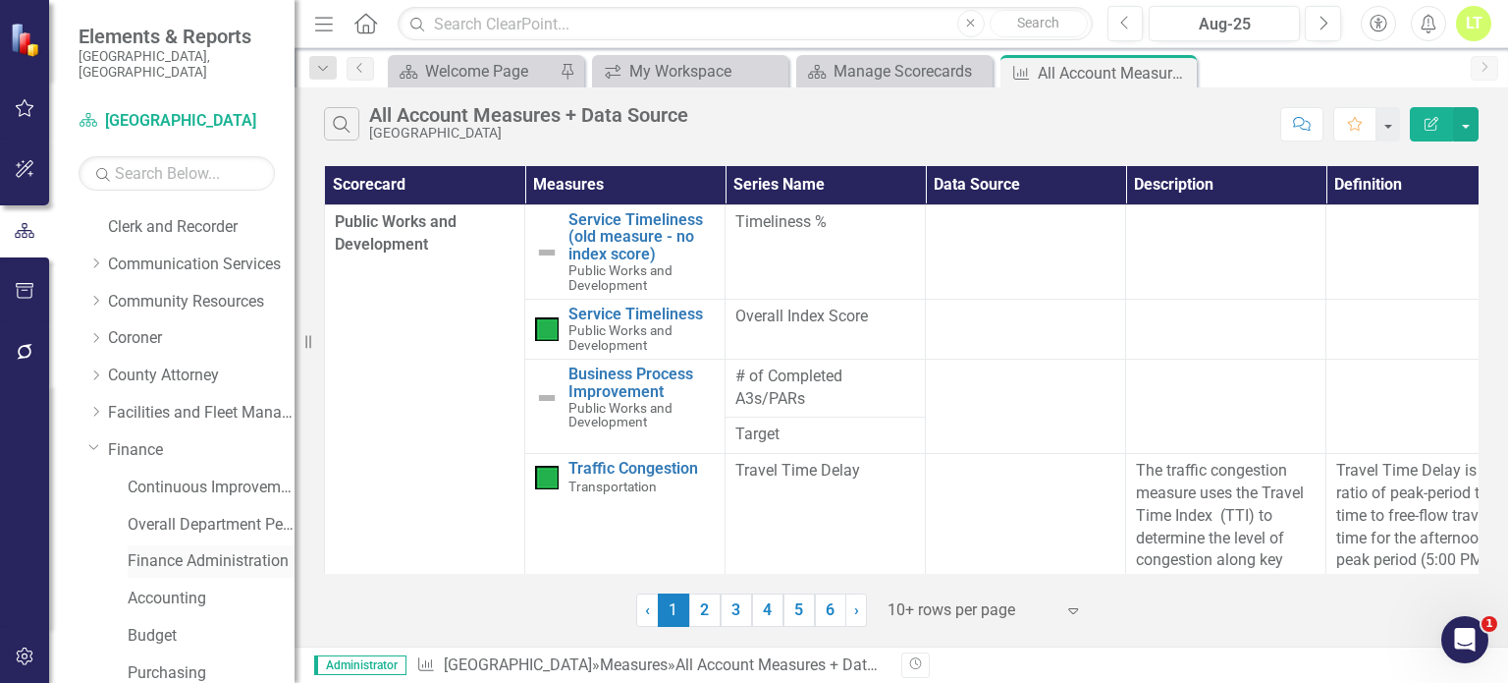
scroll to position [108, 0]
click at [165, 585] on link "Accounting" at bounding box center [211, 596] width 167 height 23
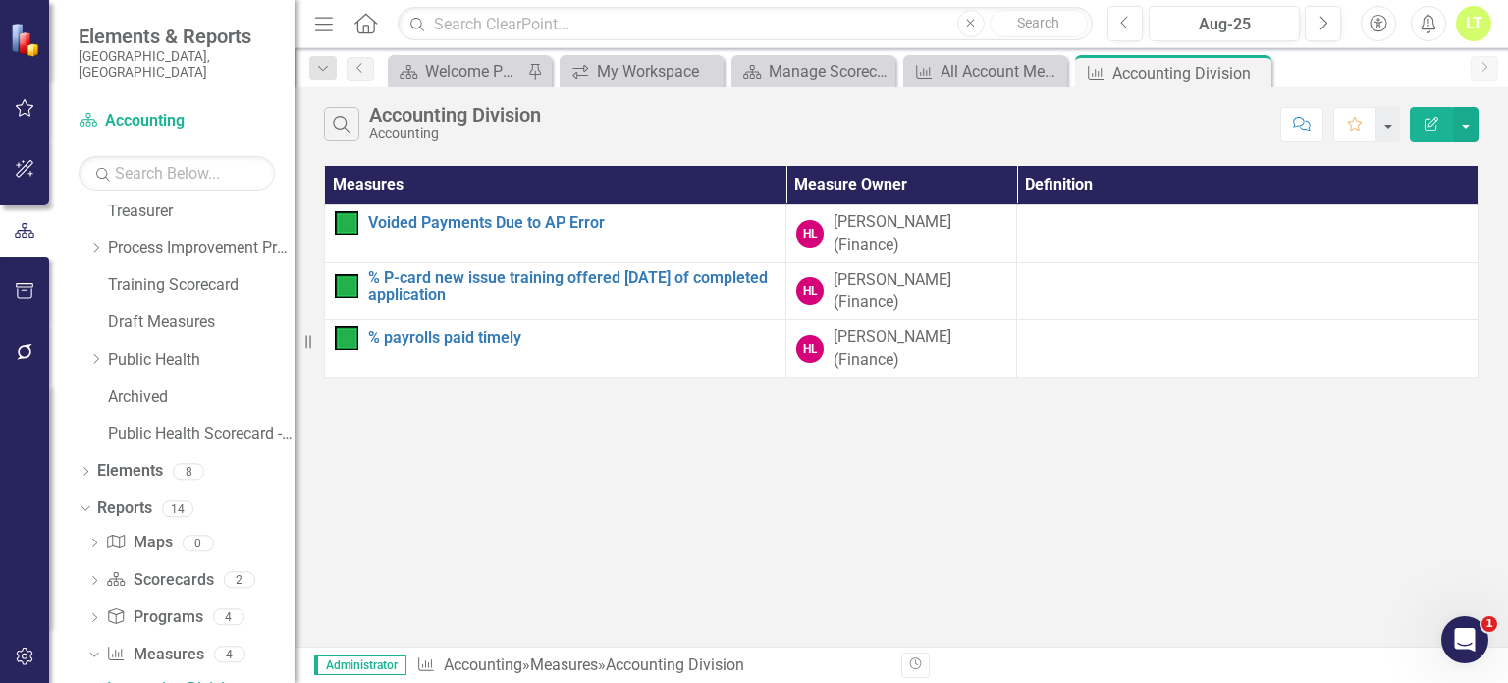
scroll to position [907, 0]
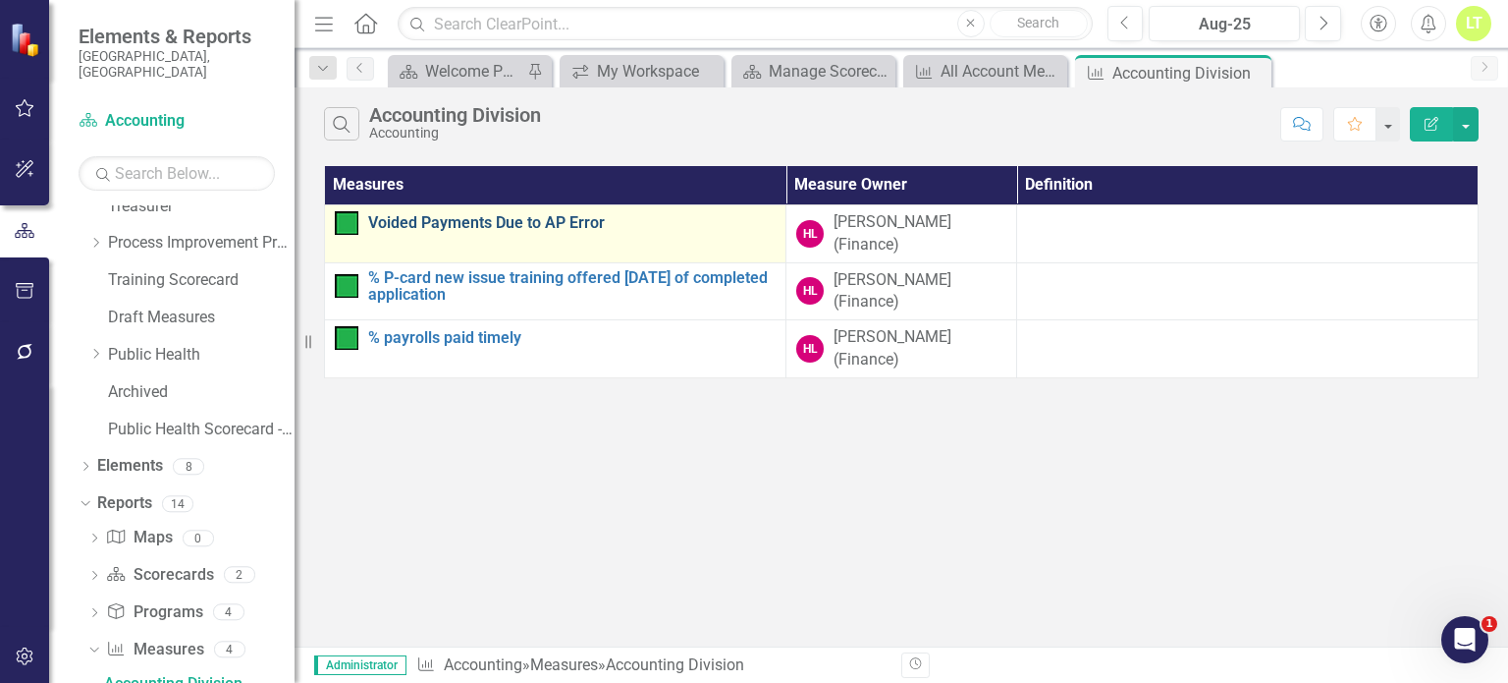
click at [441, 226] on link "Voided Payments Due to AP Error" at bounding box center [572, 223] width 408 height 18
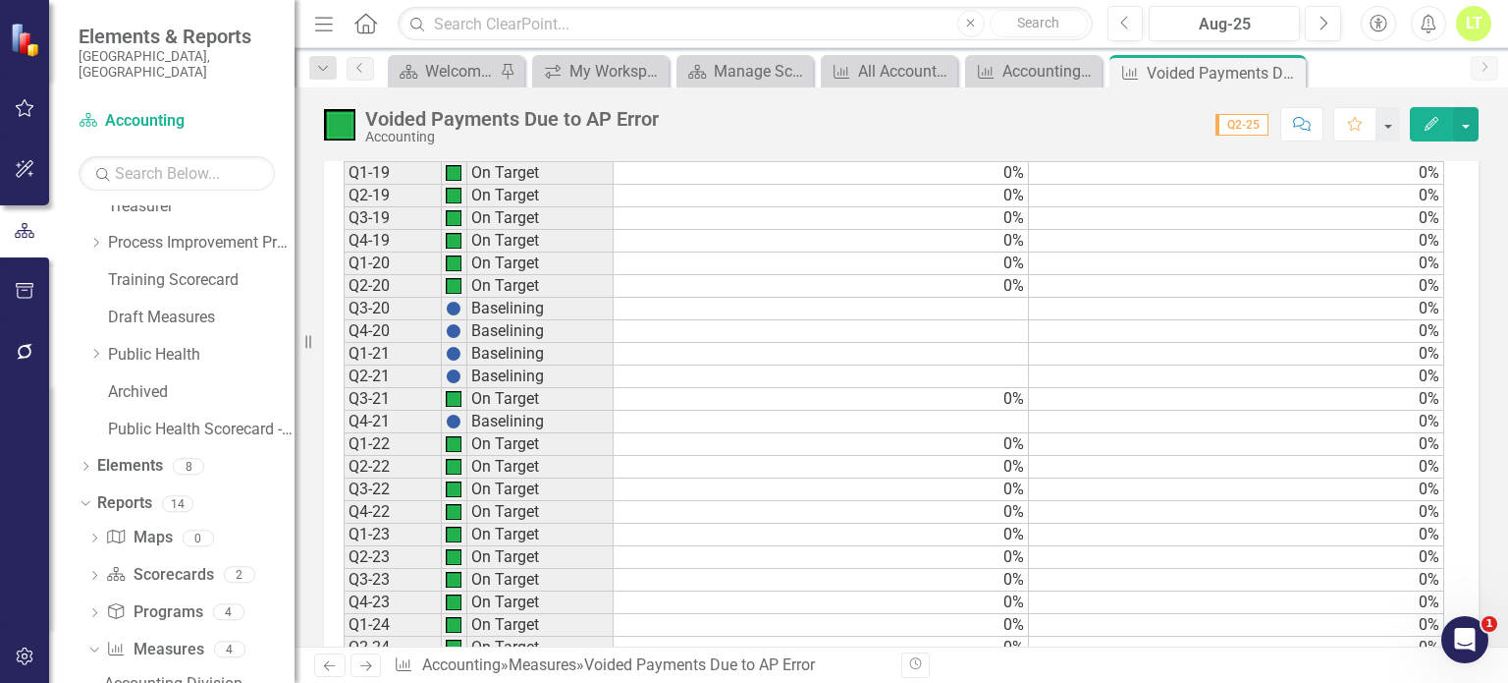
scroll to position [1310, 0]
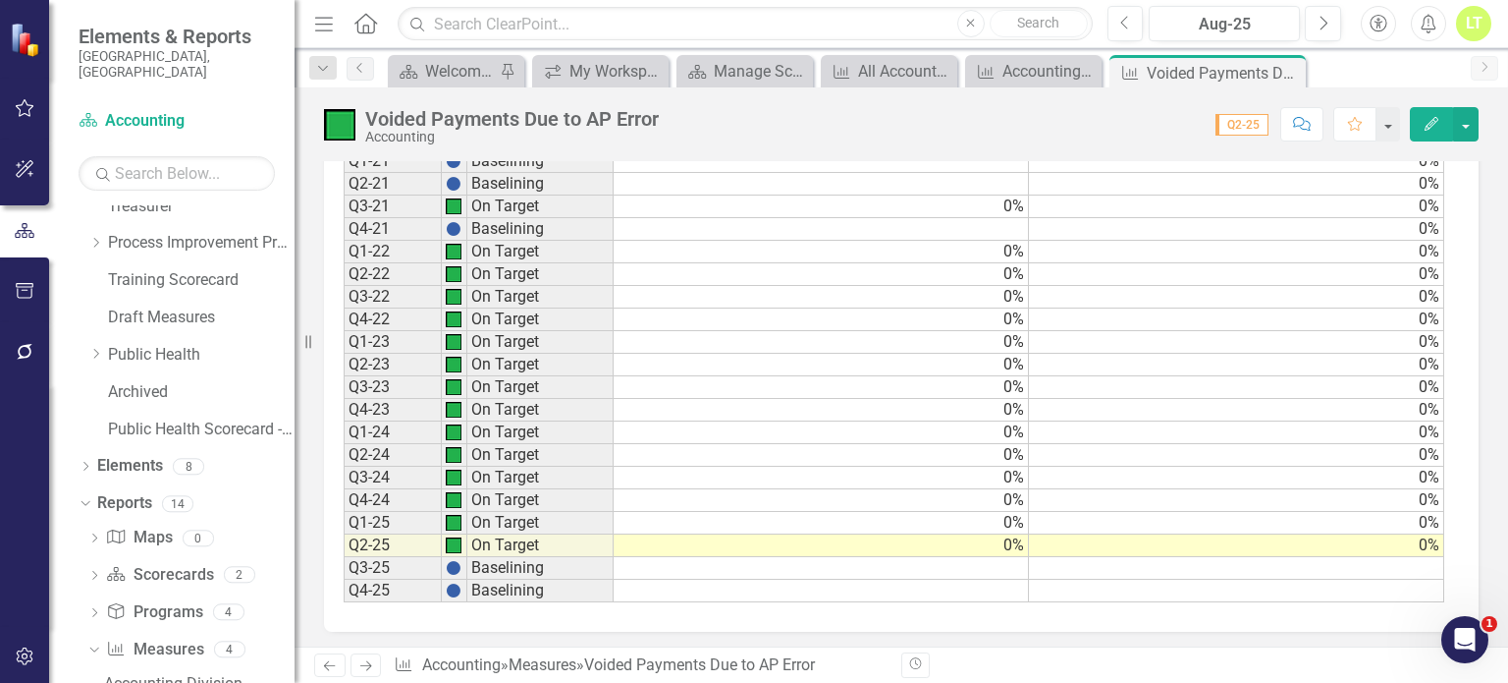
click at [894, 561] on td at bounding box center [821, 568] width 415 height 23
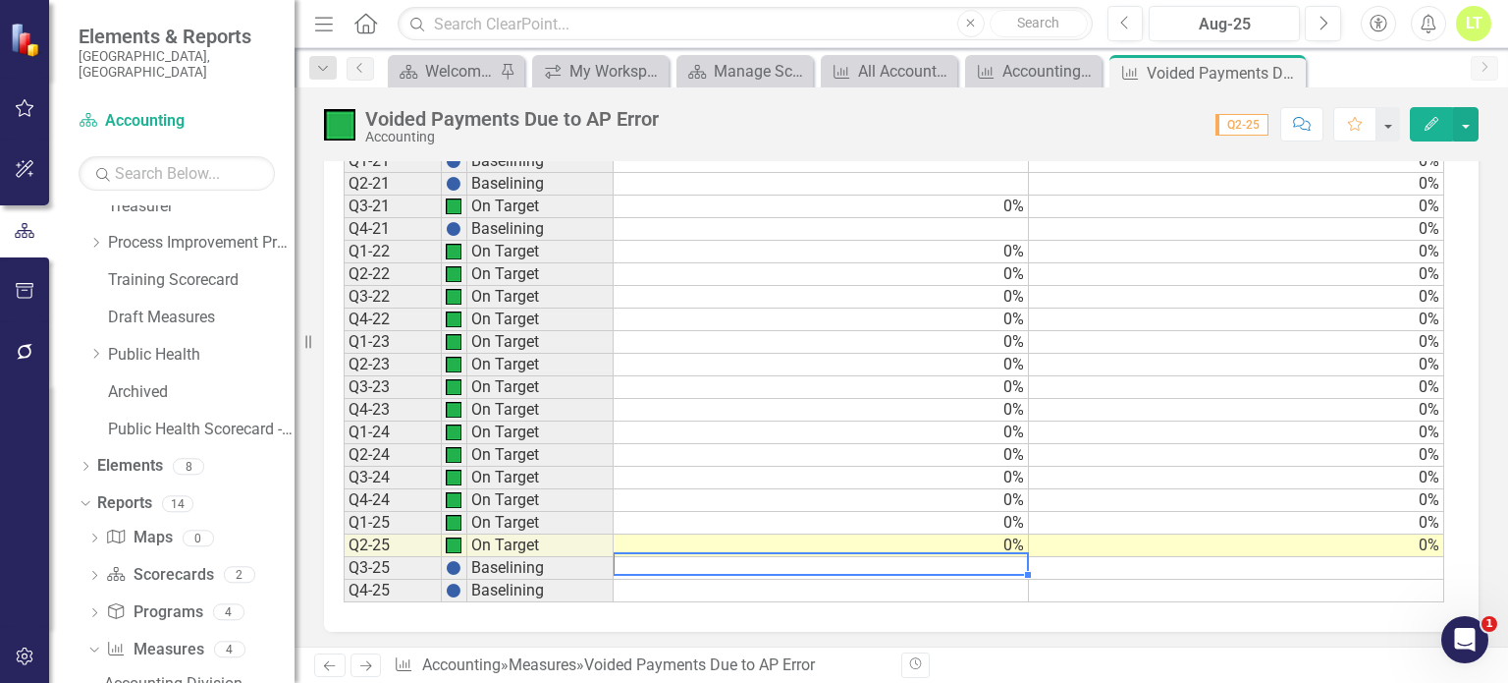
click at [962, 557] on td at bounding box center [821, 568] width 415 height 23
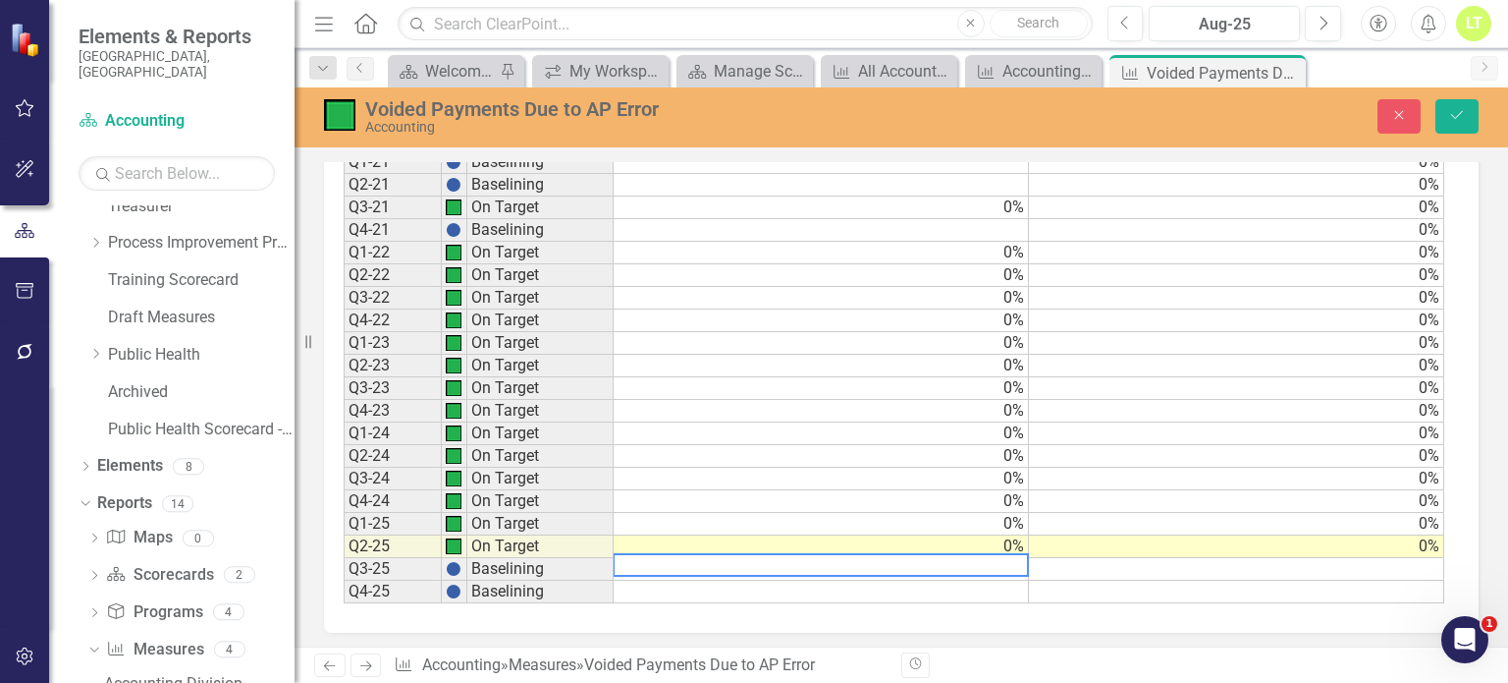
type textarea "0"
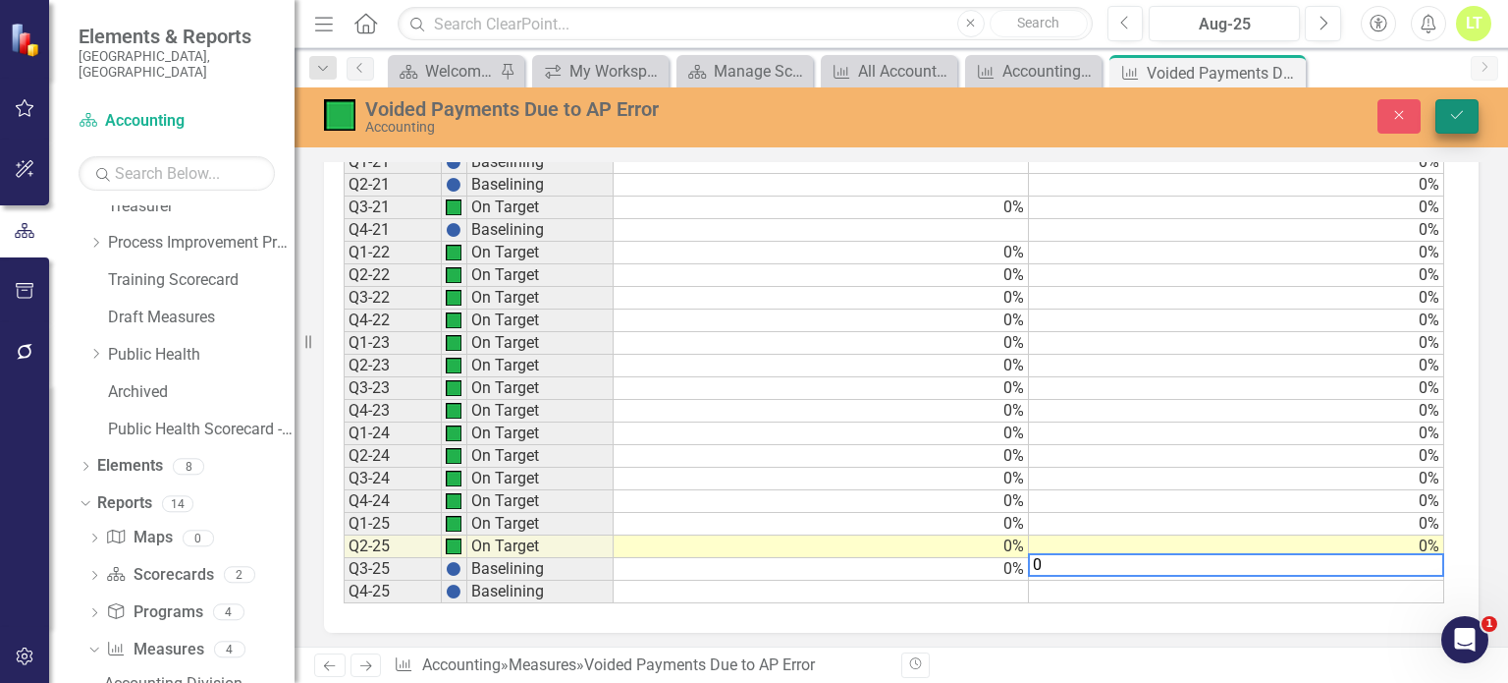
type textarea "0"
click at [1460, 113] on icon "submit" at bounding box center [1457, 115] width 12 height 8
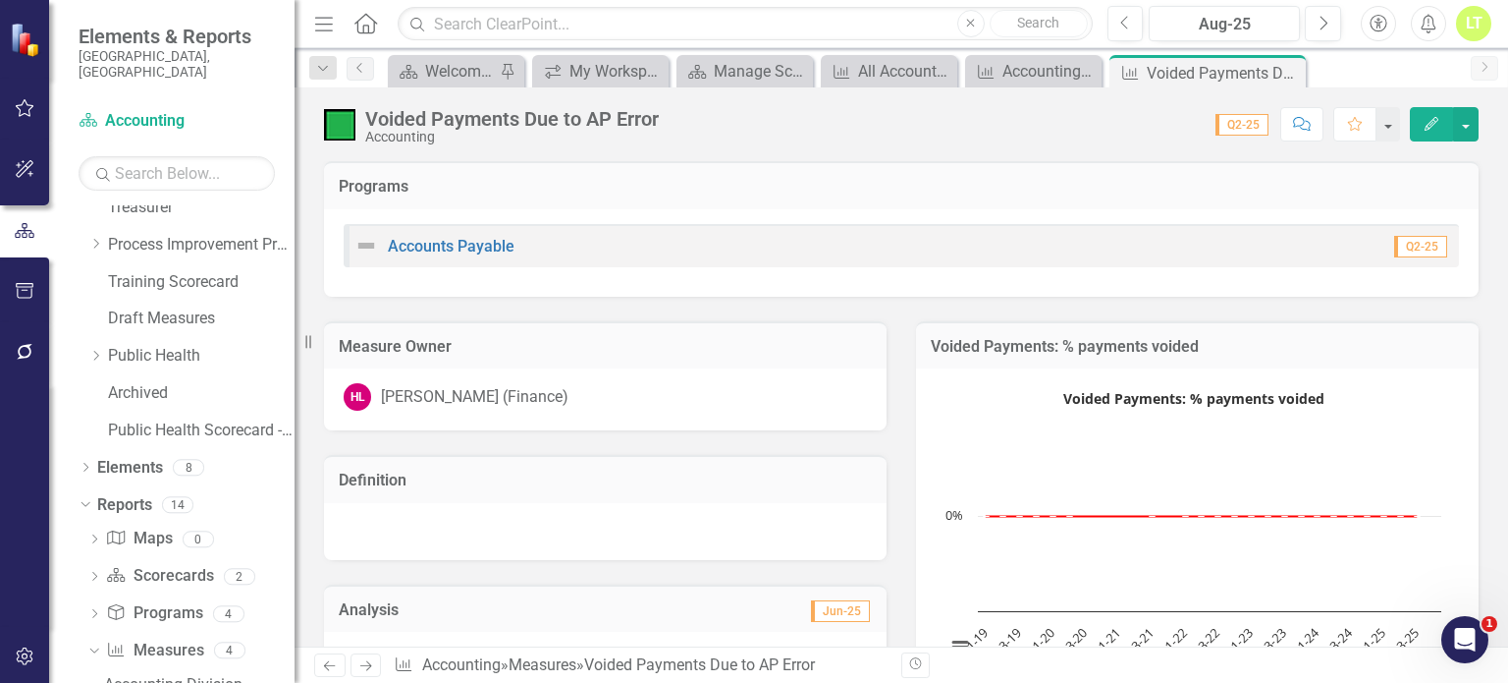
scroll to position [26, 0]
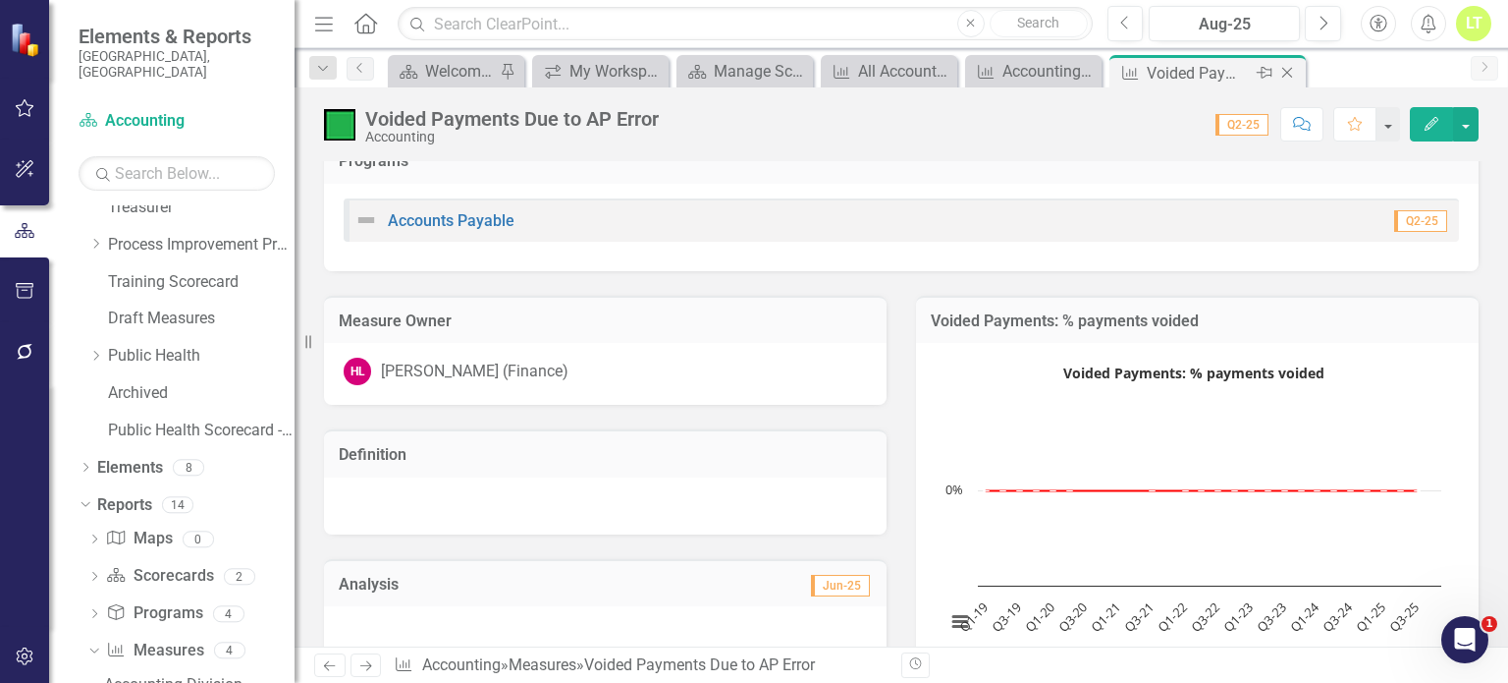
click at [1289, 72] on icon "Close" at bounding box center [1288, 73] width 20 height 16
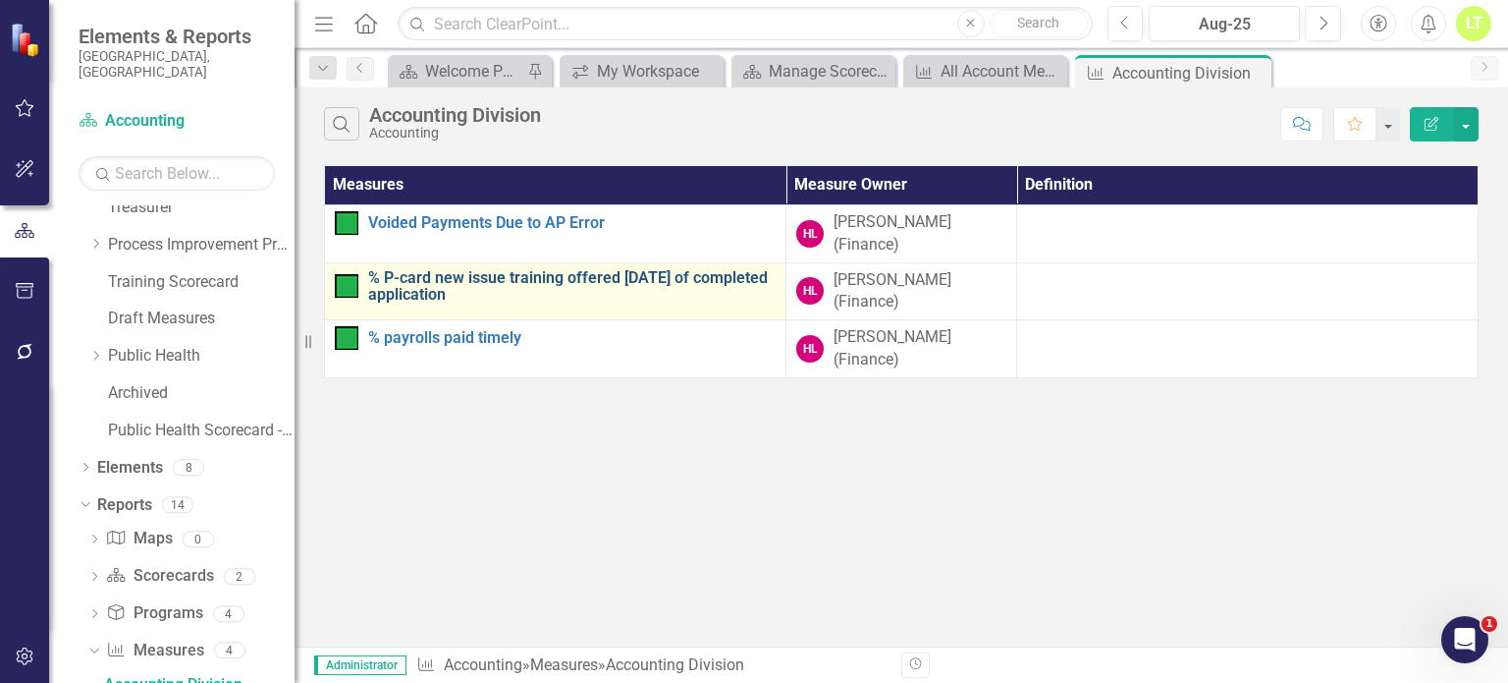
click at [470, 273] on link "% P-card new issue training offered [DATE] of completed application" at bounding box center [572, 286] width 408 height 34
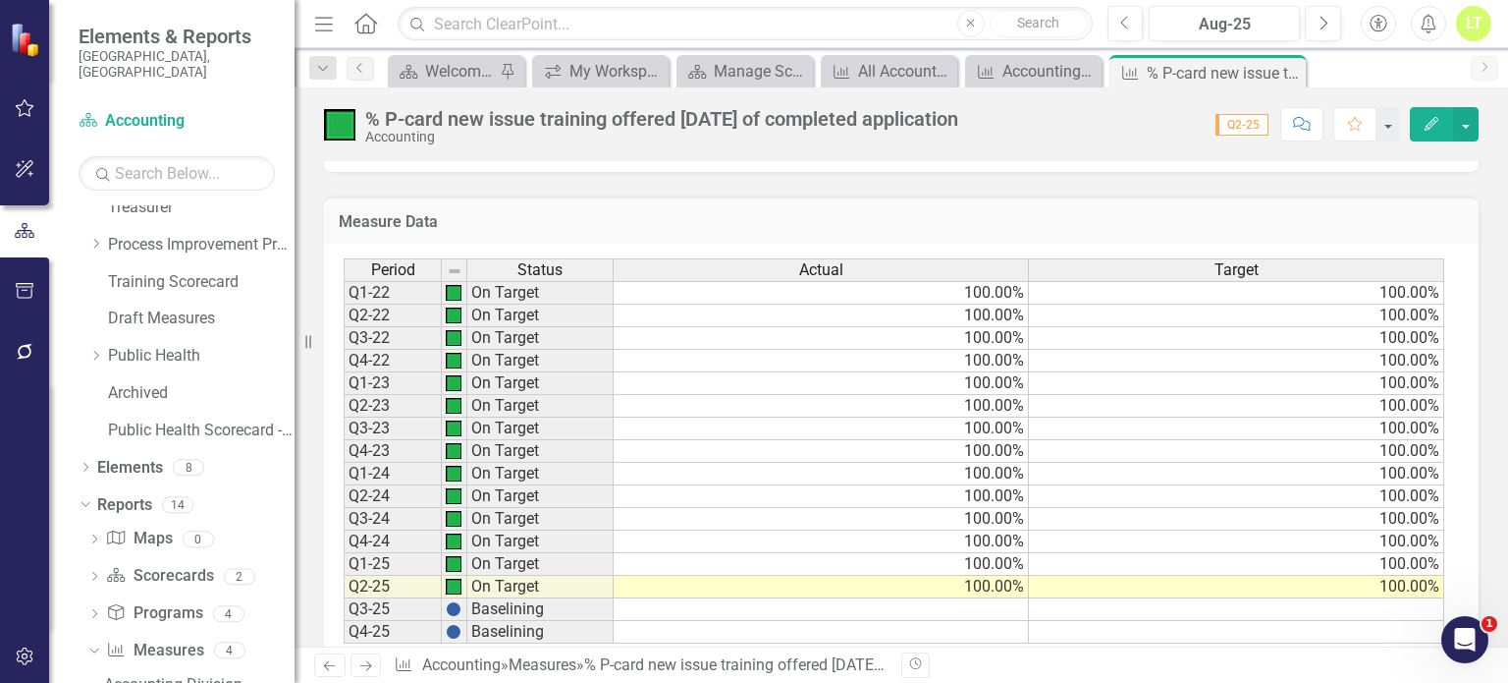
scroll to position [1039, 0]
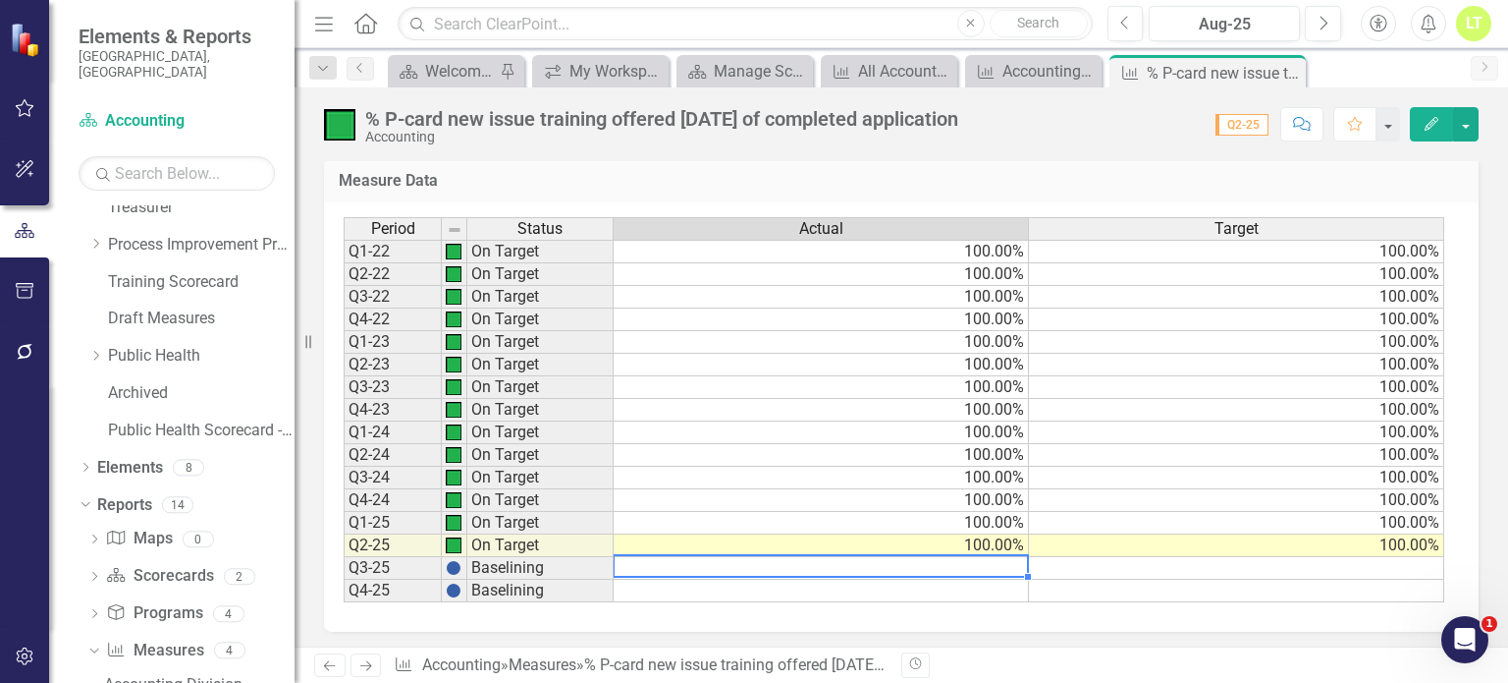
click at [986, 571] on td at bounding box center [821, 568] width 415 height 23
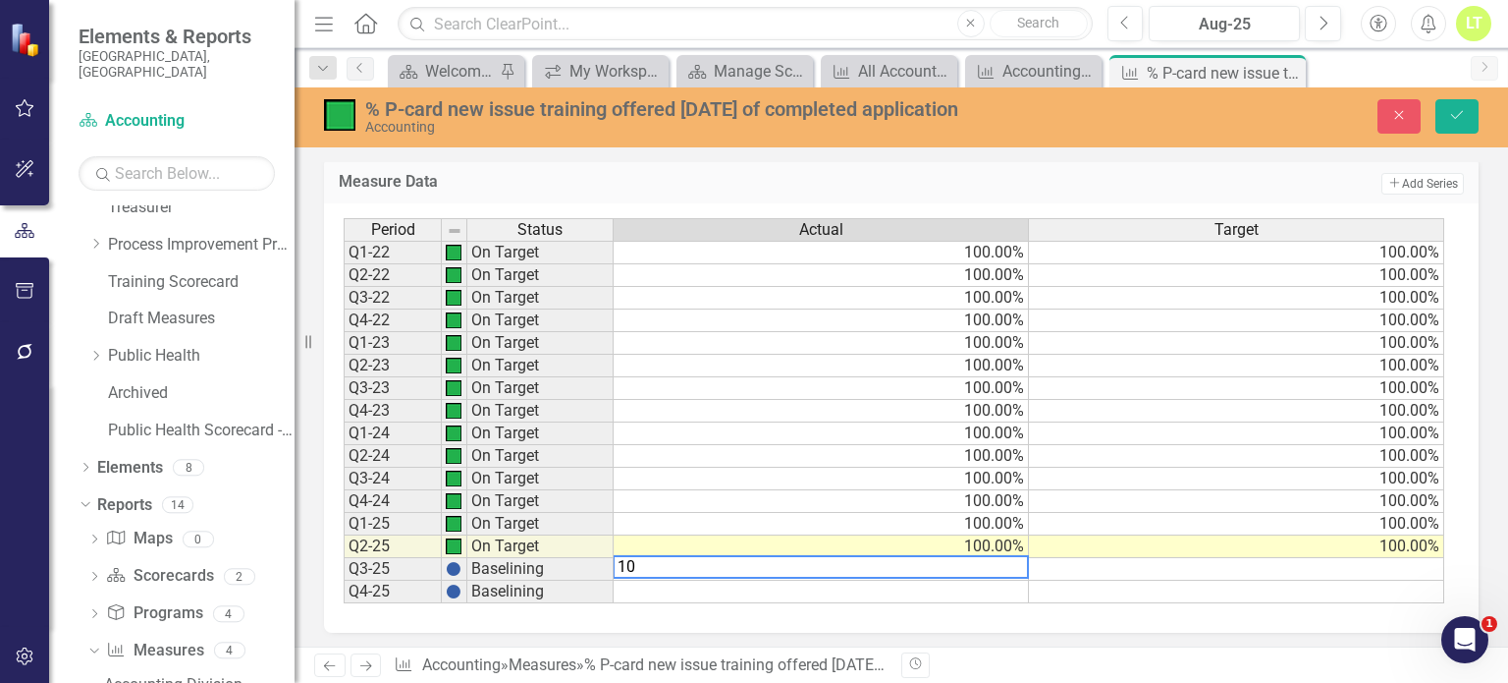
type textarea "100"
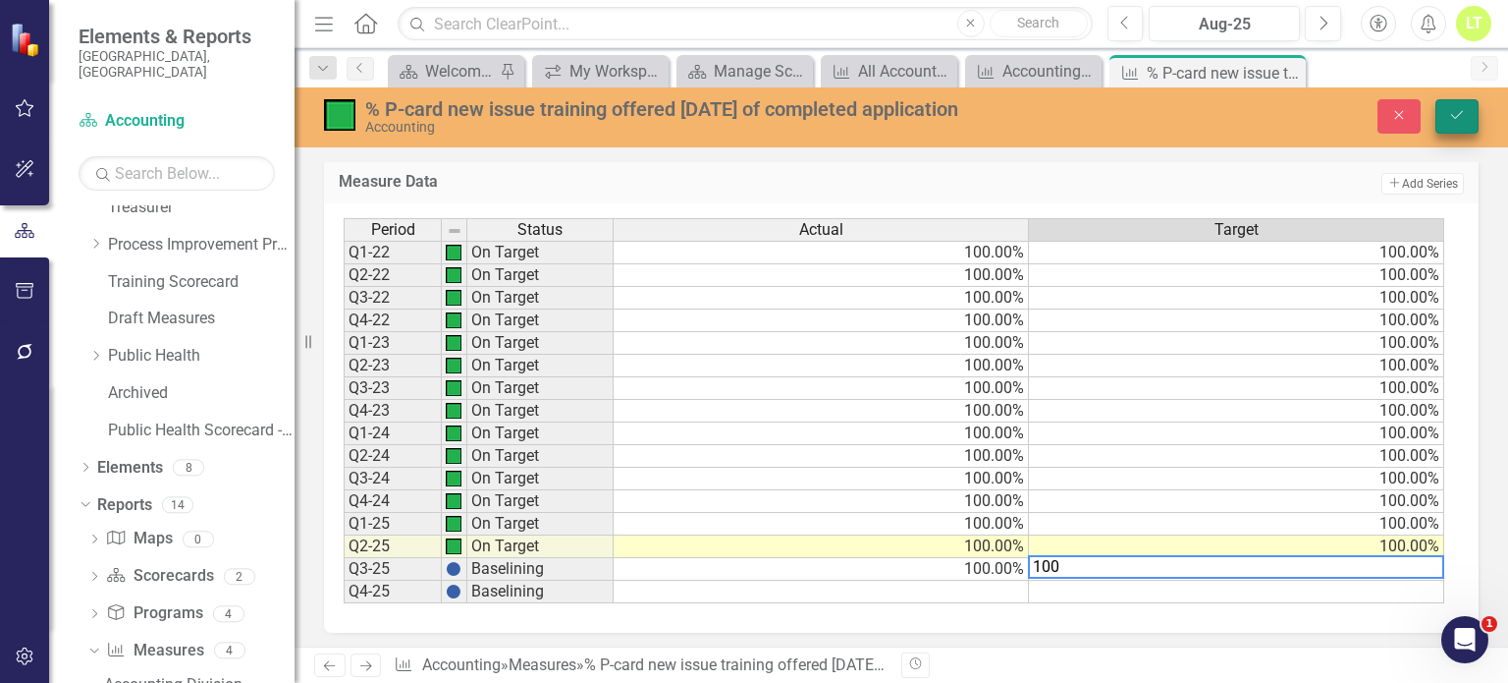
type textarea "100"
click at [1452, 114] on icon "Save" at bounding box center [1457, 115] width 18 height 14
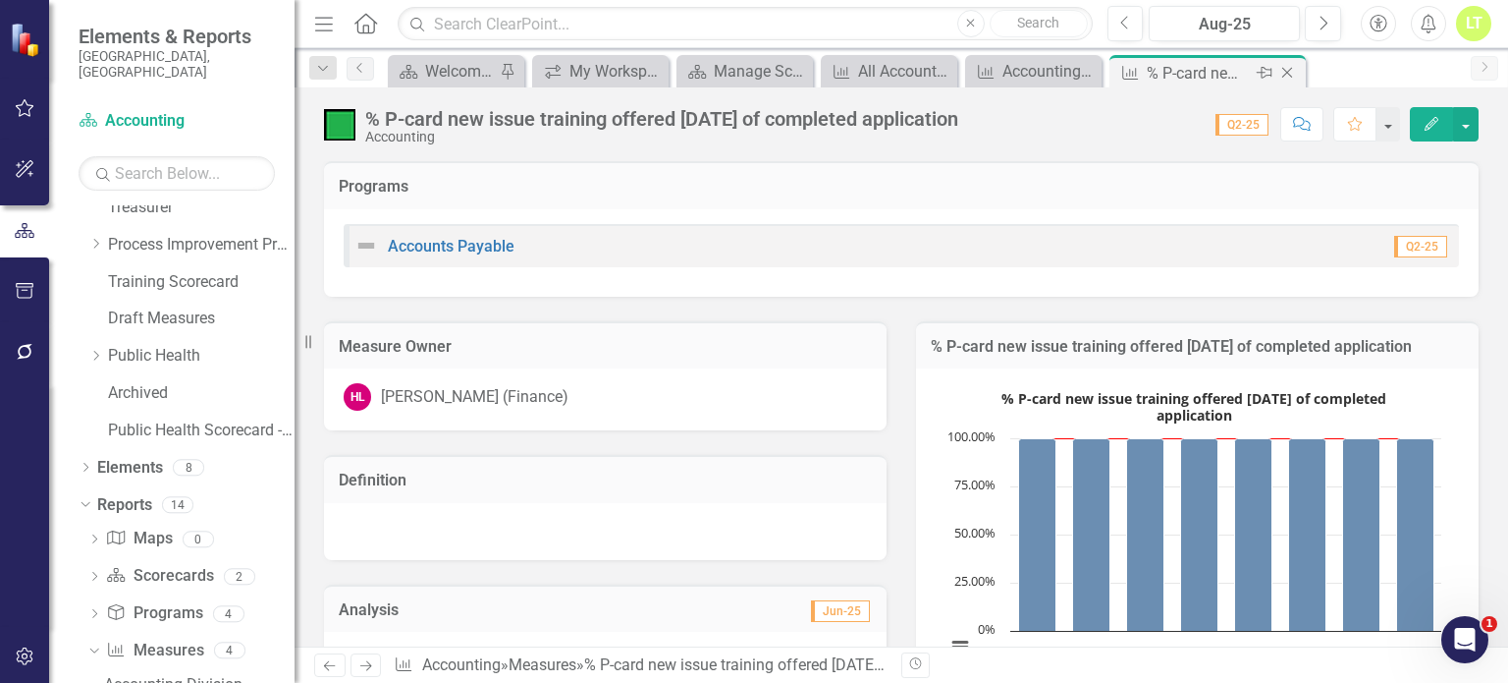
click at [1289, 69] on icon at bounding box center [1288, 73] width 11 height 11
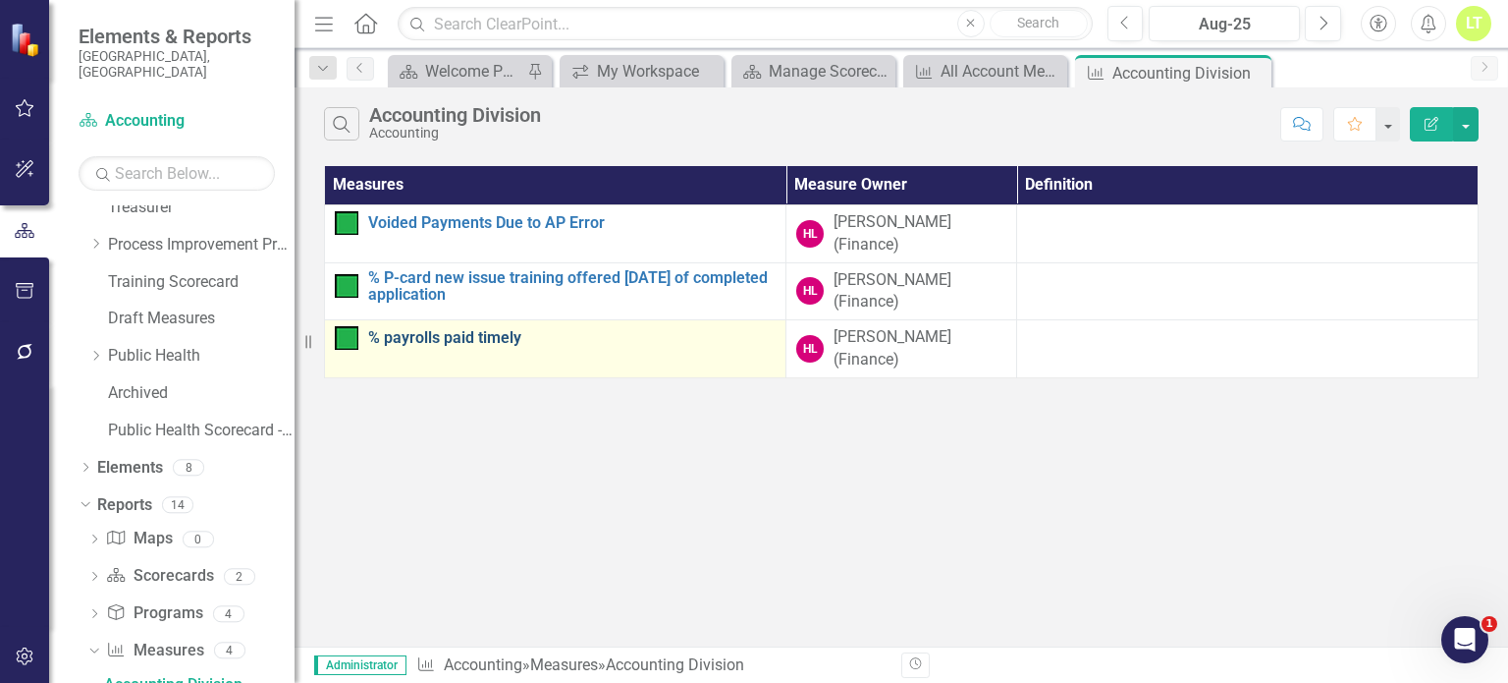
click at [462, 329] on link "% payrolls paid timely" at bounding box center [572, 338] width 408 height 18
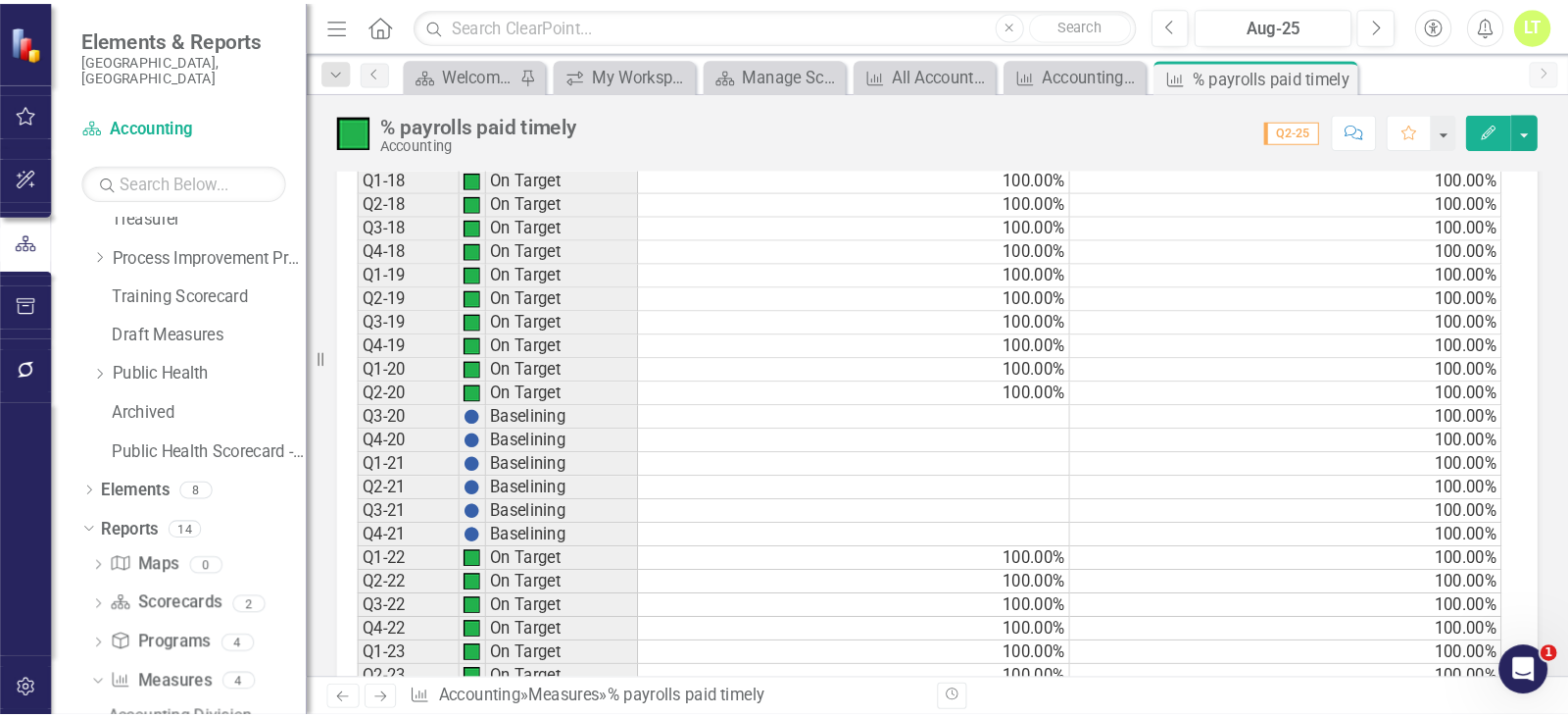
scroll to position [1614, 0]
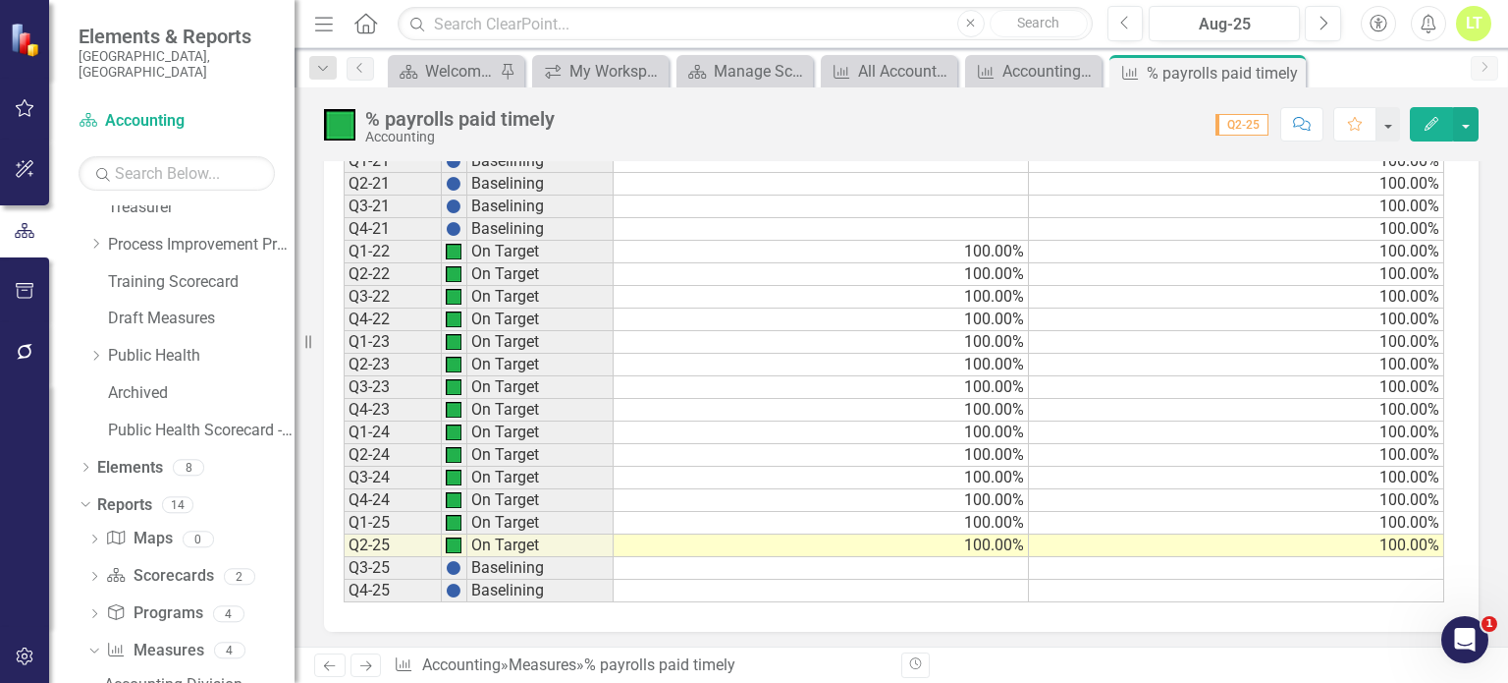
click at [994, 540] on td "100.00%" at bounding box center [821, 545] width 415 height 23
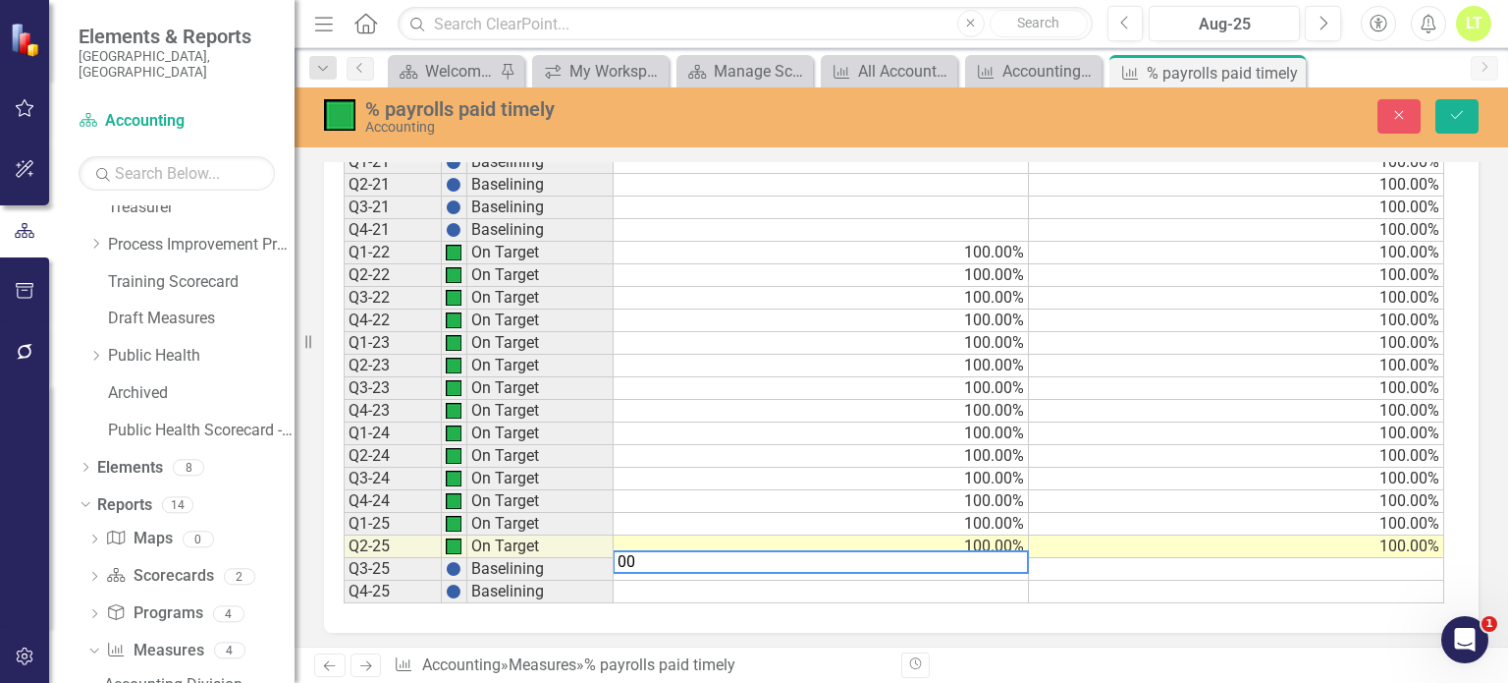
type textarea "0"
type textarea "100"
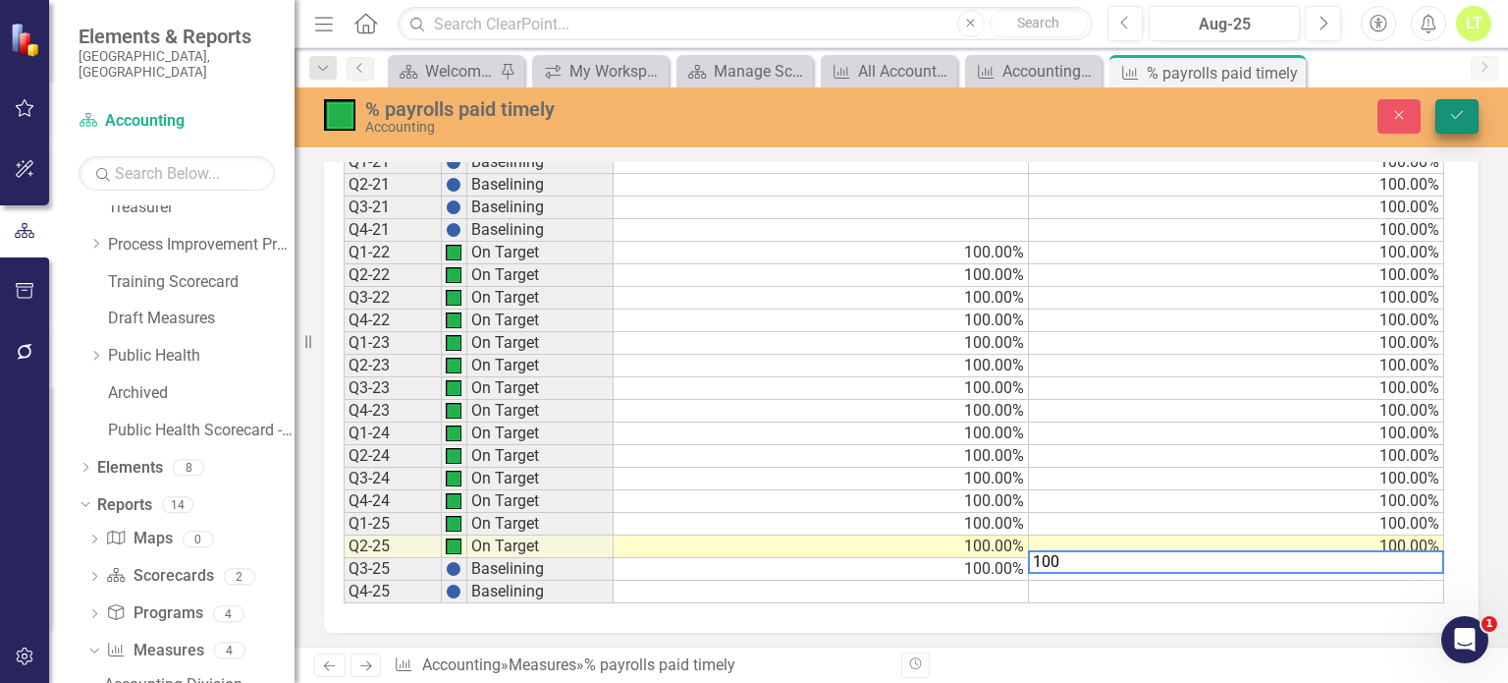
type textarea "100"
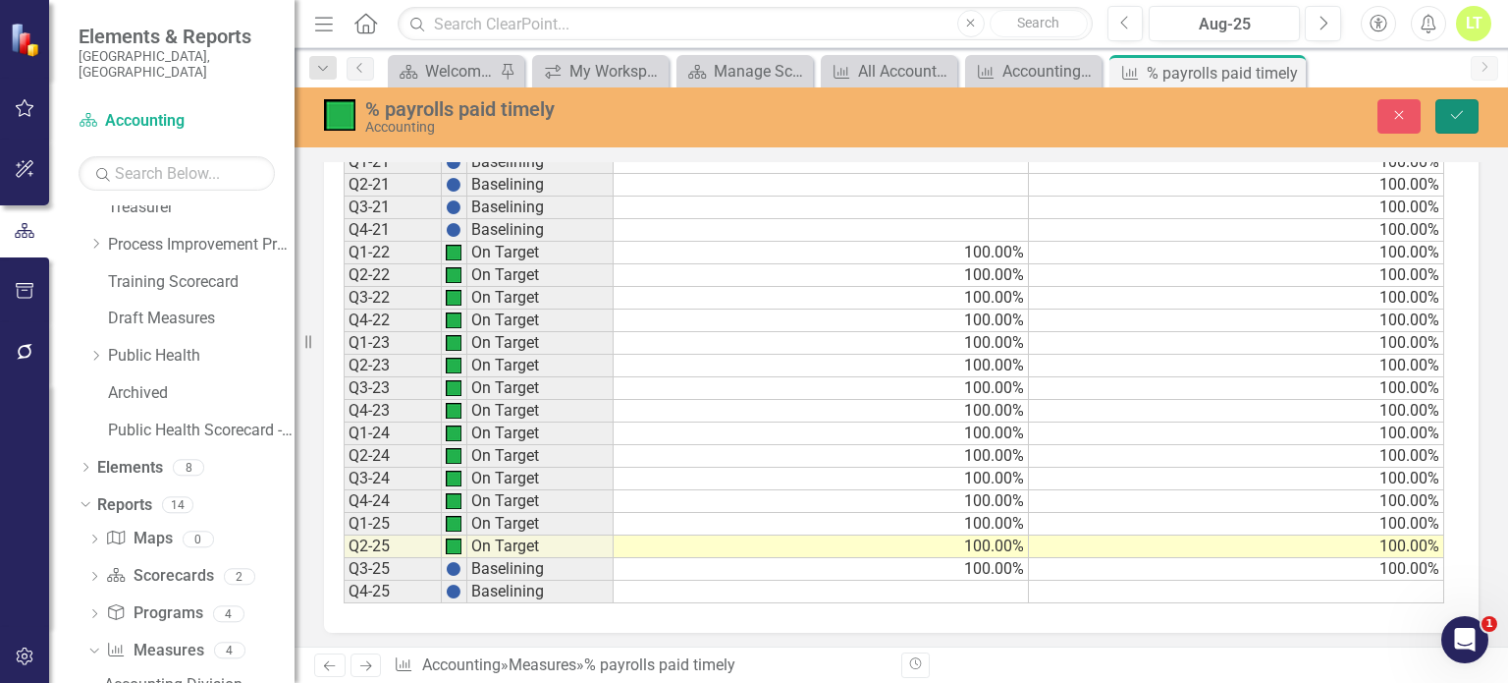
click at [1456, 113] on icon "Save" at bounding box center [1457, 115] width 18 height 14
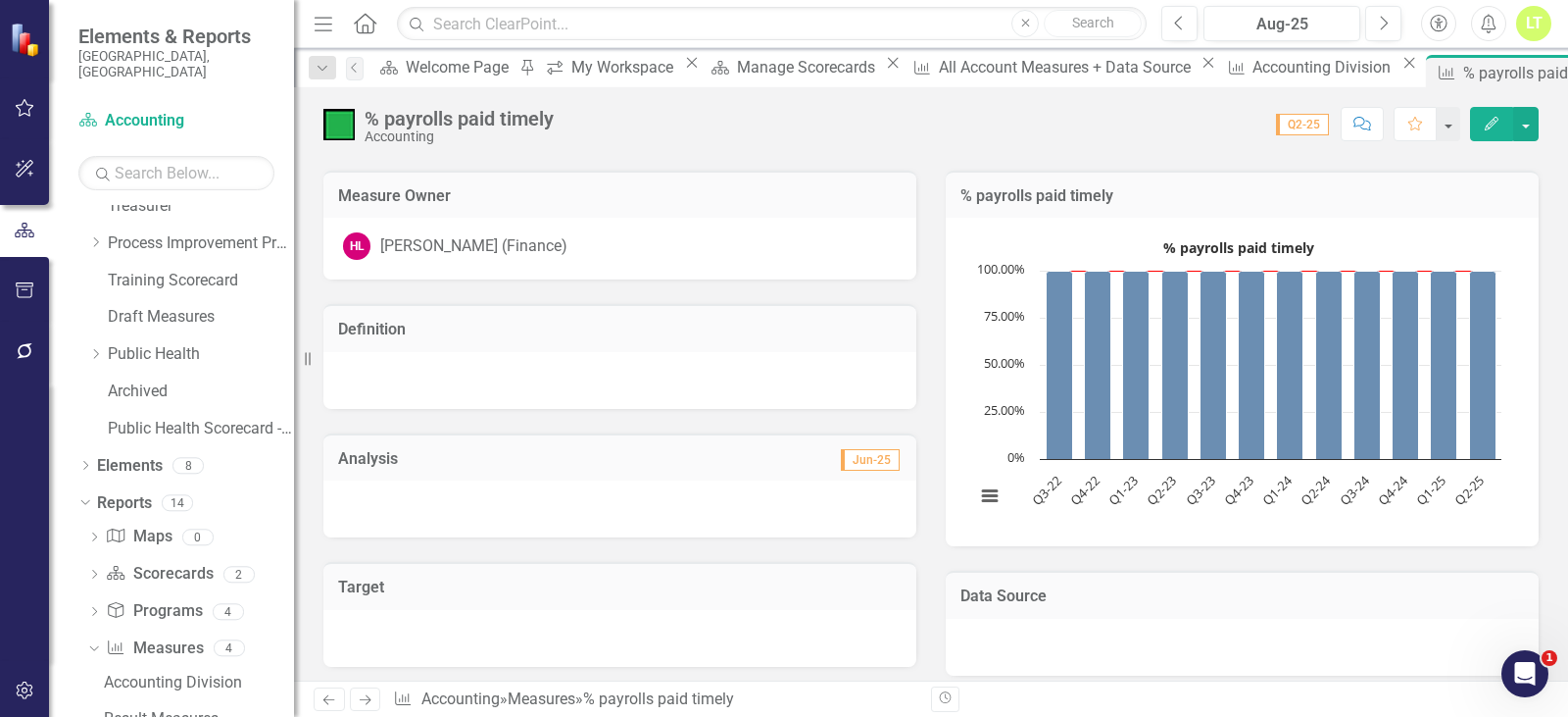
scroll to position [196, 0]
